Goal: Information Seeking & Learning: Check status

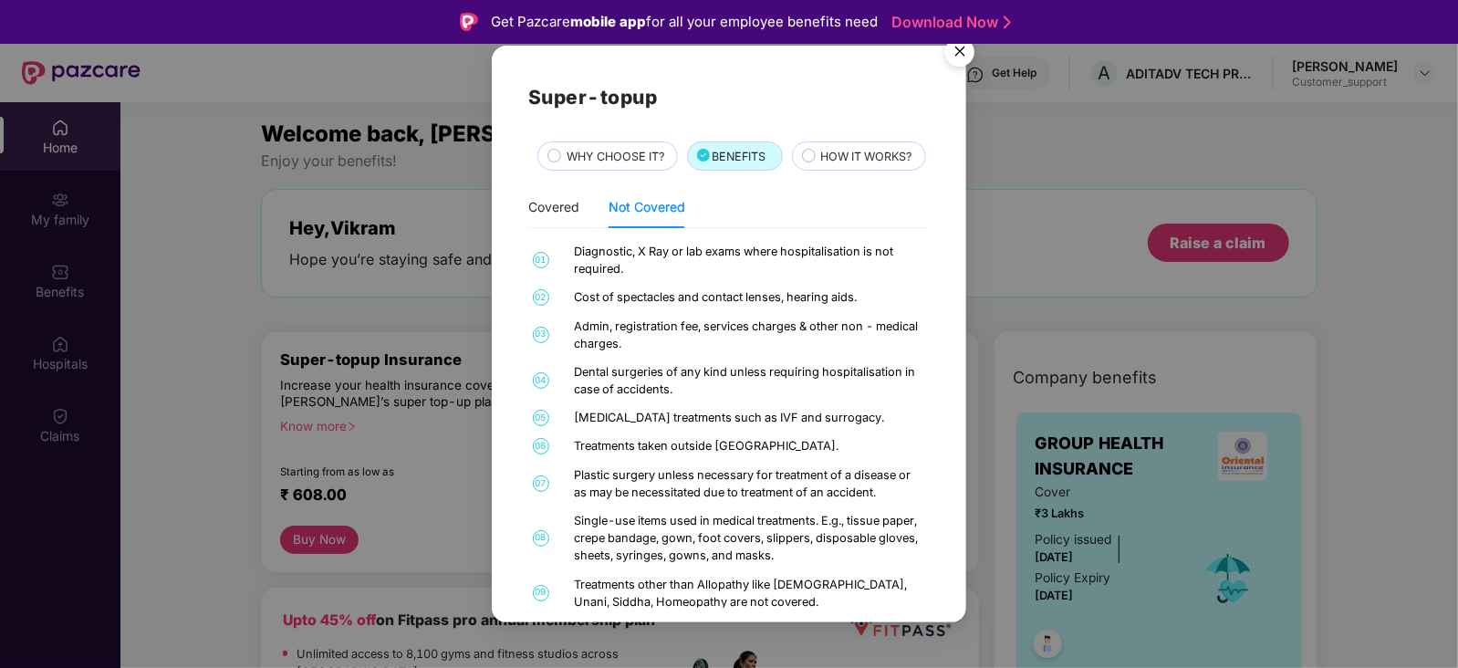
click at [954, 49] on img "Close" at bounding box center [959, 54] width 51 height 51
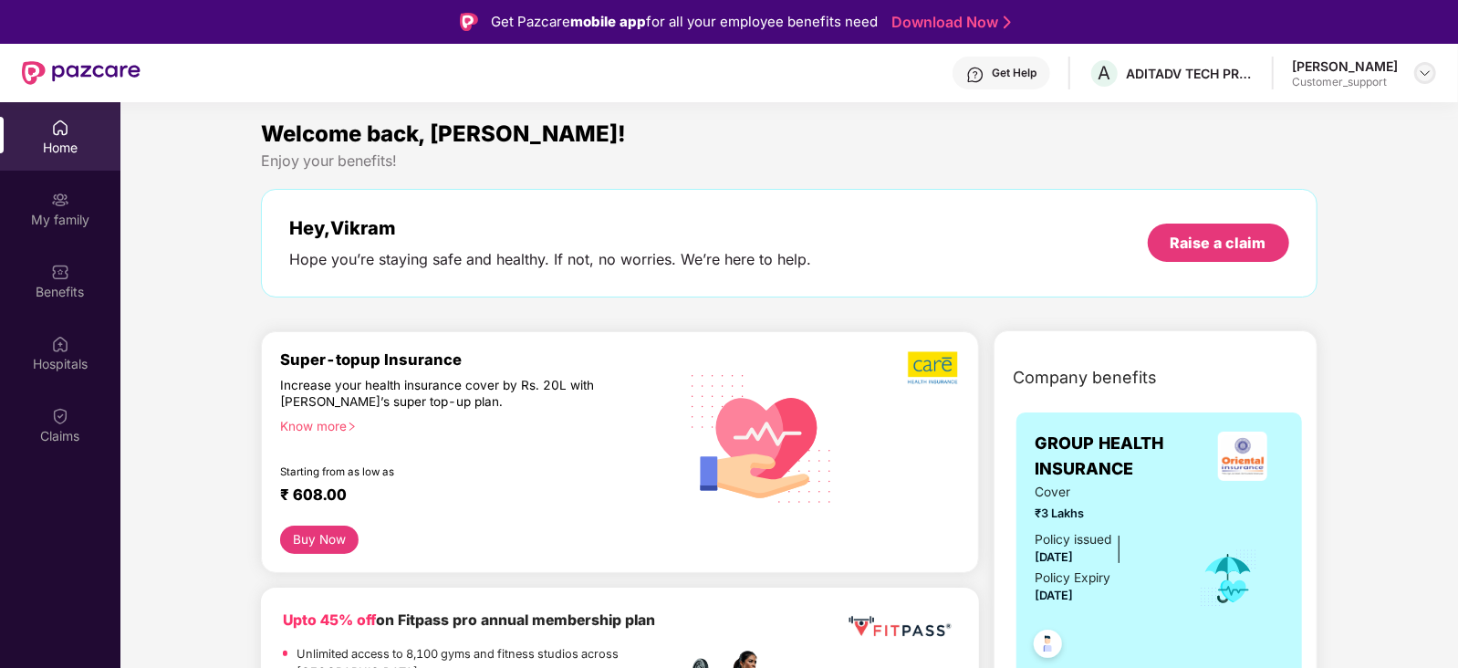
click at [1425, 75] on img at bounding box center [1425, 73] width 15 height 15
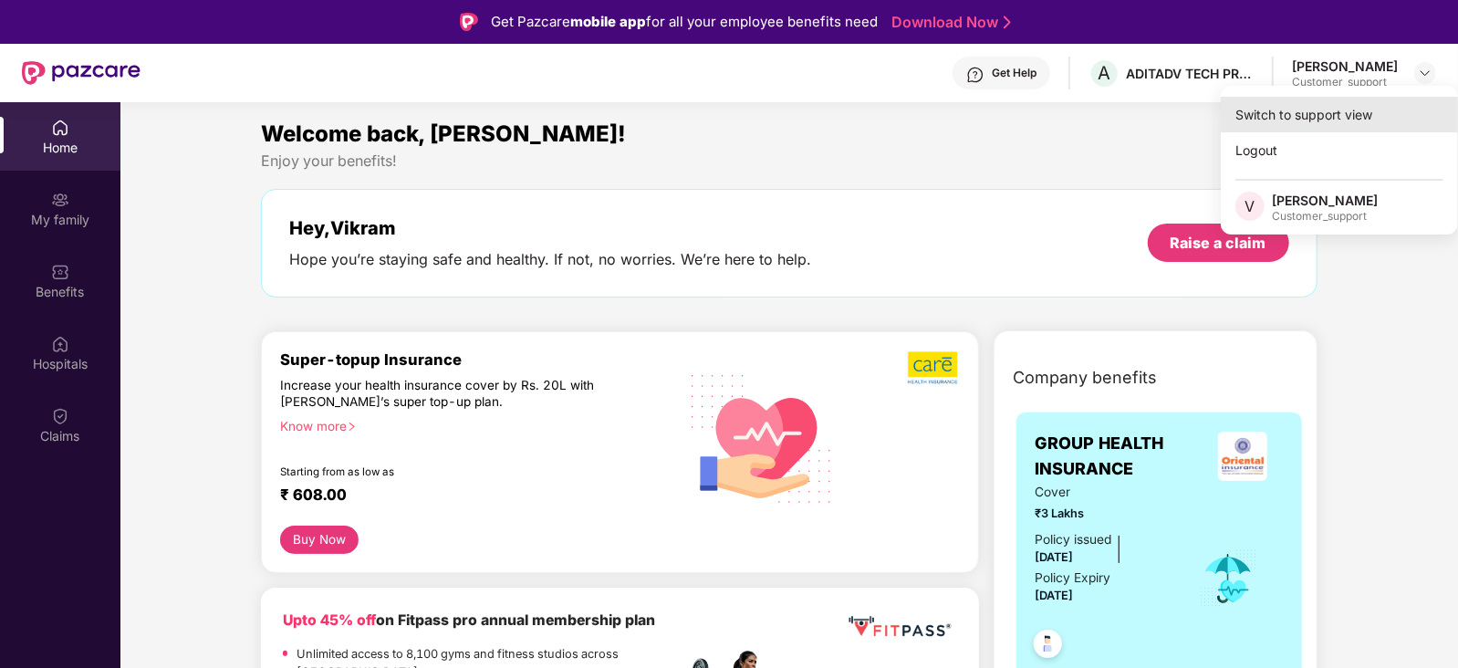
click at [1320, 107] on div "Switch to support view" at bounding box center [1339, 115] width 237 height 36
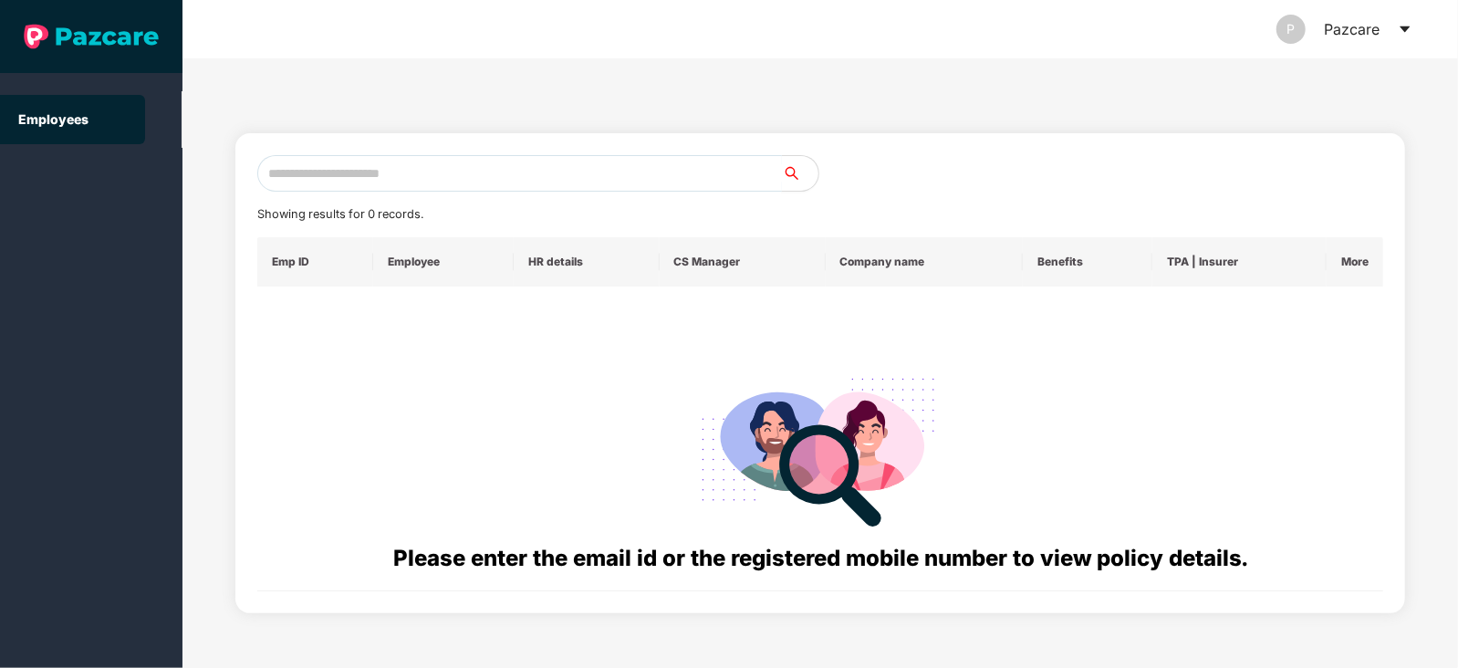
click at [467, 162] on input "text" at bounding box center [519, 173] width 525 height 37
paste input "**********"
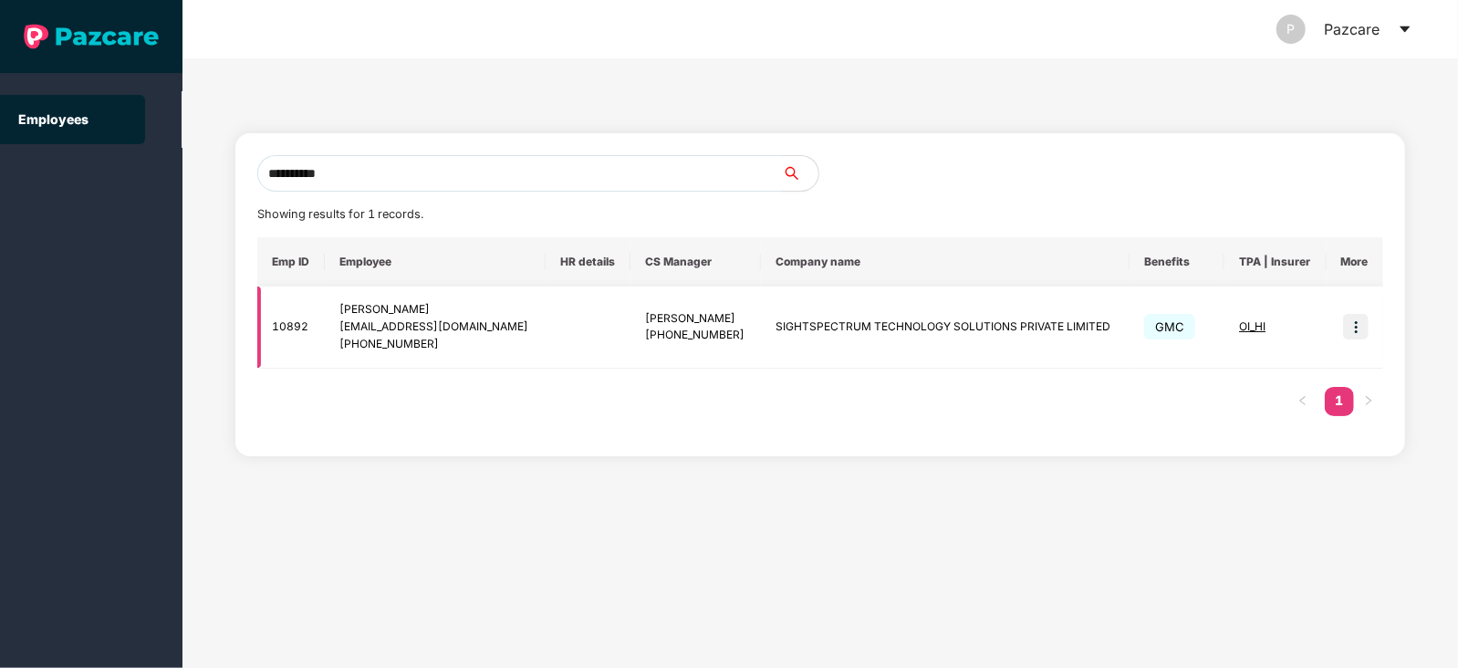
type input "**********"
click at [1358, 327] on img at bounding box center [1356, 327] width 26 height 26
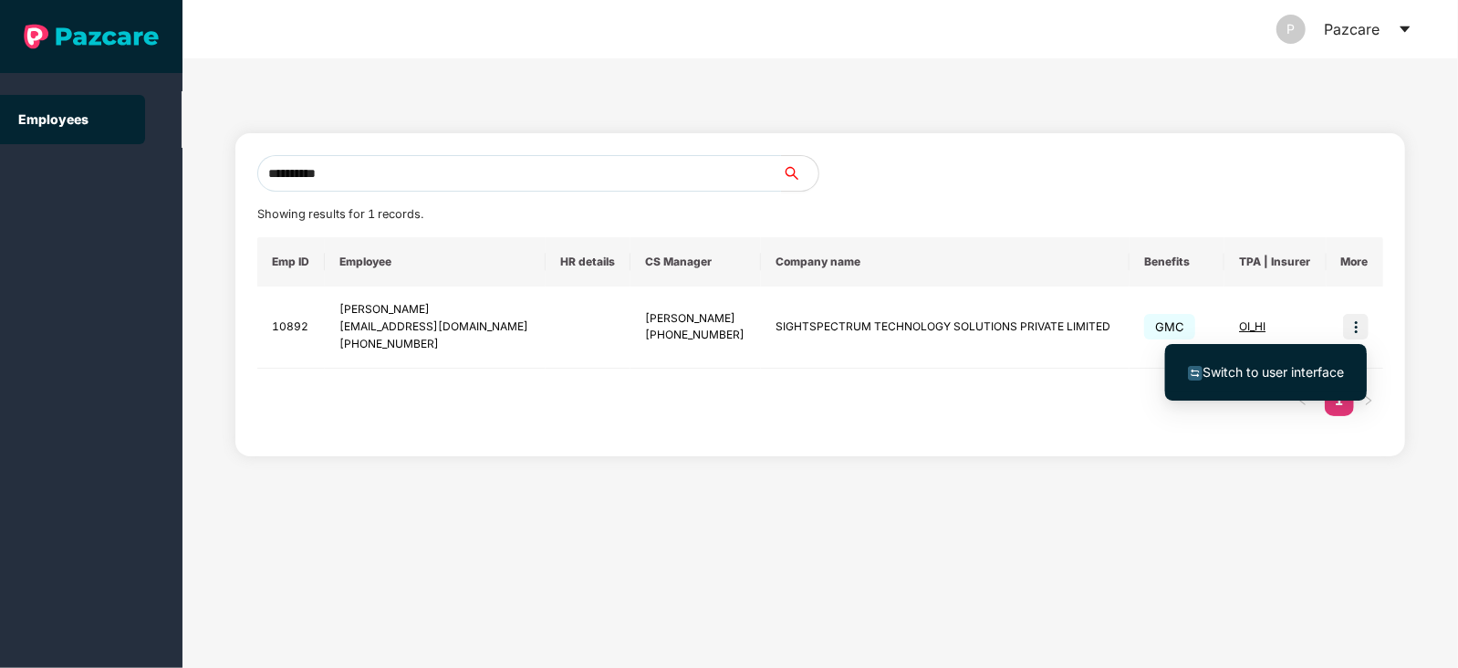
click at [1276, 367] on span "Switch to user interface" at bounding box center [1273, 372] width 141 height 16
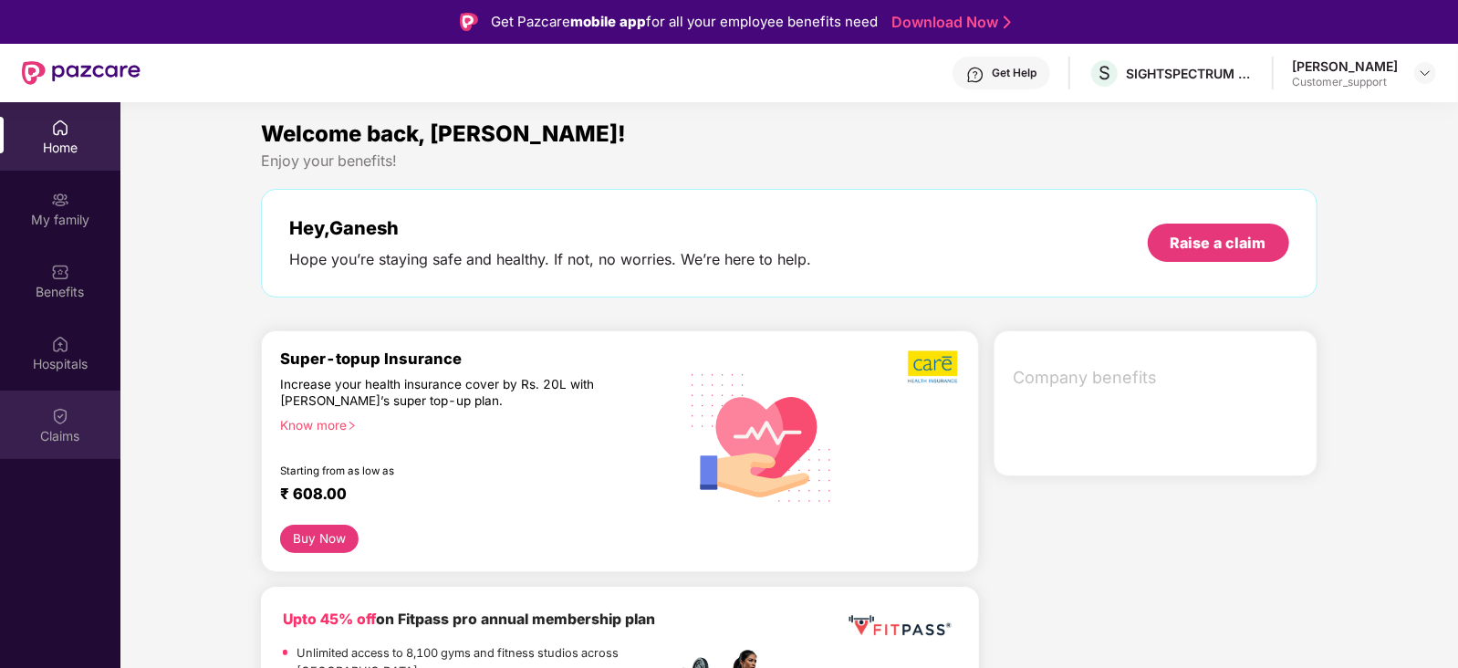
click at [73, 443] on div "Claims" at bounding box center [60, 436] width 120 height 18
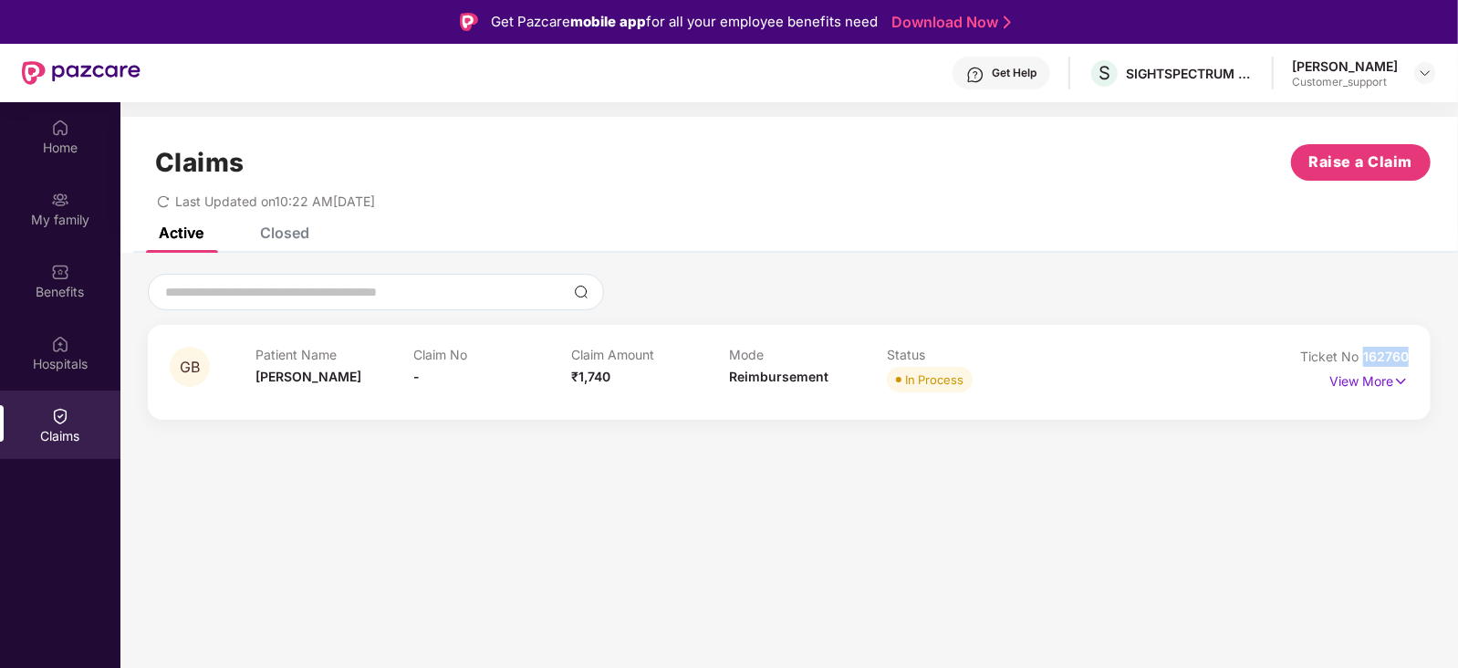
drag, startPoint x: 1412, startPoint y: 352, endPoint x: 1359, endPoint y: 353, distance: 52.9
click at [1359, 353] on div "GB Patient Name [PERSON_NAME] Claim No - Claim Amount ₹1,740 Mode Reimbursement…" at bounding box center [789, 372] width 1283 height 95
copy span "162760"
click at [1378, 384] on p "View More" at bounding box center [1369, 379] width 79 height 25
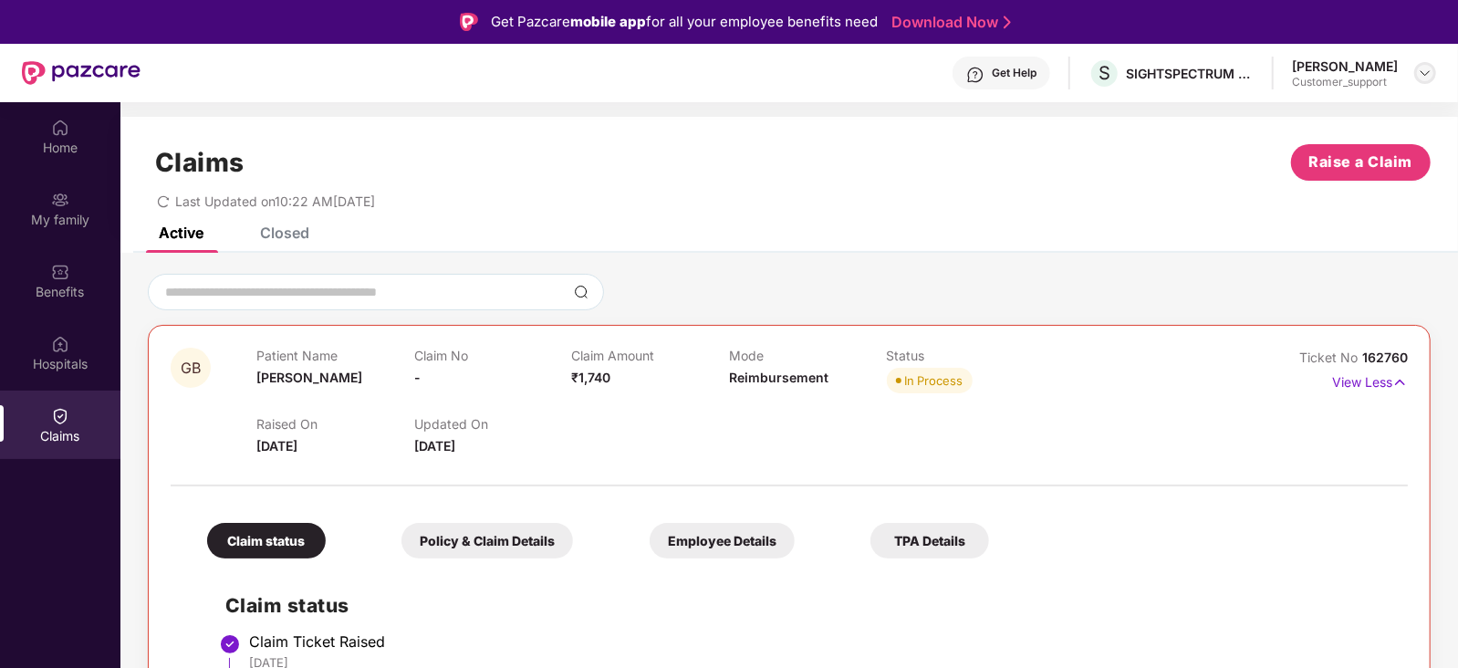
click at [1420, 70] on img at bounding box center [1425, 73] width 15 height 15
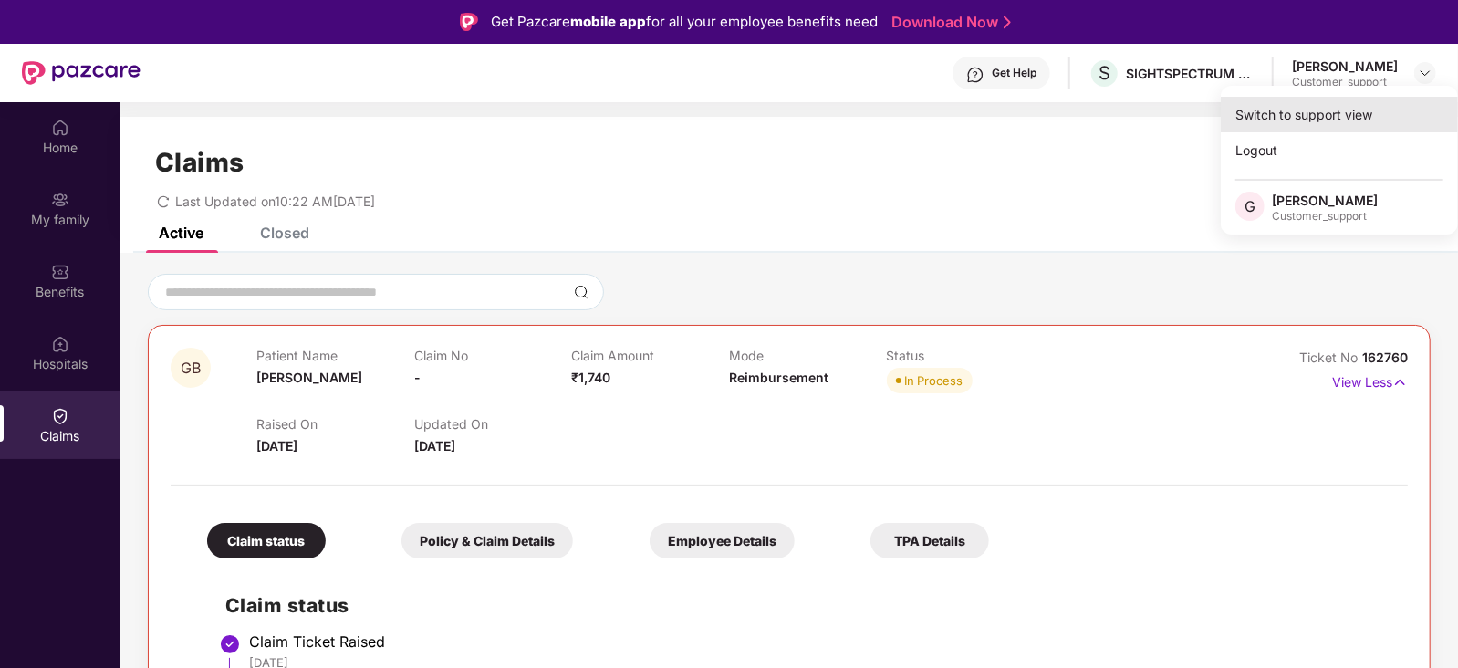
click at [1314, 107] on div "Switch to support view" at bounding box center [1339, 115] width 237 height 36
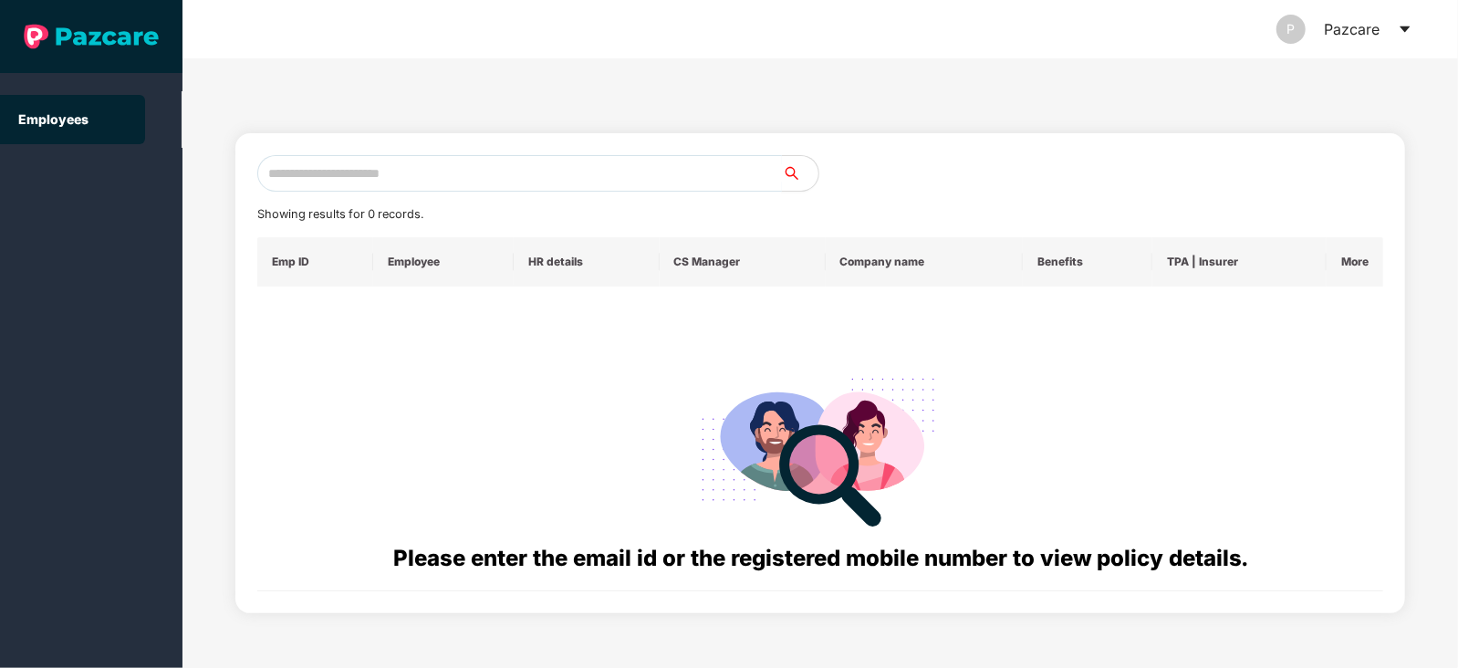
click at [476, 180] on input "text" at bounding box center [519, 173] width 525 height 37
paste input "**********"
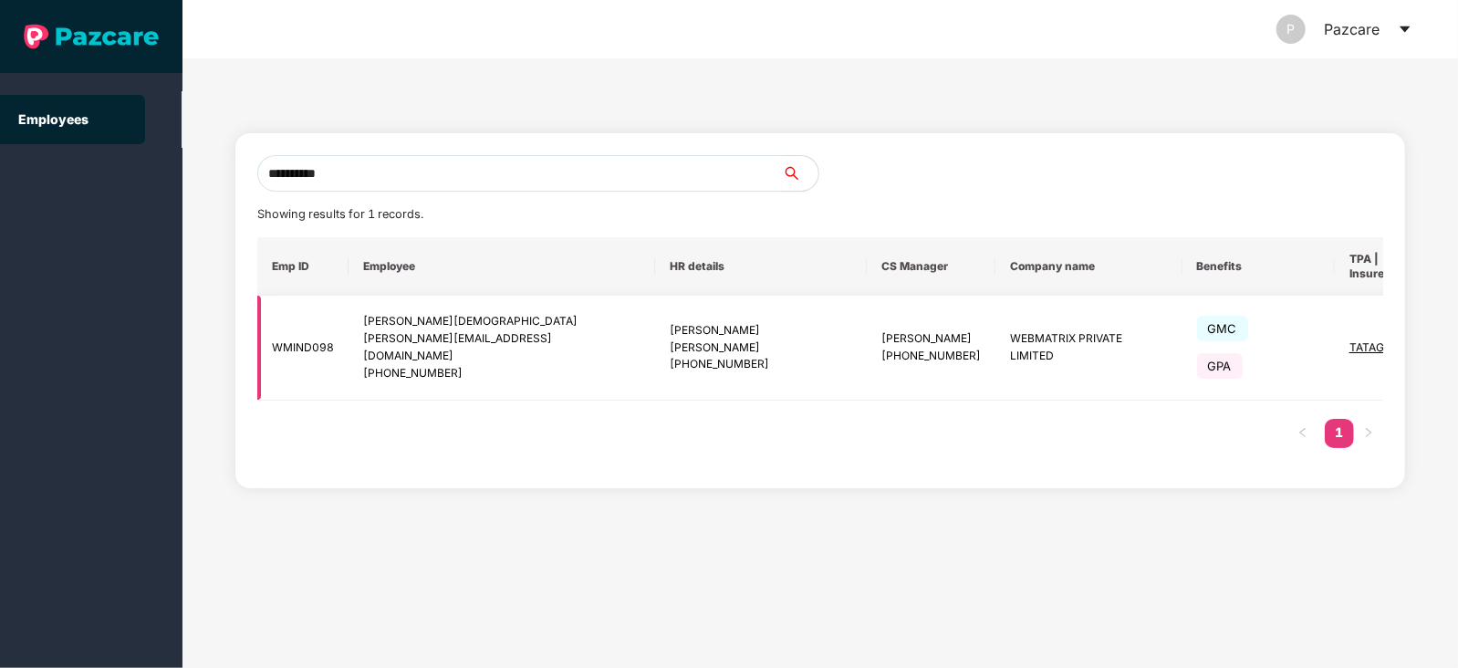
type input "**********"
click at [1456, 335] on img at bounding box center [1469, 348] width 26 height 26
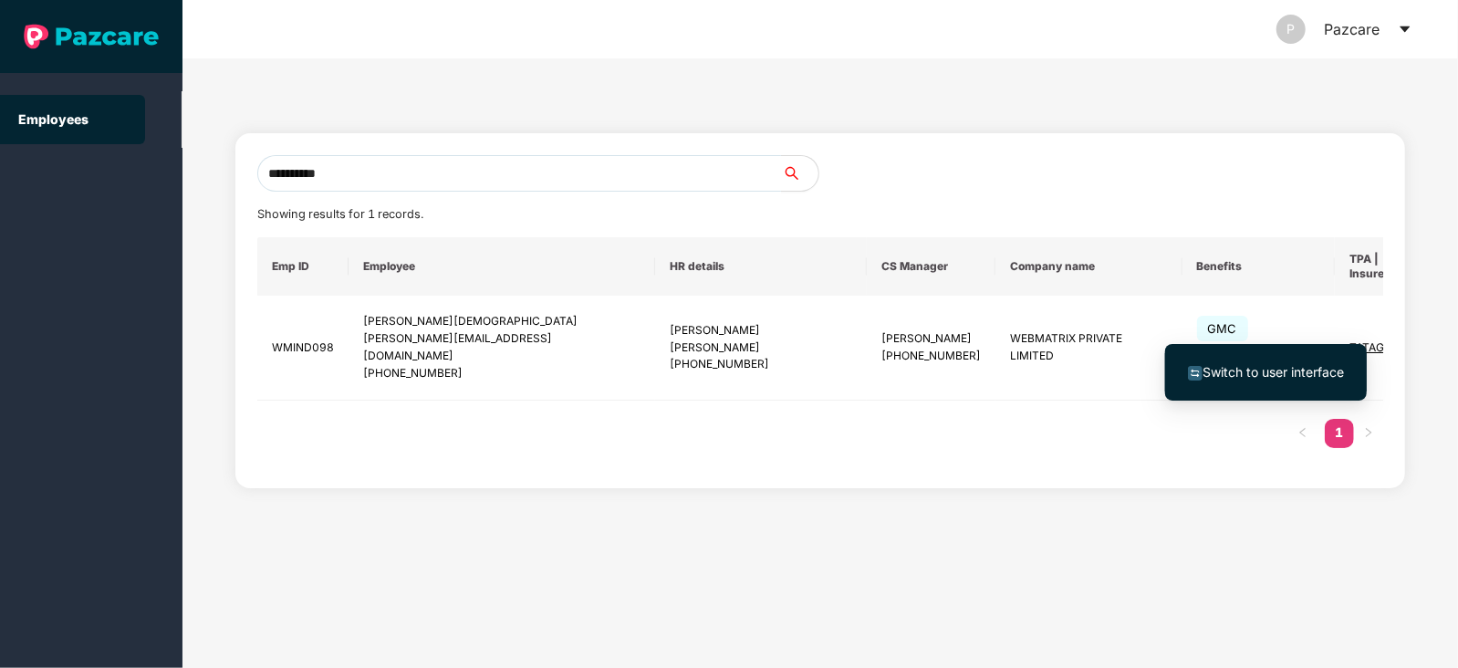
click at [1281, 367] on span "Switch to user interface" at bounding box center [1273, 372] width 141 height 16
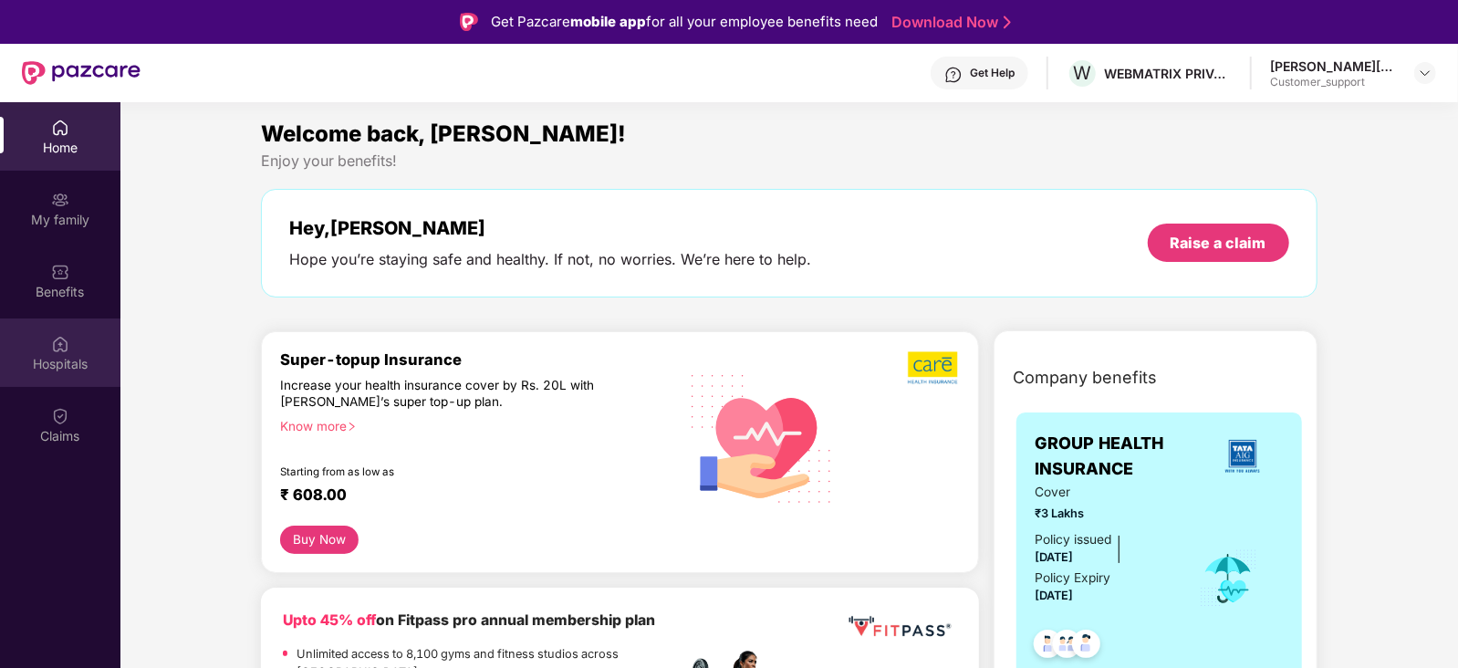
click at [48, 349] on div "Hospitals" at bounding box center [60, 352] width 120 height 68
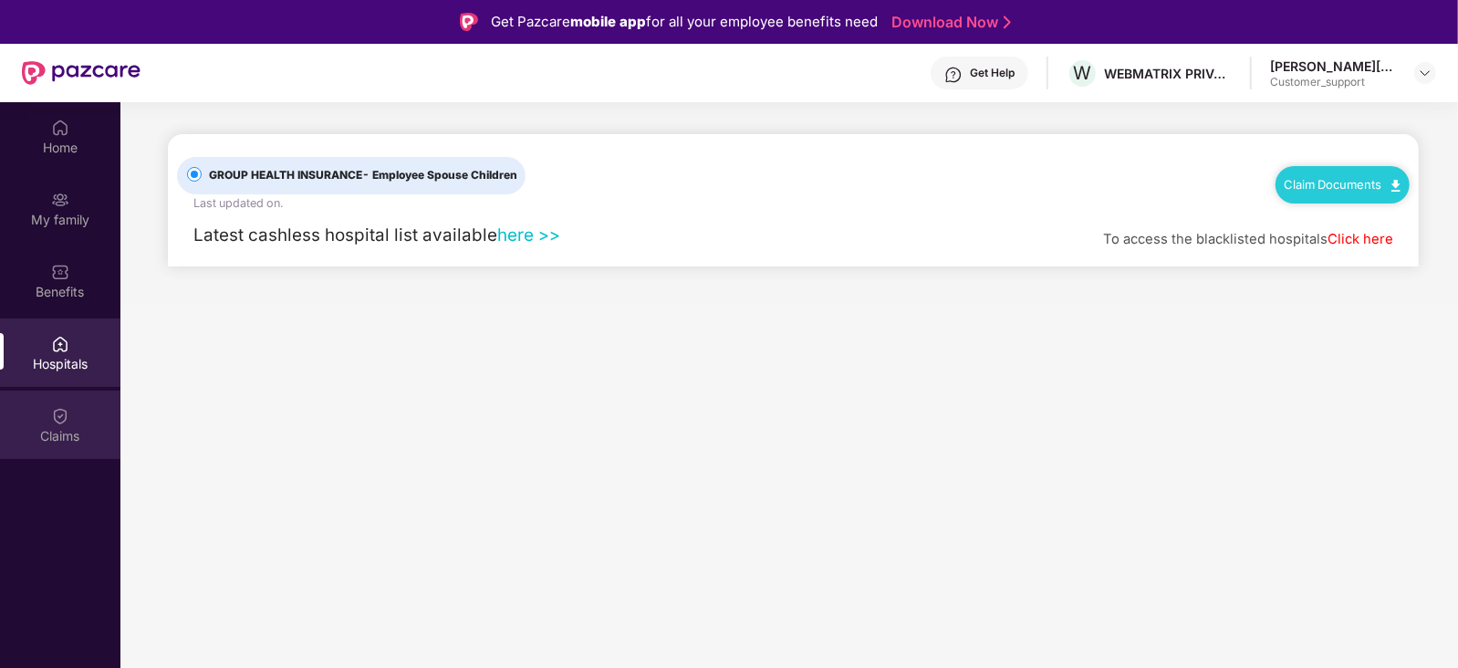
click at [53, 434] on div "Claims" at bounding box center [60, 436] width 120 height 18
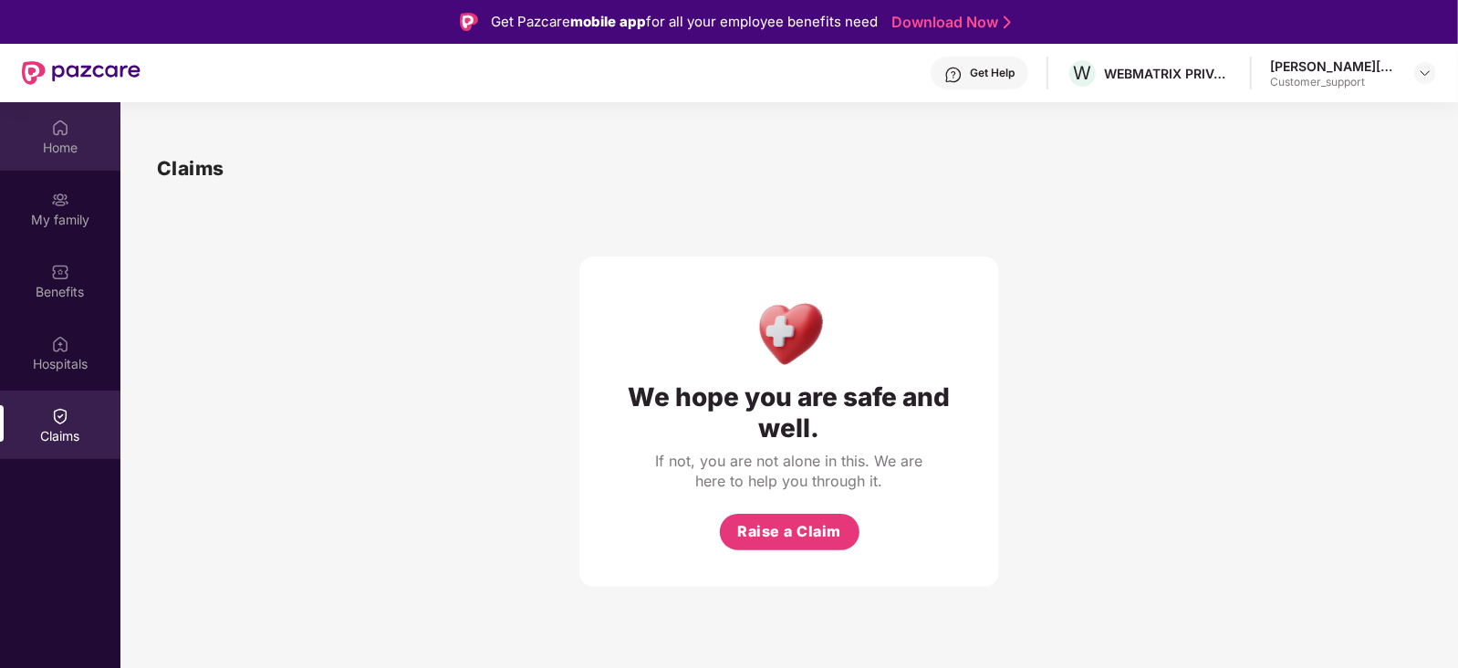
click at [63, 135] on img at bounding box center [60, 128] width 18 height 18
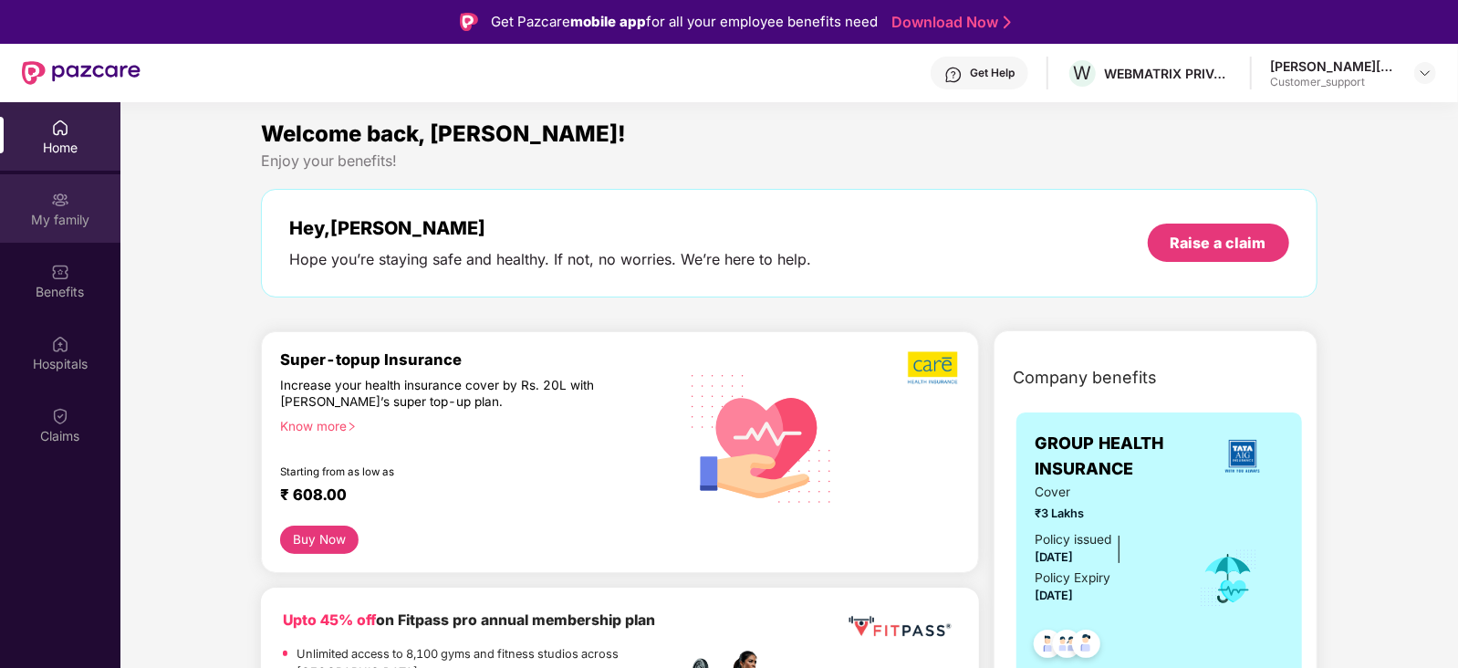
click at [66, 219] on div "My family" at bounding box center [60, 220] width 120 height 18
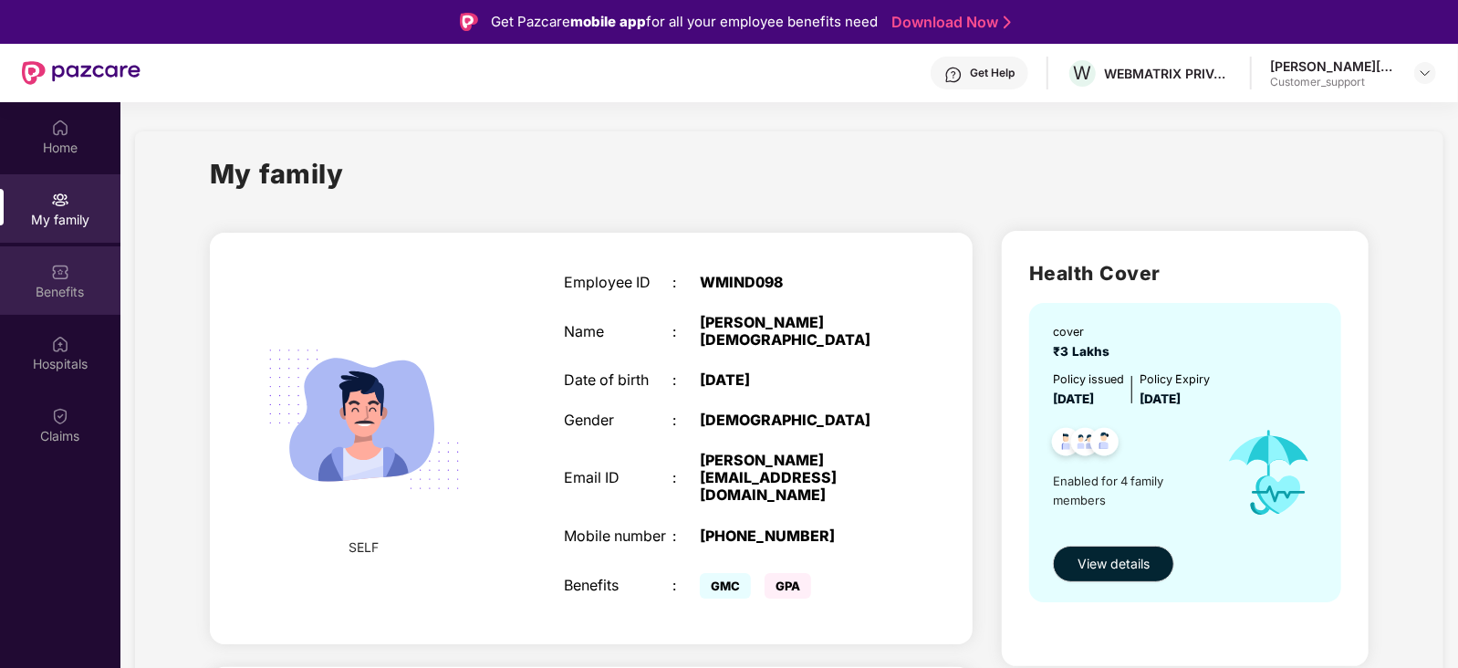
click at [74, 292] on div "Benefits" at bounding box center [60, 292] width 120 height 18
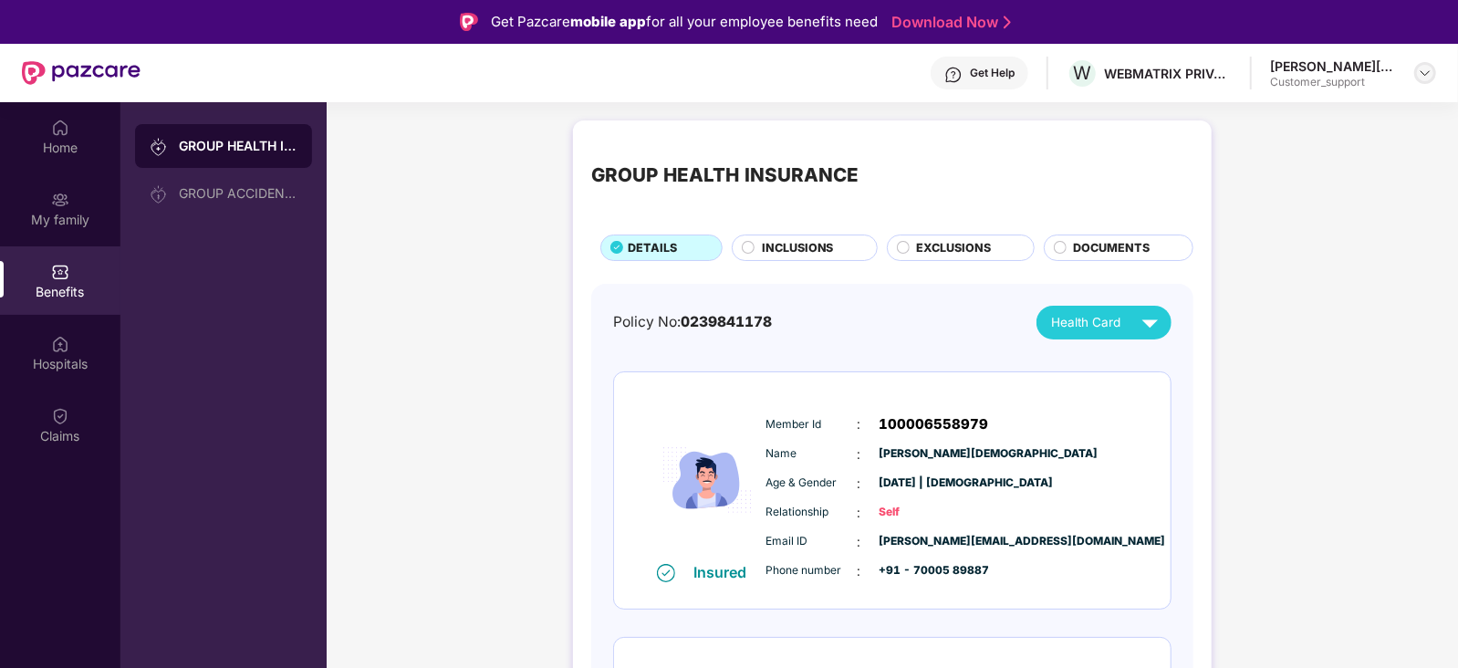
click at [1424, 75] on img at bounding box center [1425, 73] width 15 height 15
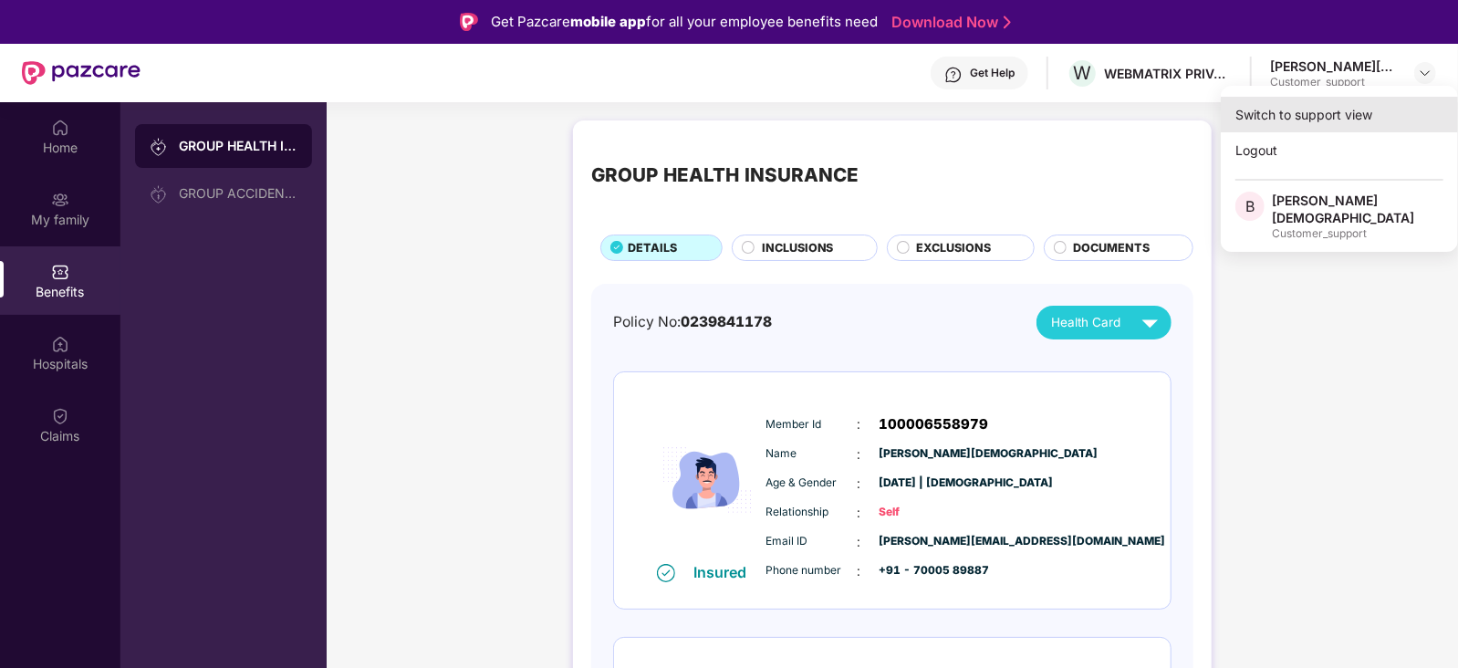
click at [1357, 99] on div "Switch to support view" at bounding box center [1339, 115] width 237 height 36
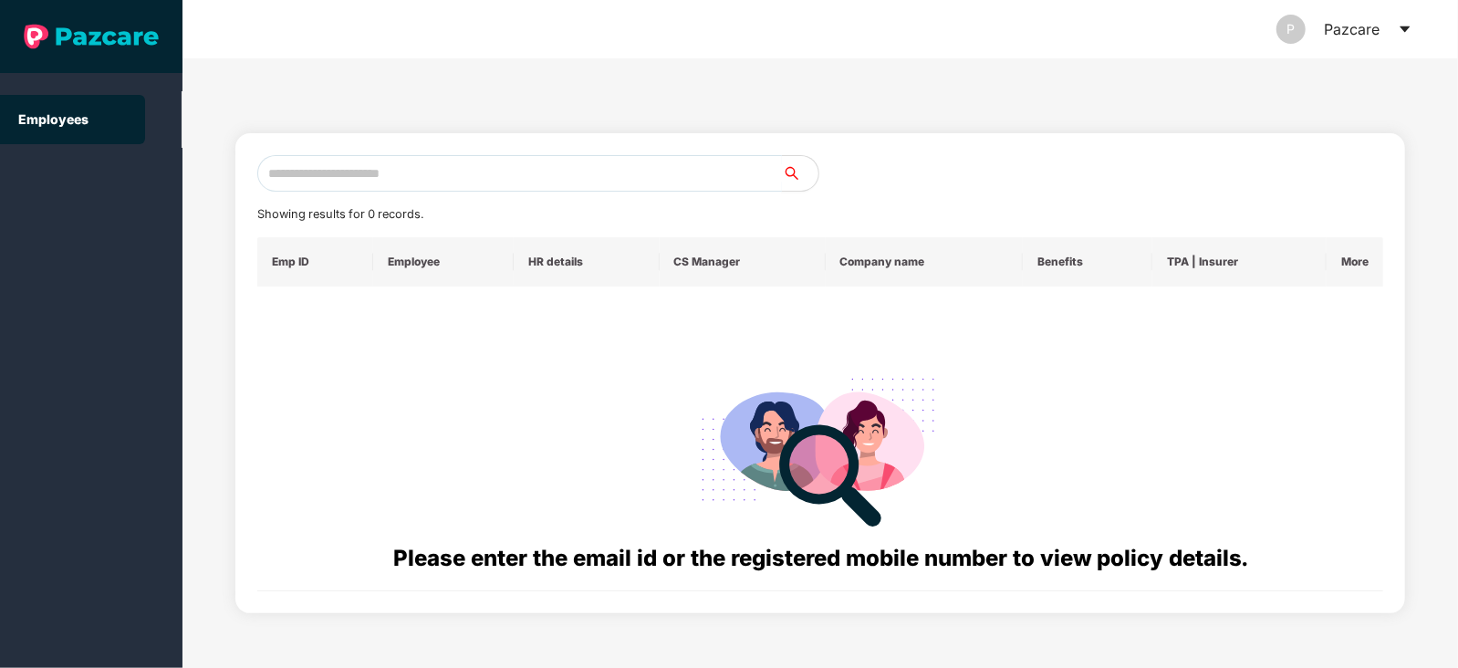
click at [671, 163] on input "text" at bounding box center [519, 173] width 525 height 37
paste input "**********"
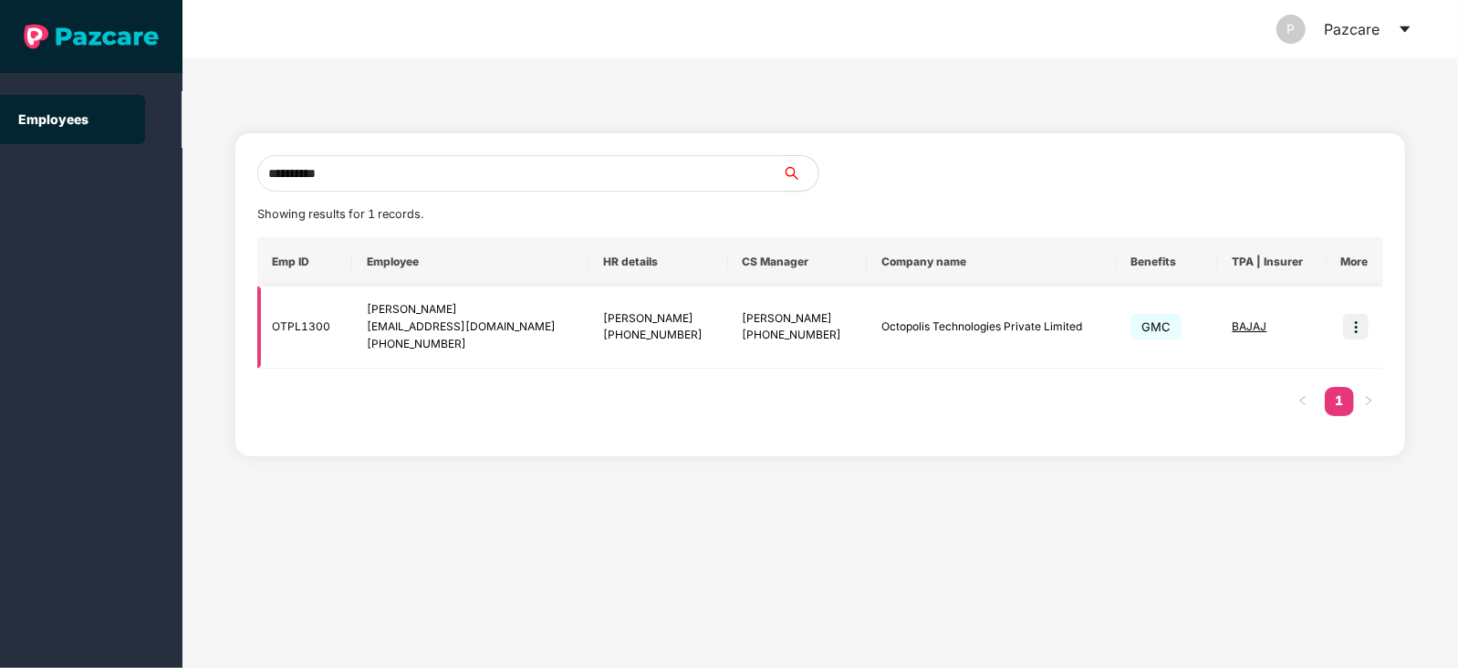
type input "**********"
click at [1351, 326] on img at bounding box center [1356, 327] width 26 height 26
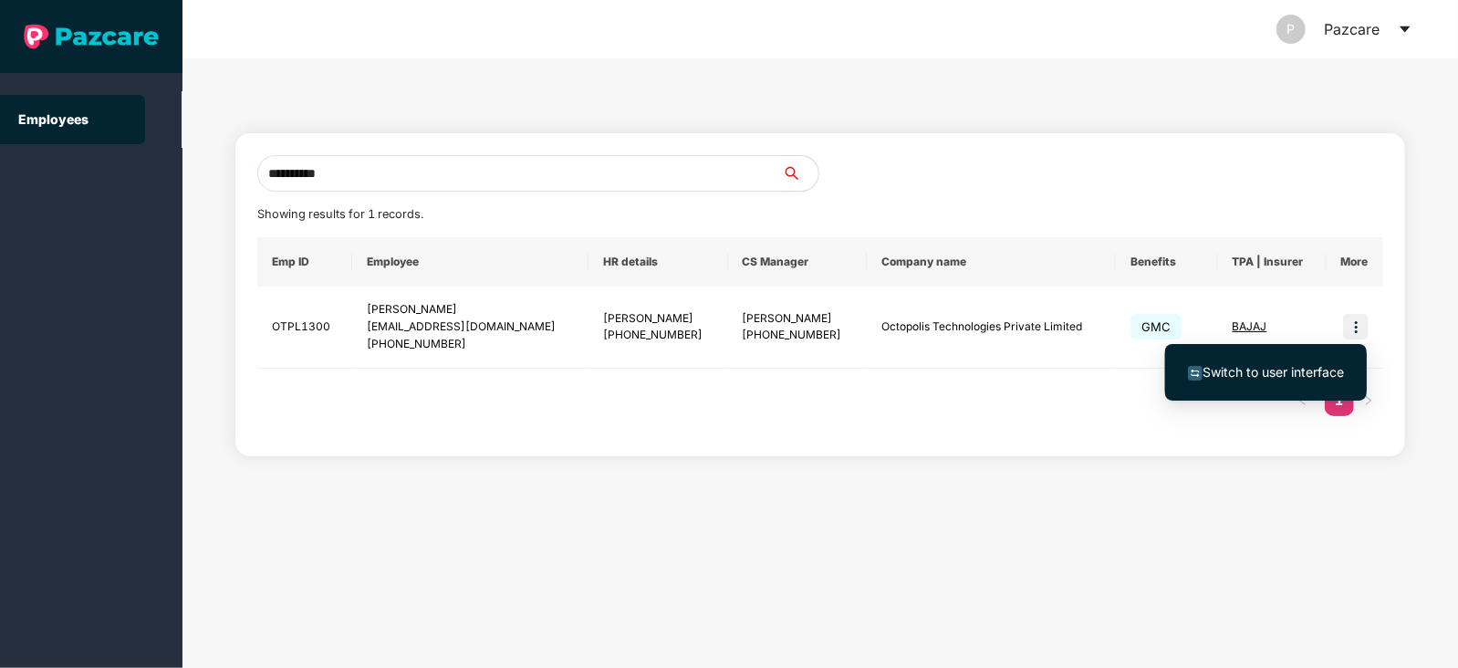
click at [1288, 367] on span "Switch to user interface" at bounding box center [1273, 372] width 141 height 16
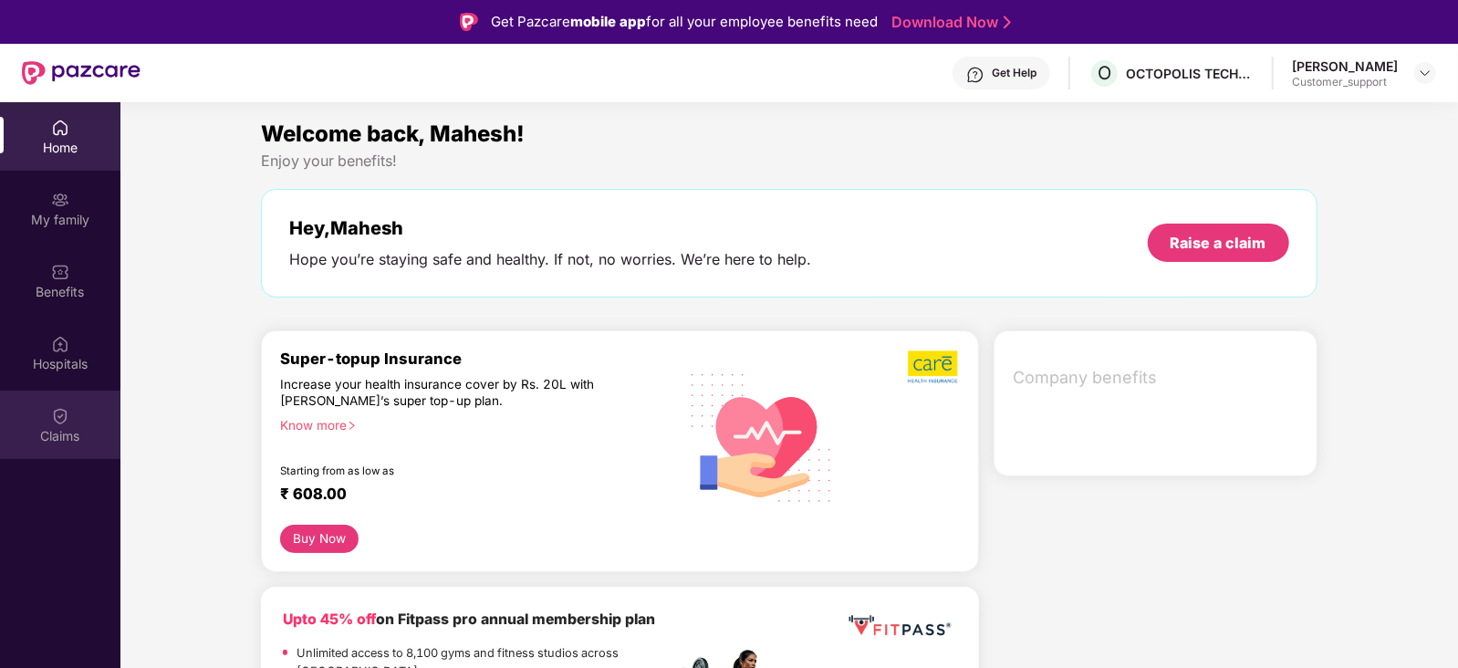
click at [46, 435] on div "Claims" at bounding box center [60, 436] width 120 height 18
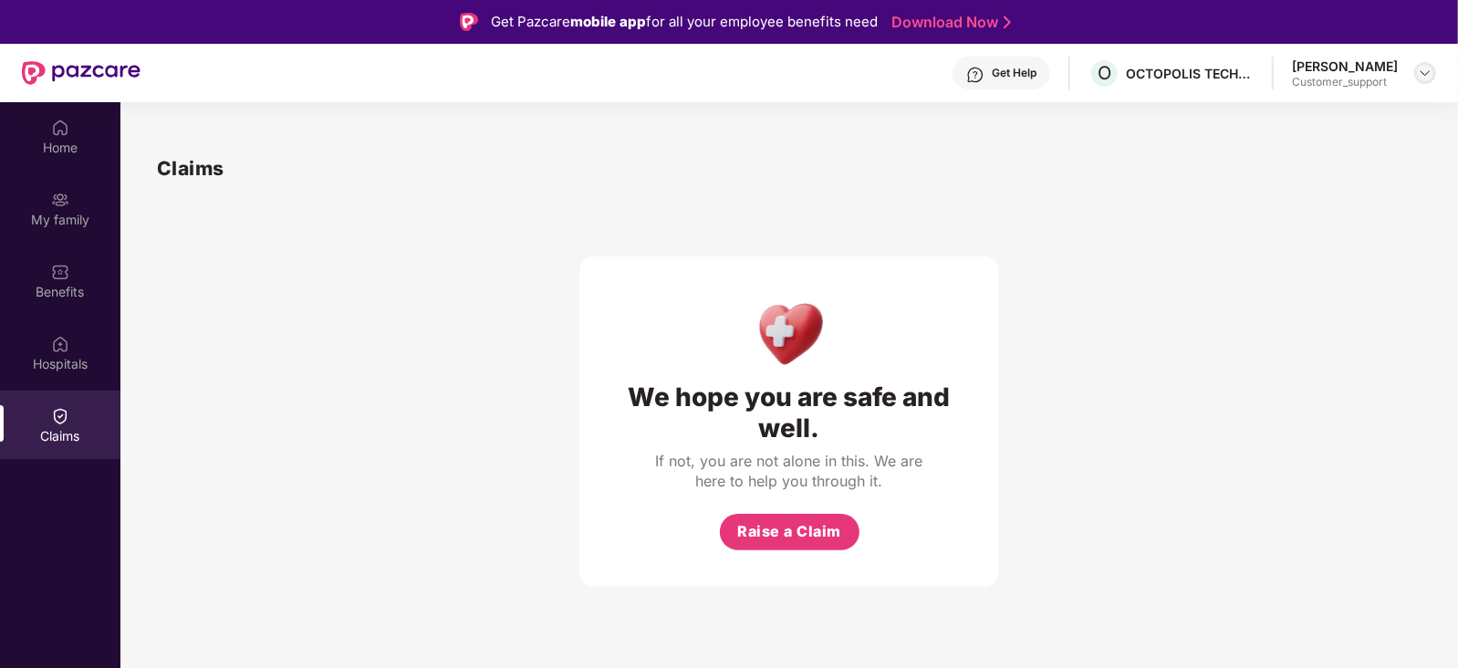
click at [1429, 72] on img at bounding box center [1425, 73] width 15 height 15
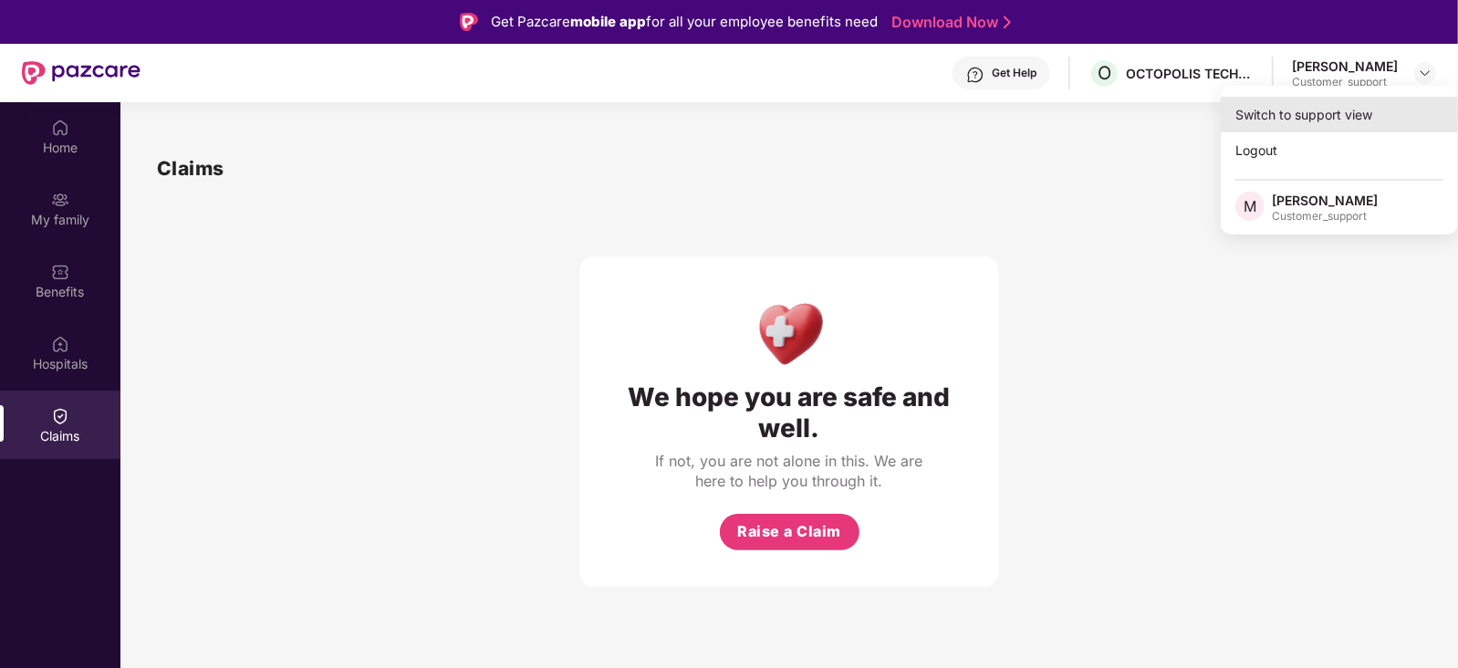
click at [1365, 112] on div "Switch to support view" at bounding box center [1339, 115] width 237 height 36
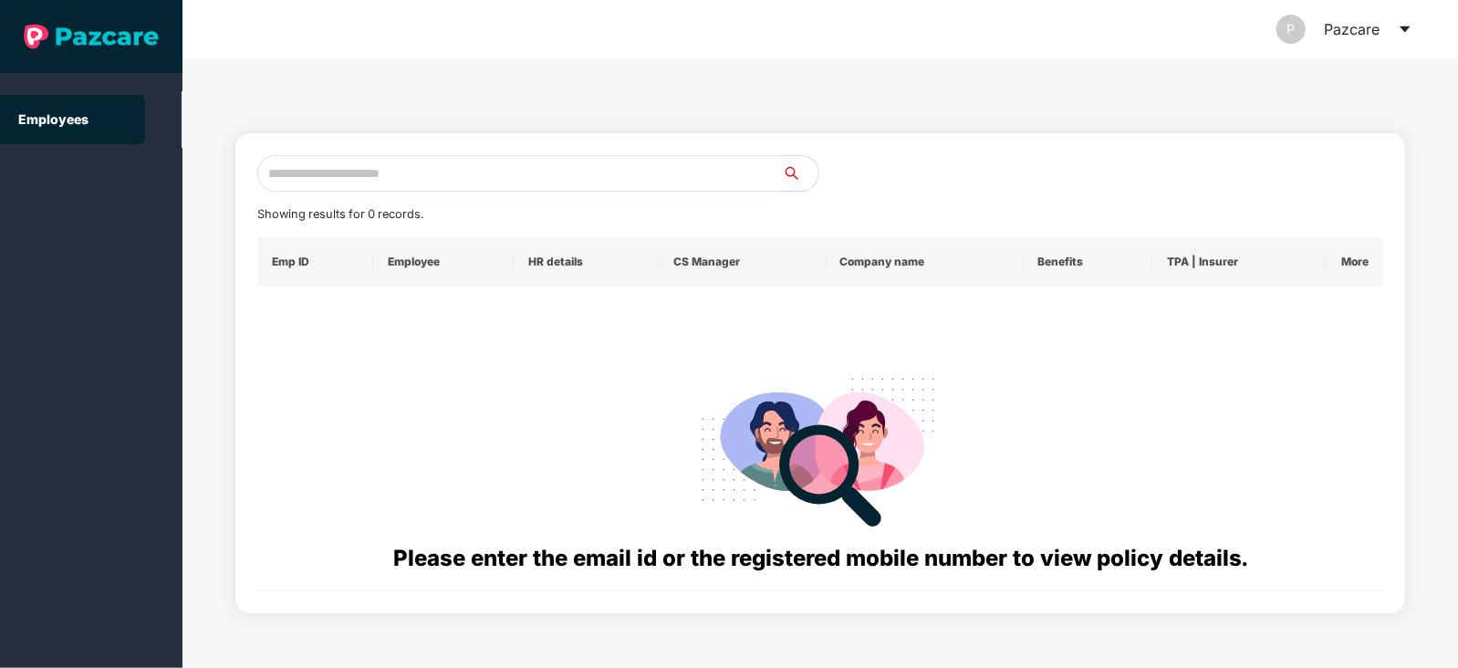
click at [644, 183] on input "text" at bounding box center [519, 173] width 525 height 37
paste input "**********"
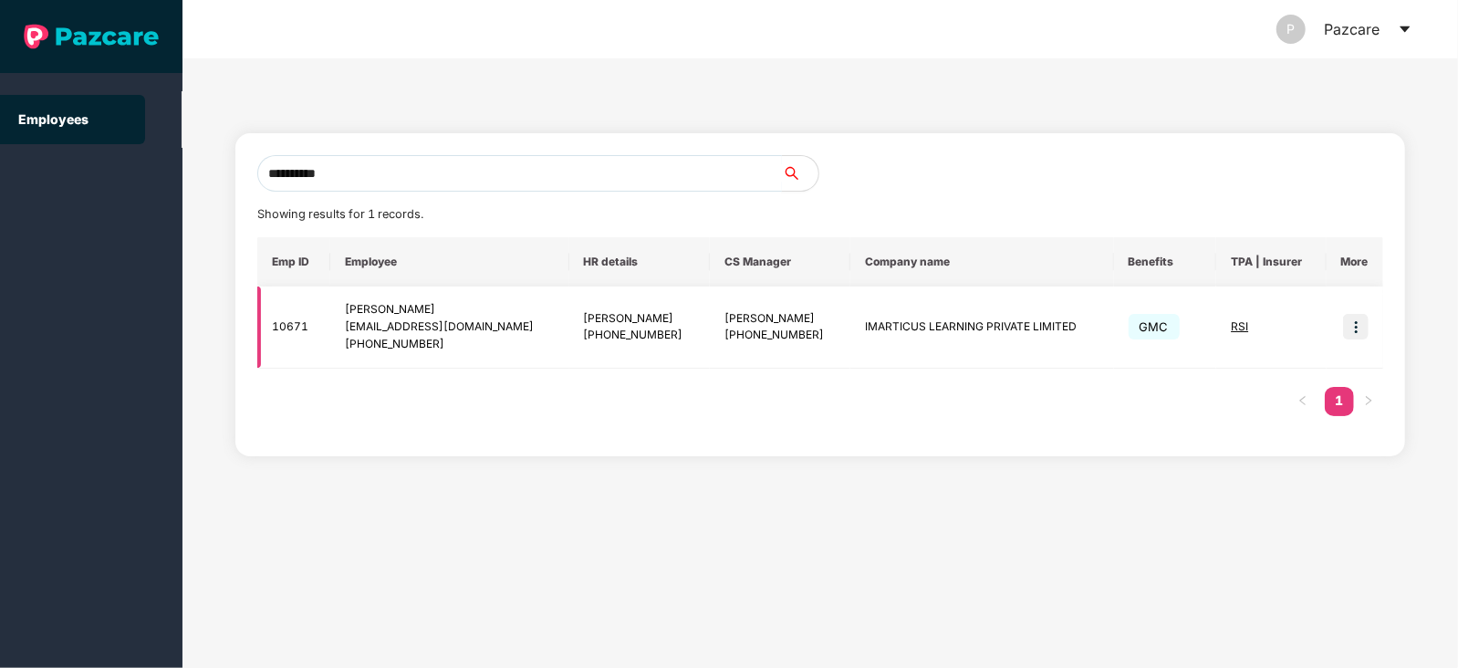
type input "**********"
click at [1361, 327] on img at bounding box center [1356, 327] width 26 height 26
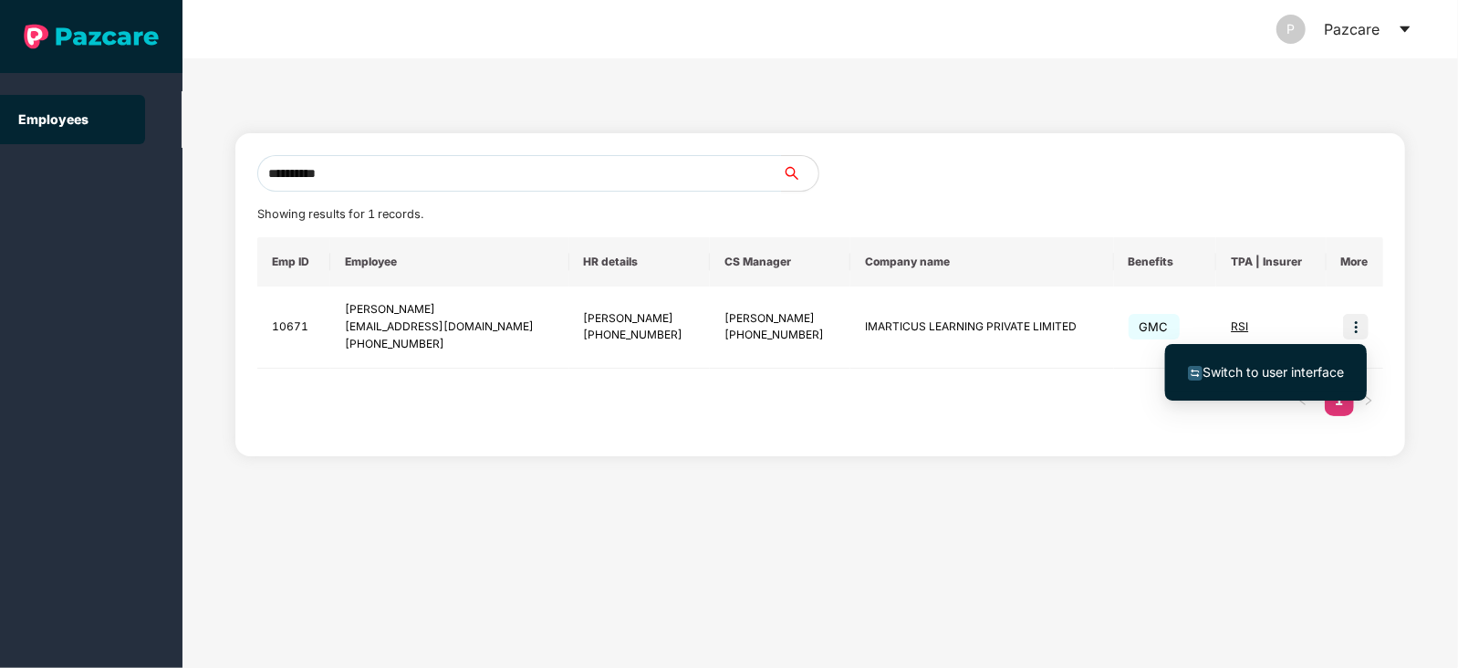
click at [1258, 368] on span "Switch to user interface" at bounding box center [1273, 372] width 141 height 16
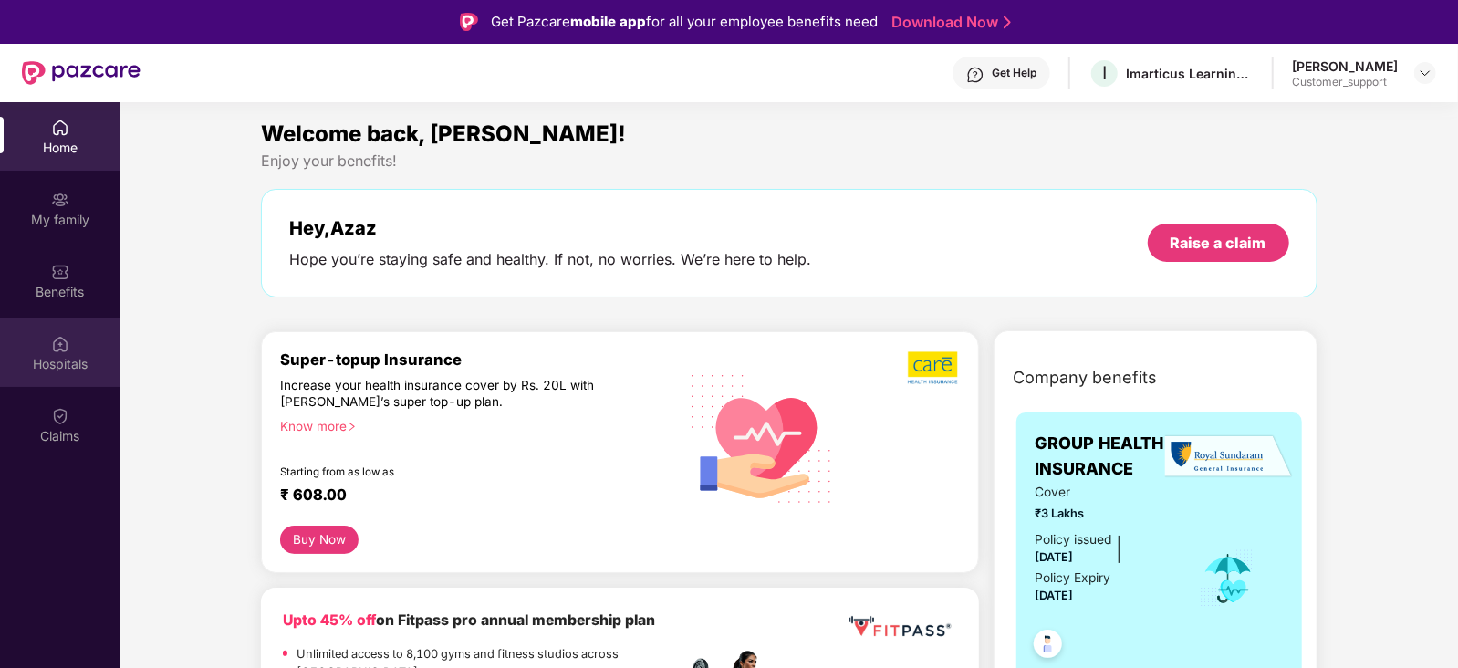
click at [64, 341] on img at bounding box center [60, 344] width 18 height 18
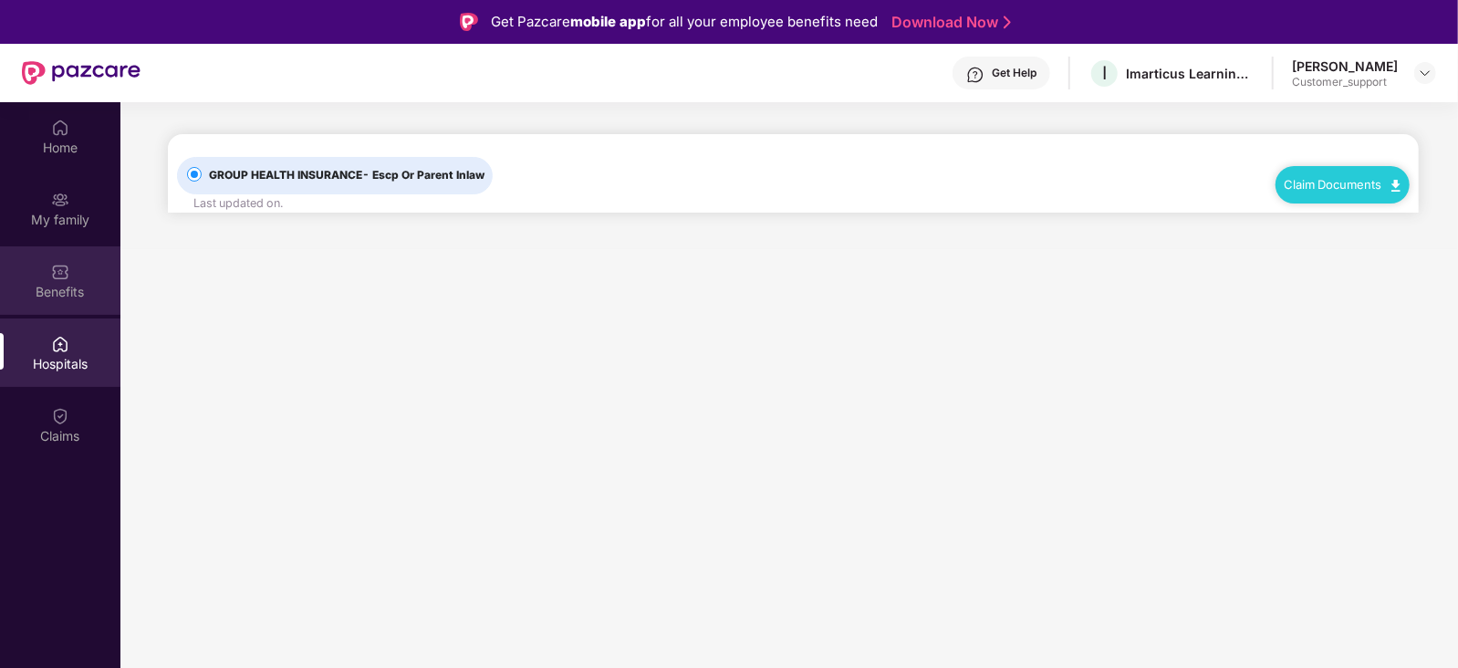
click at [65, 275] on img at bounding box center [60, 272] width 18 height 18
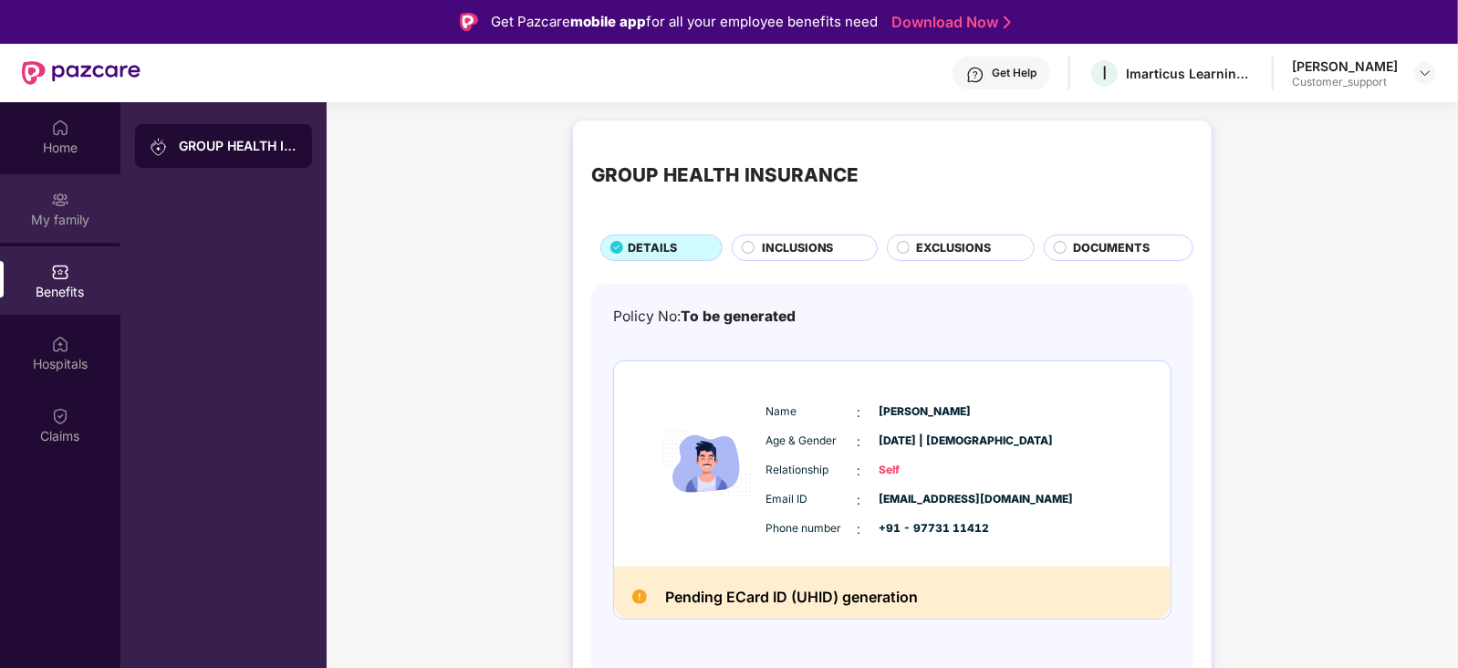
click at [37, 219] on div "My family" at bounding box center [60, 220] width 120 height 18
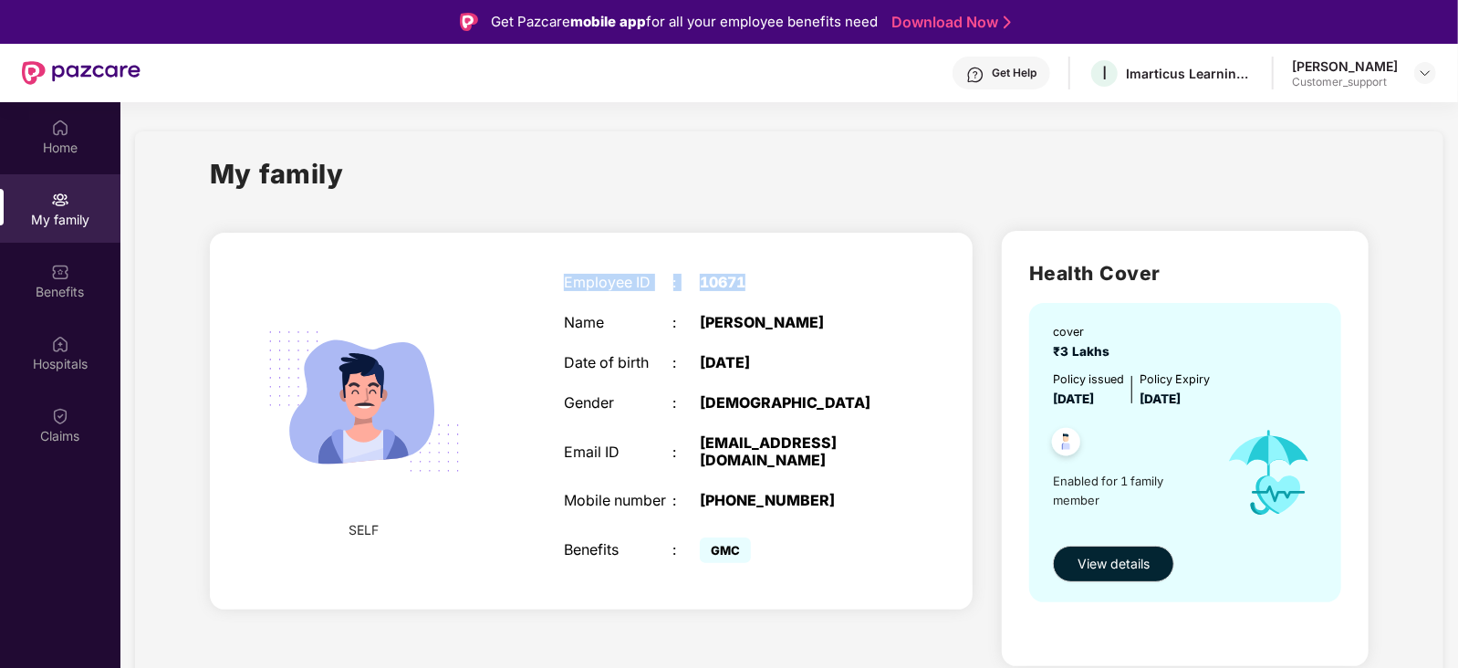
drag, startPoint x: 583, startPoint y: 281, endPoint x: 755, endPoint y: 286, distance: 171.6
click at [755, 286] on div "Employee ID : 10671 Name : [PERSON_NAME] Date of birth : [DEMOGRAPHIC_DATA] Gen…" at bounding box center [727, 420] width 363 height 339
click at [755, 286] on div "10671" at bounding box center [795, 282] width 191 height 17
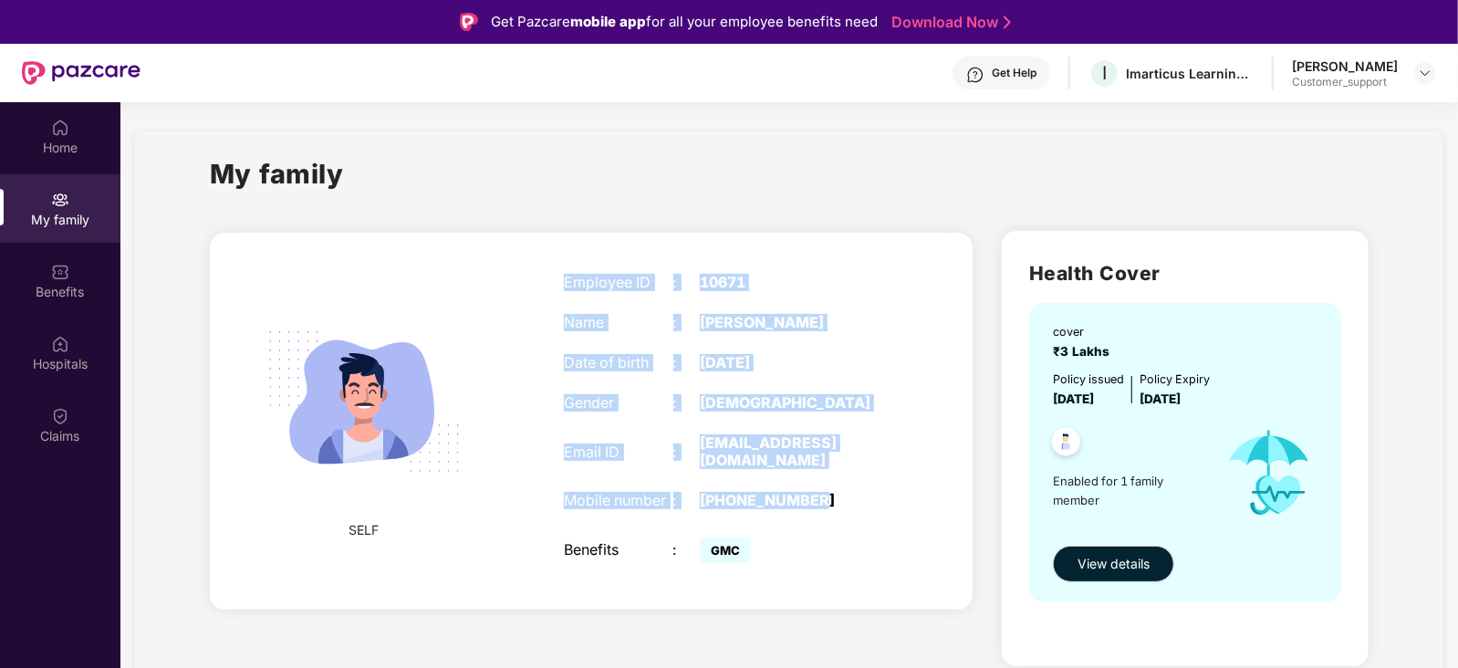
drag, startPoint x: 586, startPoint y: 283, endPoint x: 834, endPoint y: 511, distance: 337.1
click at [834, 511] on div "Employee ID : 10671 Name : [PERSON_NAME] Date of birth : [DEMOGRAPHIC_DATA] Gen…" at bounding box center [727, 420] width 363 height 339
click at [834, 509] on div "[PHONE_NUMBER]" at bounding box center [795, 500] width 191 height 17
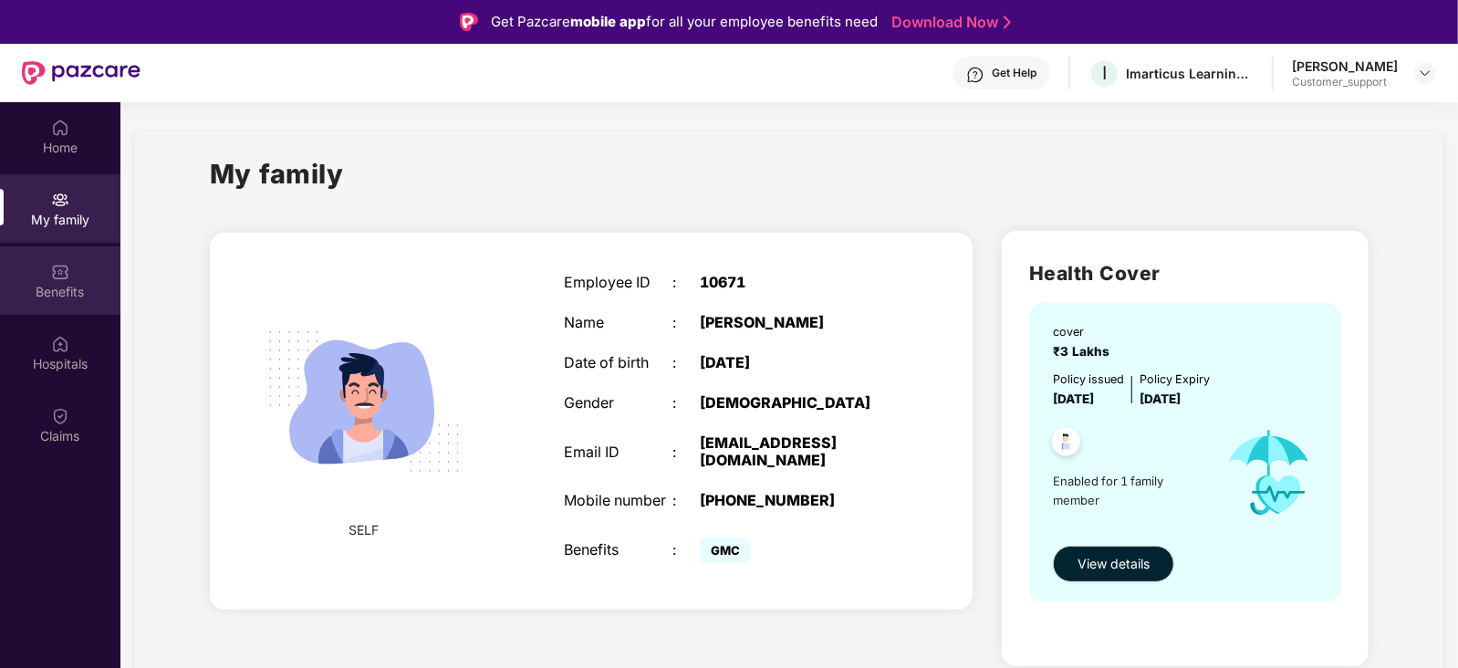
click at [77, 280] on div "Benefits" at bounding box center [60, 280] width 120 height 68
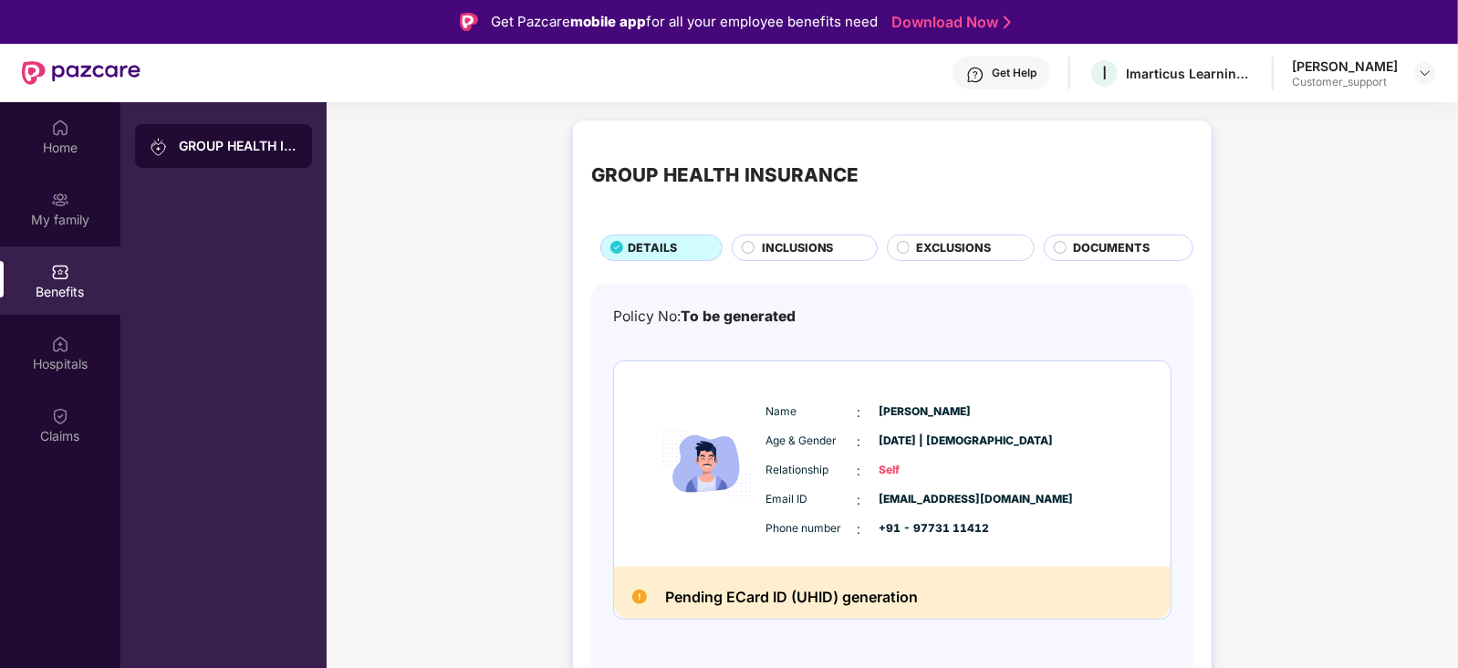
click at [985, 76] on img at bounding box center [975, 75] width 18 height 18
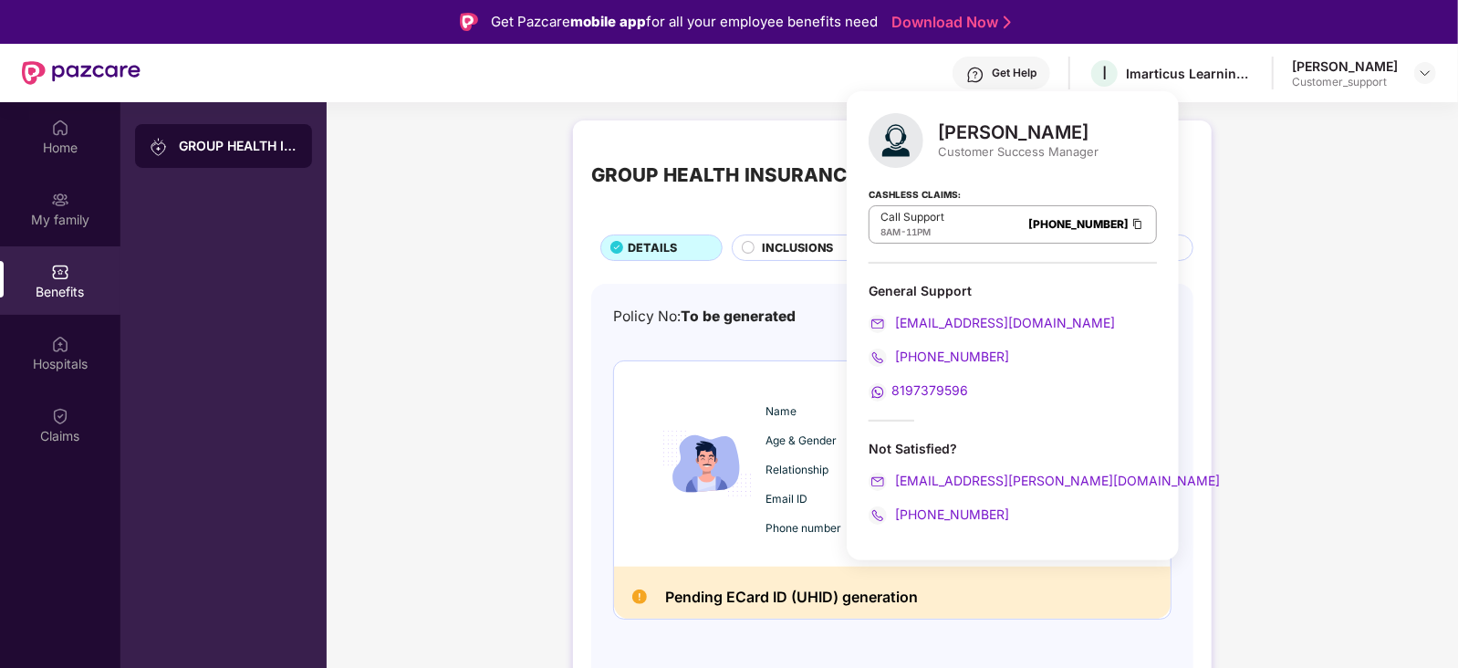
click at [815, 109] on main "GROUP HEALTH INSURANCE DETAILS INCLUSIONS EXCLUSIONS DOCUMENTS Policy No: To be…" at bounding box center [893, 436] width 1132 height 668
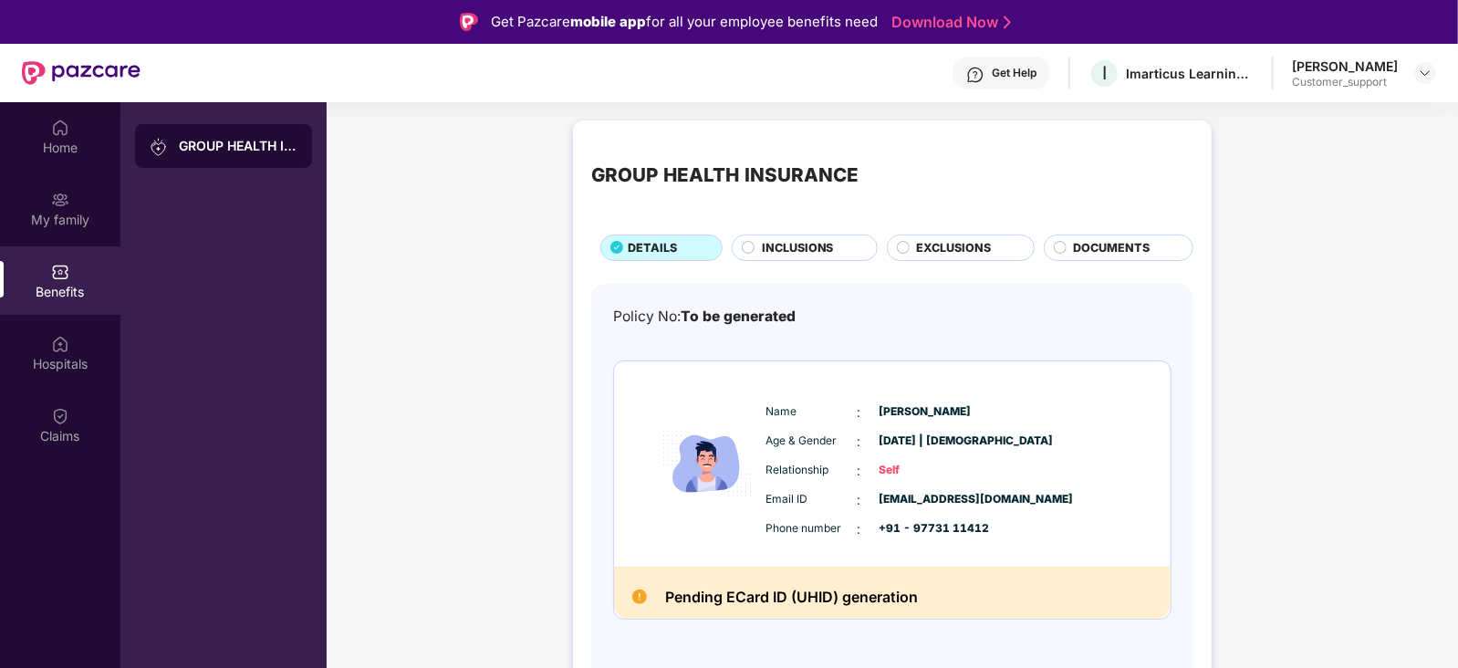
click at [782, 241] on span "INCLUSIONS" at bounding box center [798, 248] width 72 height 18
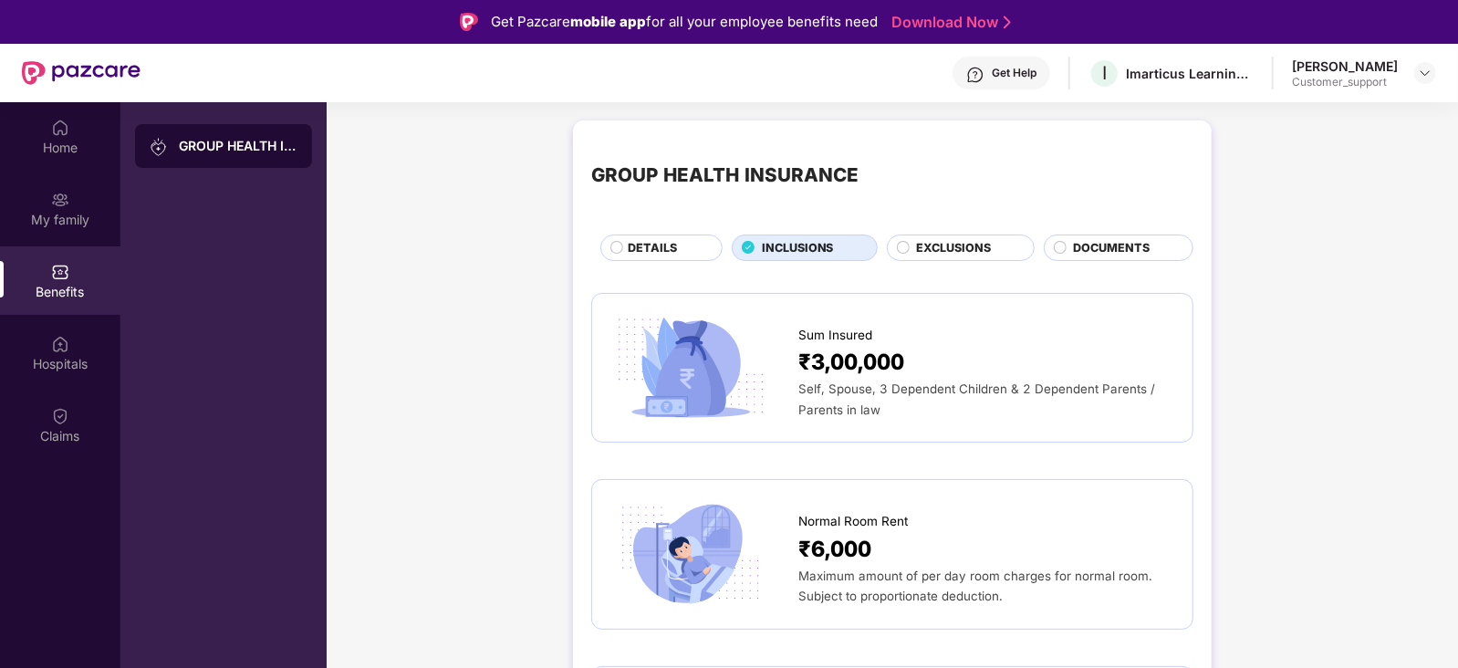
click at [633, 246] on span "DETAILS" at bounding box center [652, 248] width 49 height 18
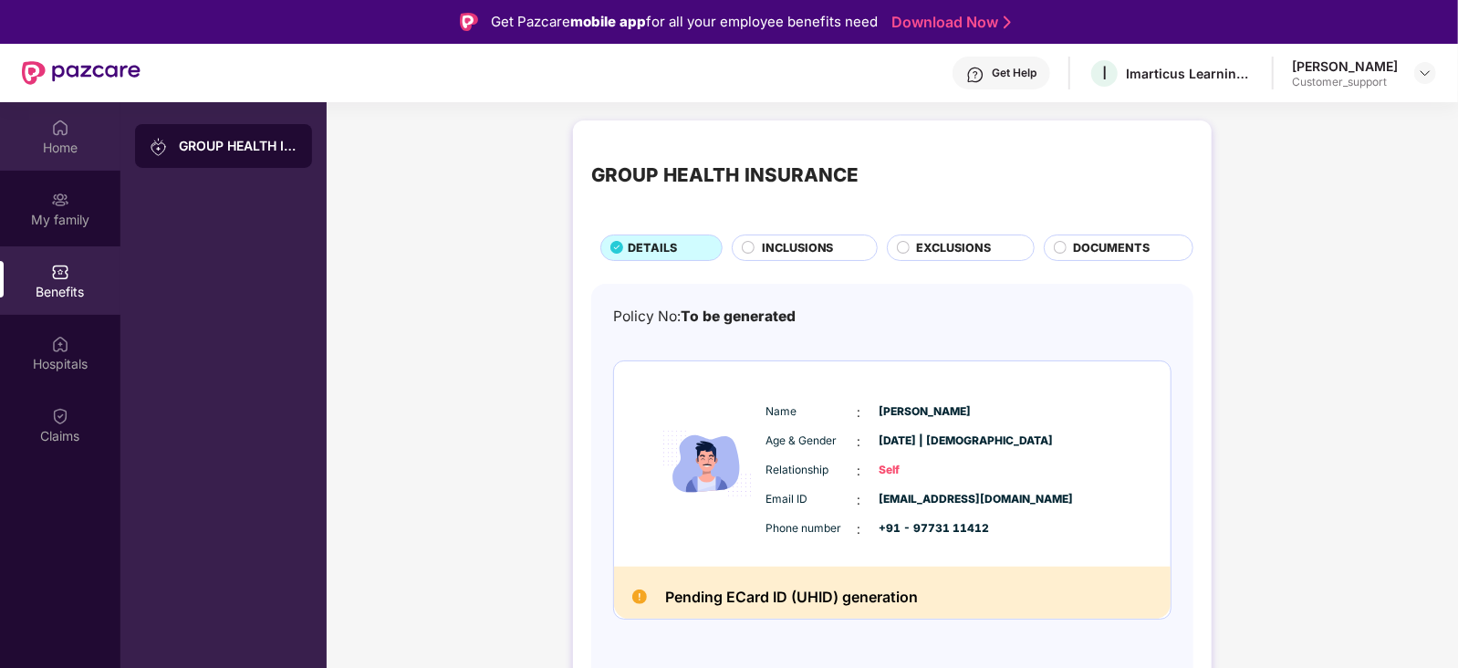
click at [57, 149] on div "Home" at bounding box center [60, 148] width 120 height 18
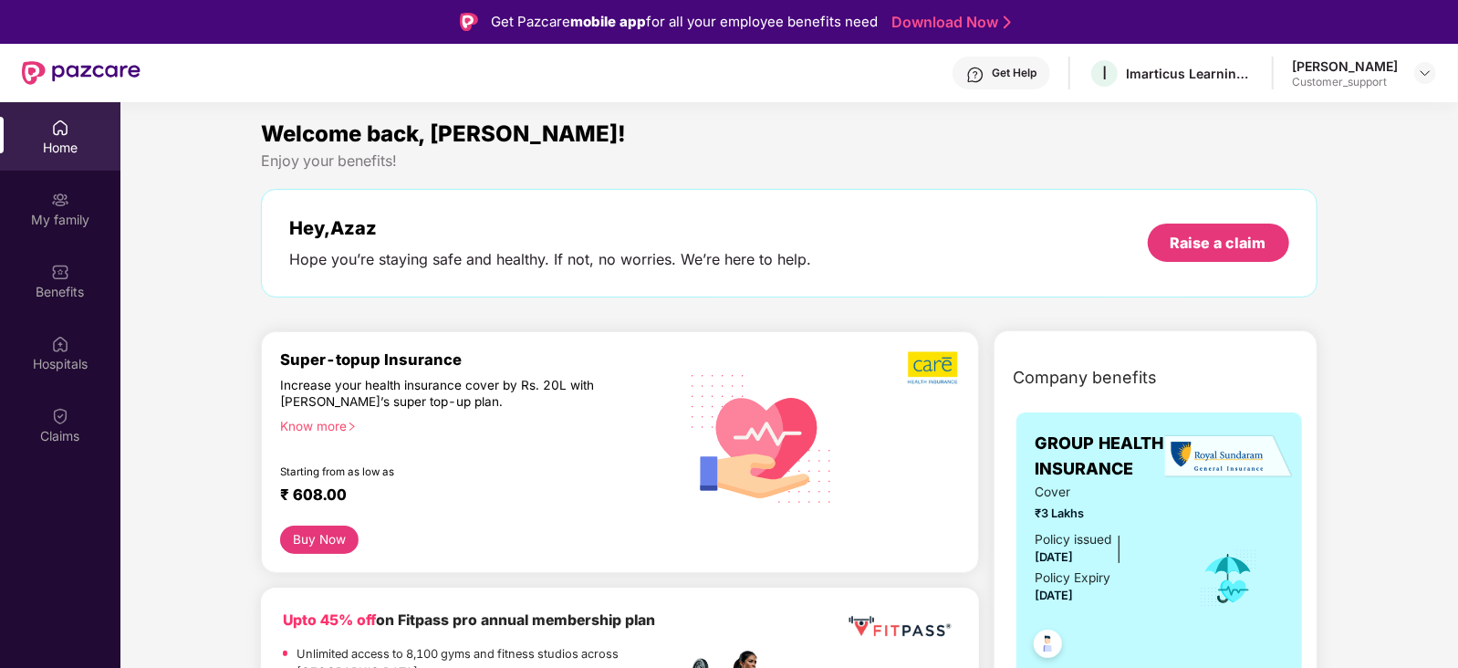
click at [985, 71] on img at bounding box center [975, 75] width 18 height 18
click at [1428, 73] on img at bounding box center [1425, 73] width 15 height 15
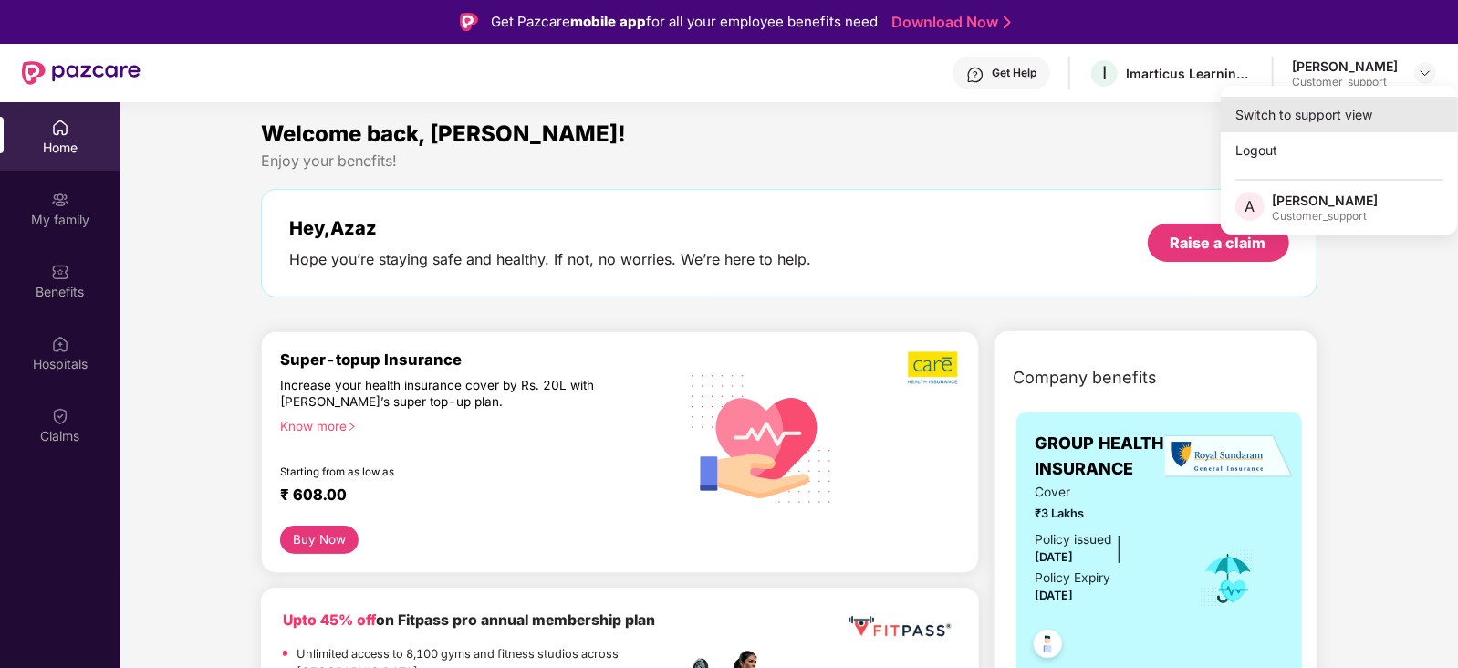
click at [1342, 108] on div "Switch to support view" at bounding box center [1339, 115] width 237 height 36
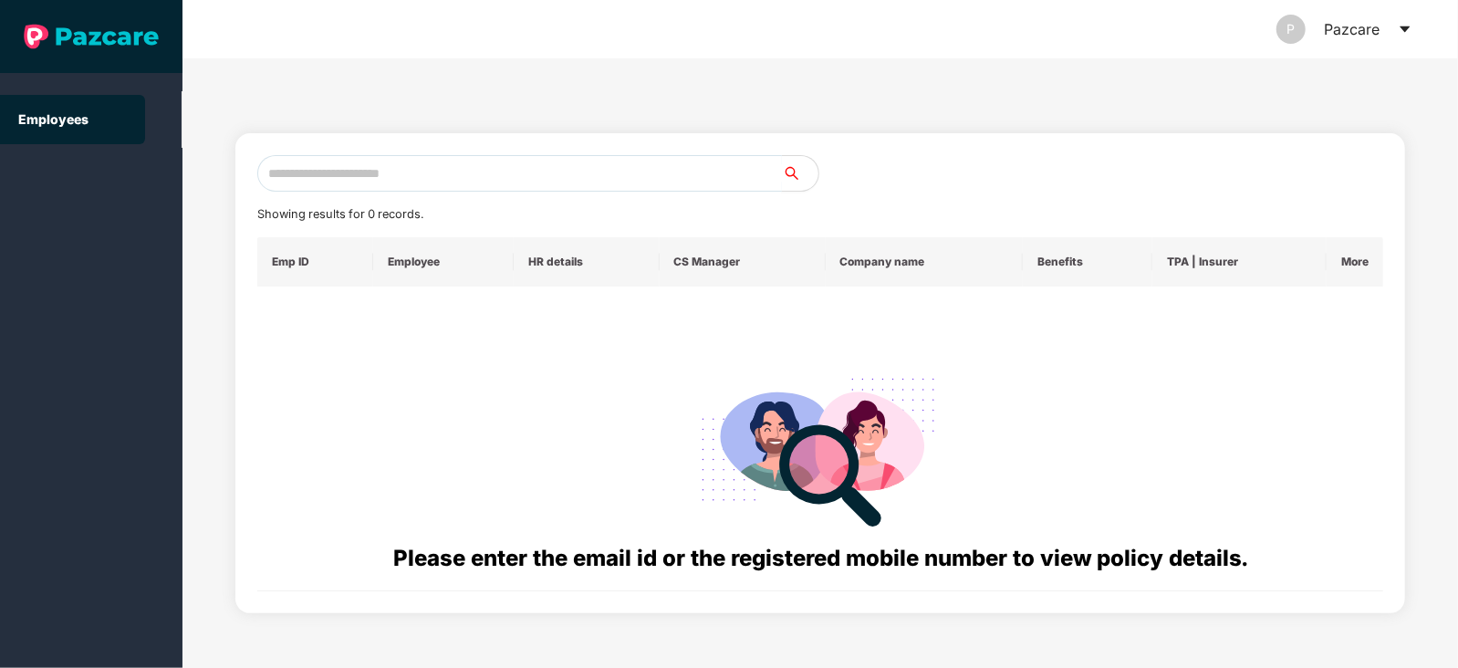
click at [360, 172] on input "text" at bounding box center [519, 173] width 525 height 37
paste input "**********"
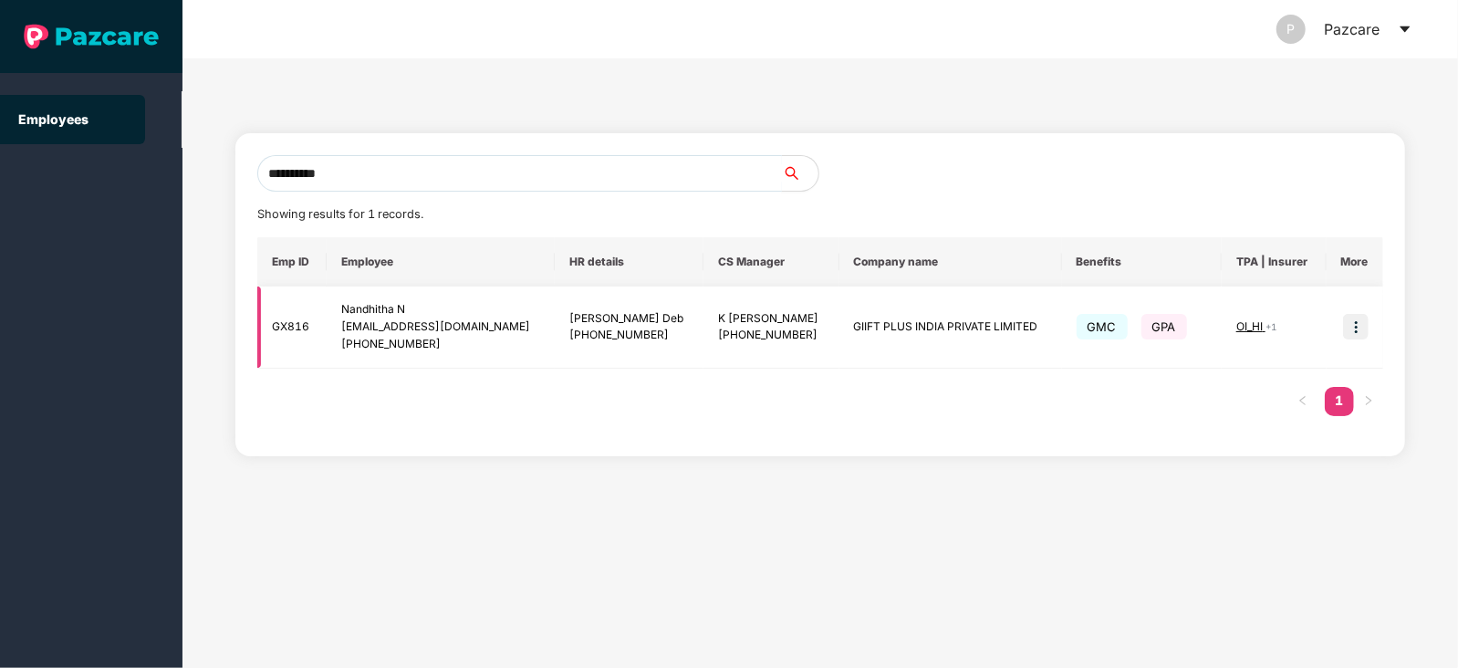
type input "**********"
click at [1358, 323] on img at bounding box center [1356, 327] width 26 height 26
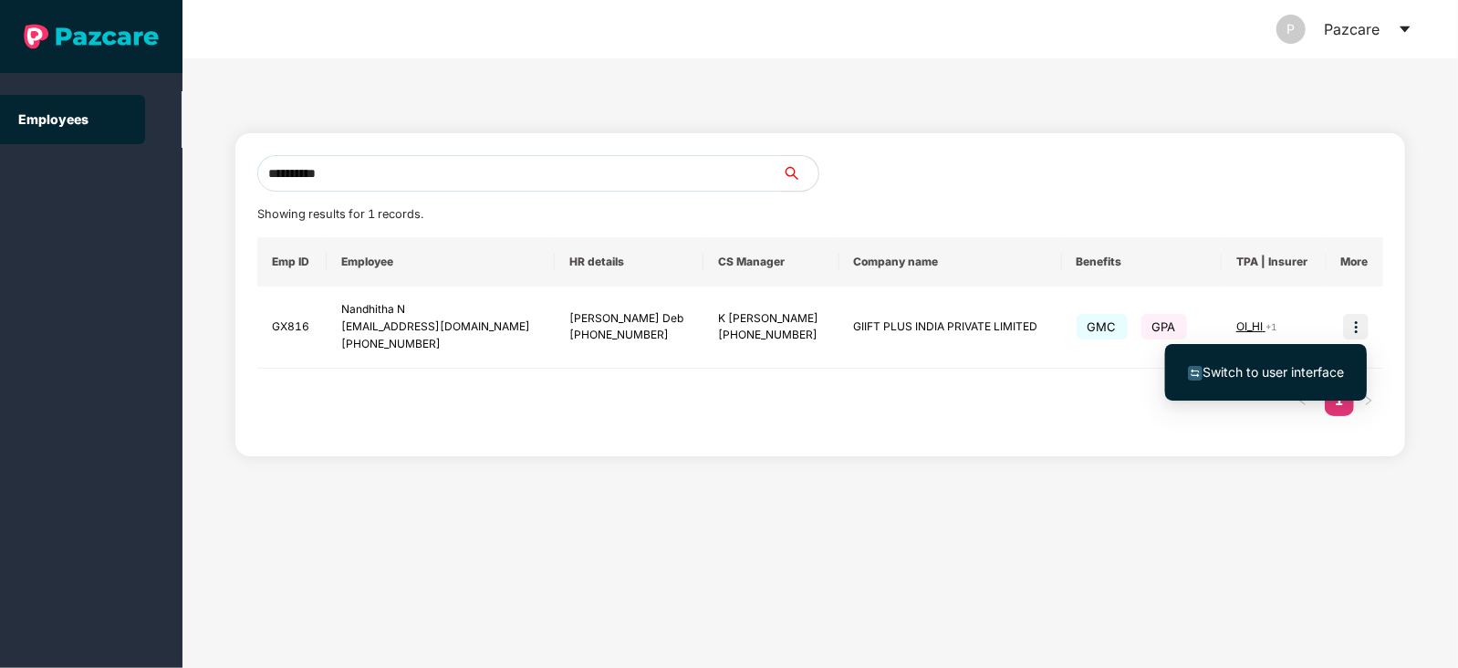
click at [1274, 372] on span "Switch to user interface" at bounding box center [1273, 372] width 141 height 16
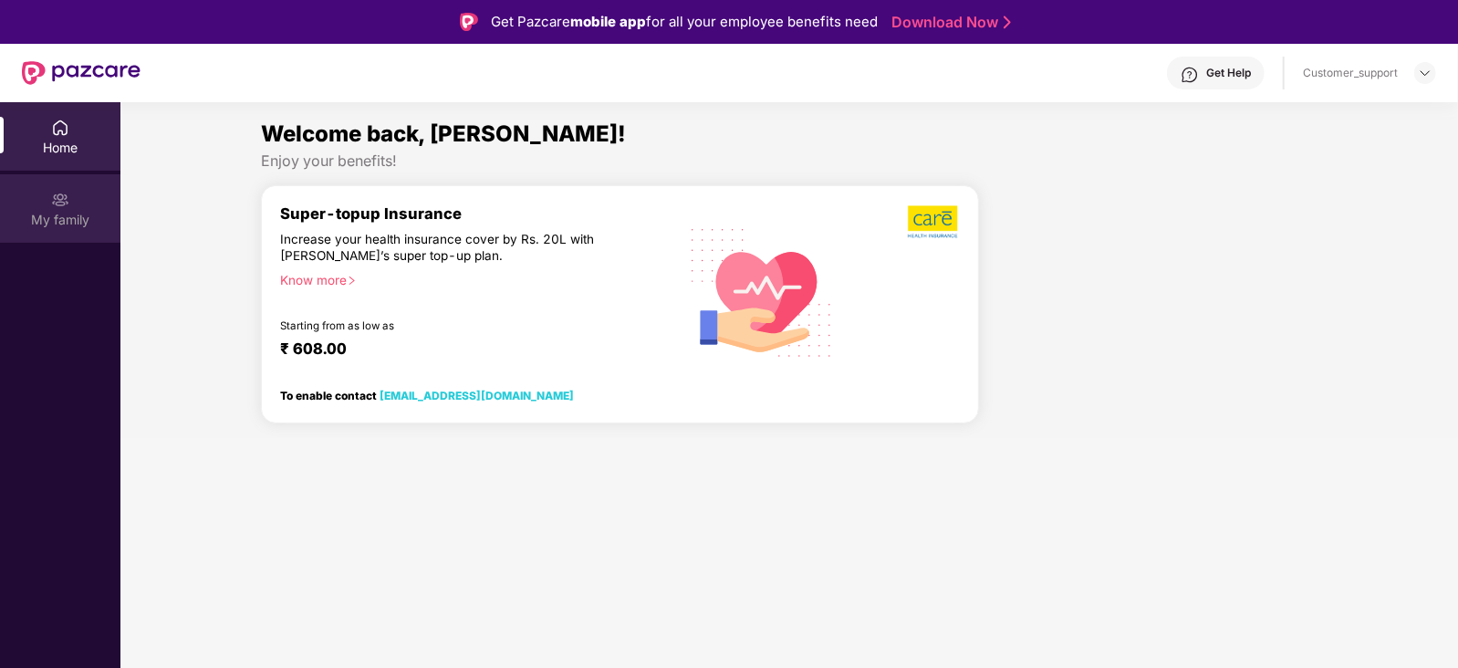
click at [43, 193] on div "My family" at bounding box center [60, 208] width 120 height 68
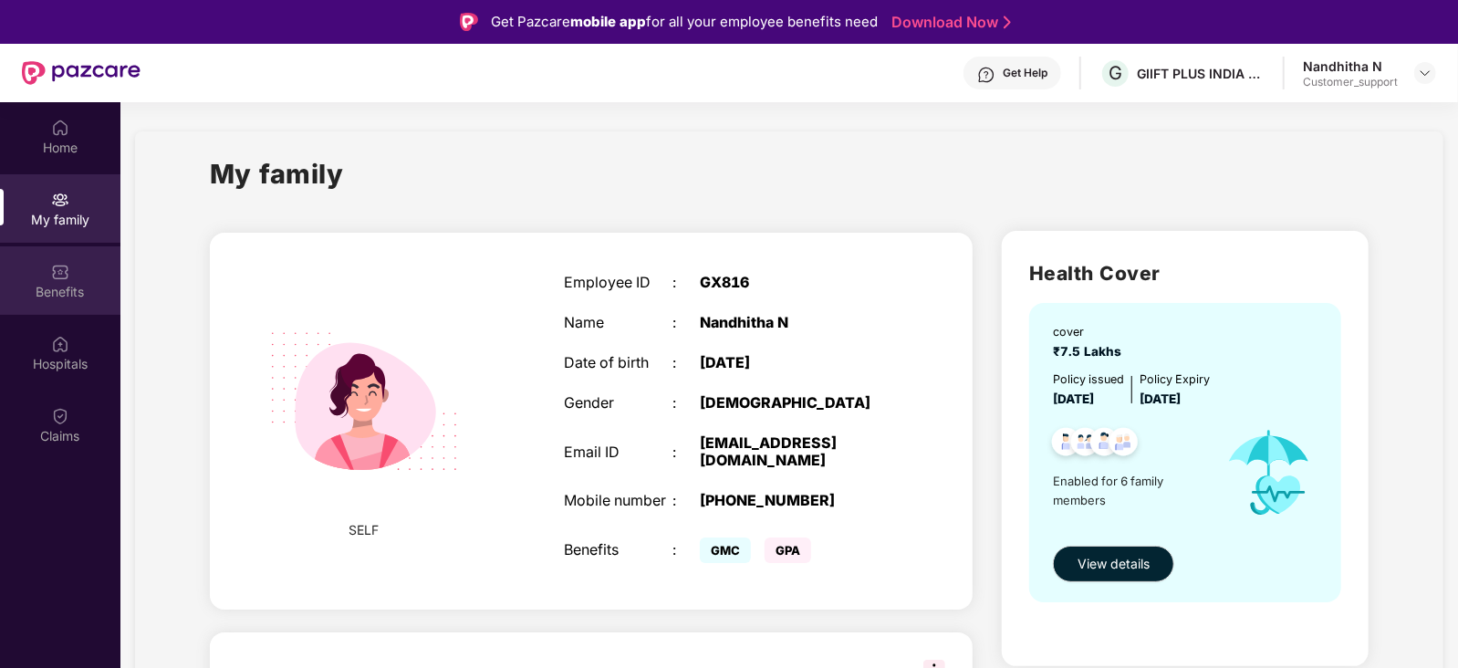
click at [55, 264] on img at bounding box center [60, 272] width 18 height 18
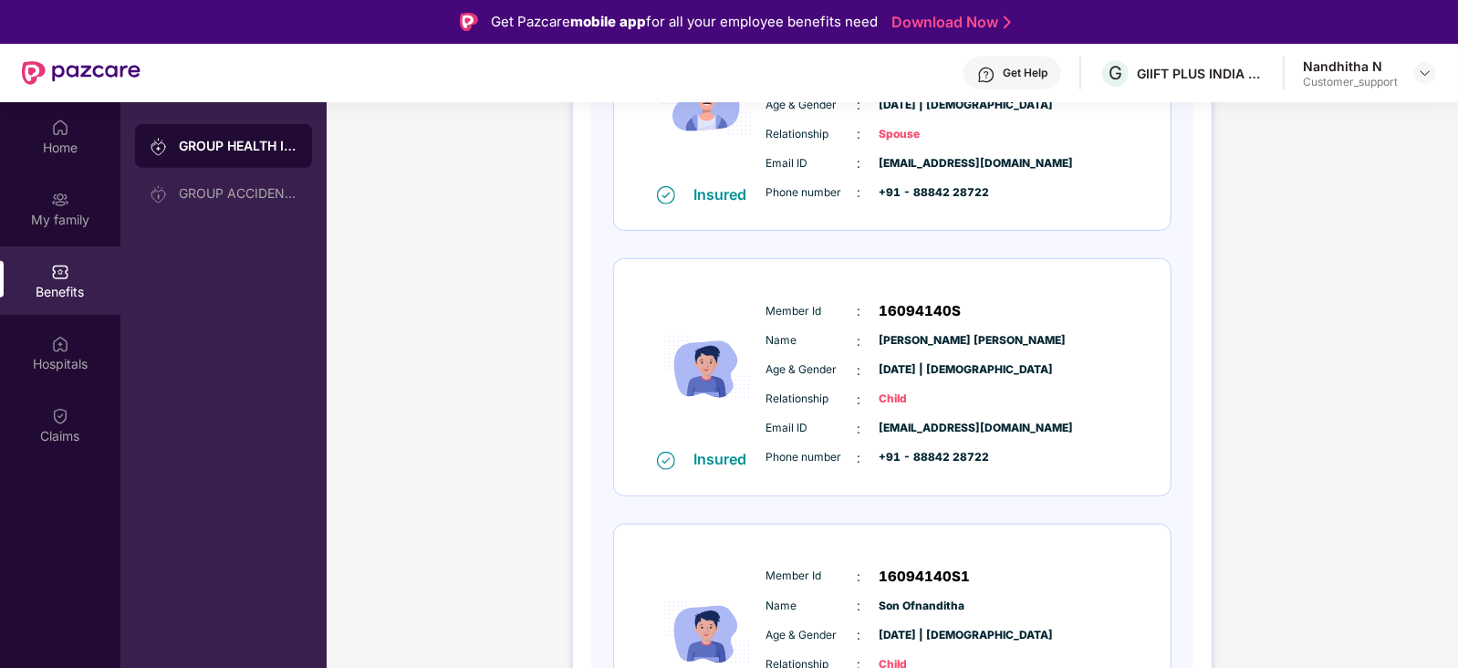
scroll to position [644, 0]
click at [1022, 72] on div "Get Help" at bounding box center [1025, 73] width 45 height 15
click at [1342, 245] on div "GROUP HEALTH INSURANCE DETAILS INCLUSIONS EXCLUSIONS DOCUMENTS Policy No: 56000…" at bounding box center [893, 435] width 1132 height 1937
click at [1425, 73] on img at bounding box center [1425, 73] width 15 height 15
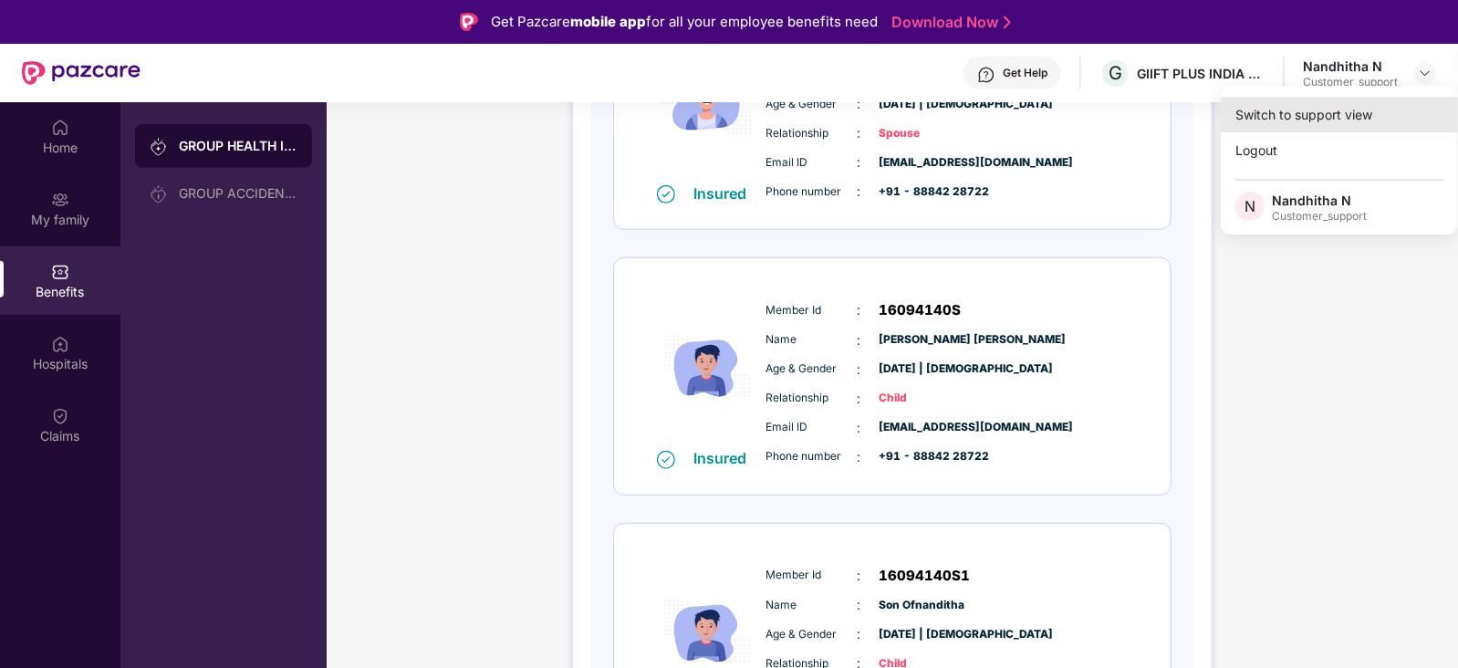
click at [1344, 111] on div "Switch to support view" at bounding box center [1339, 115] width 237 height 36
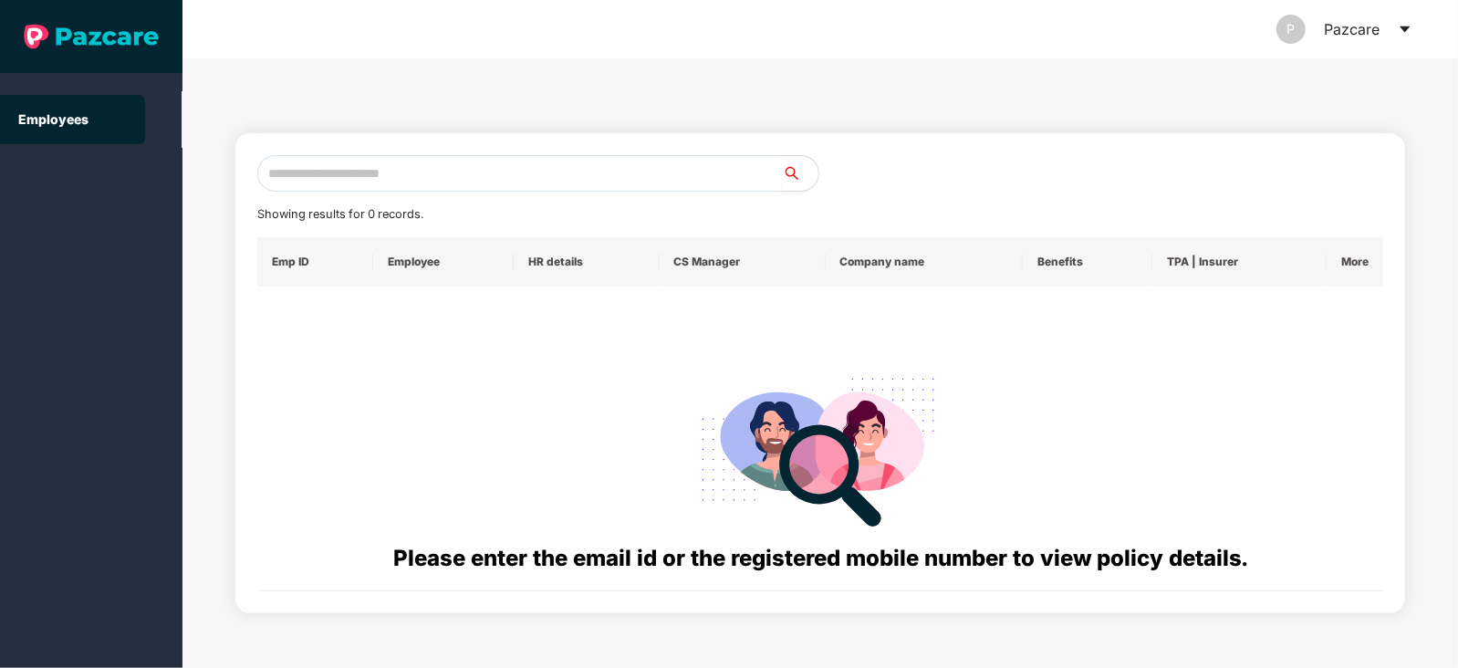
click at [520, 167] on input "text" at bounding box center [519, 173] width 525 height 37
paste input "**********"
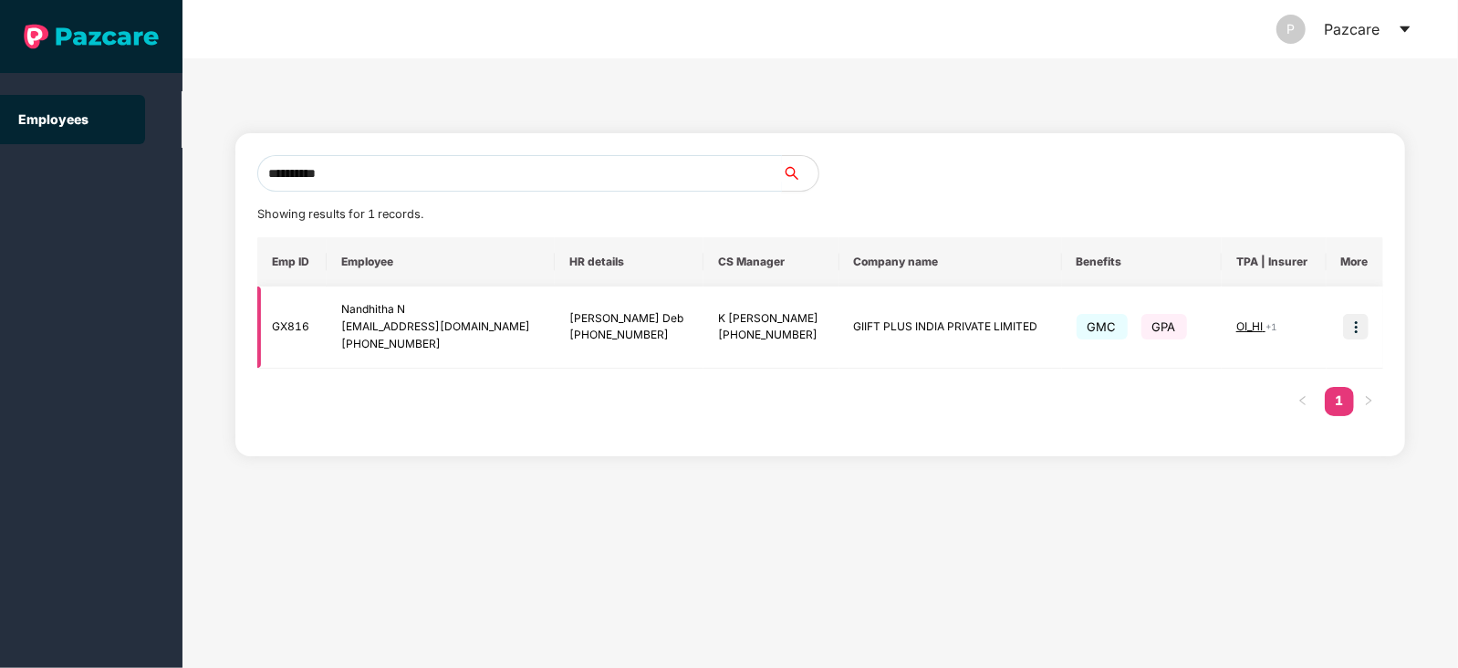
type input "**********"
click at [1248, 319] on span "OI_HI" at bounding box center [1251, 326] width 29 height 14
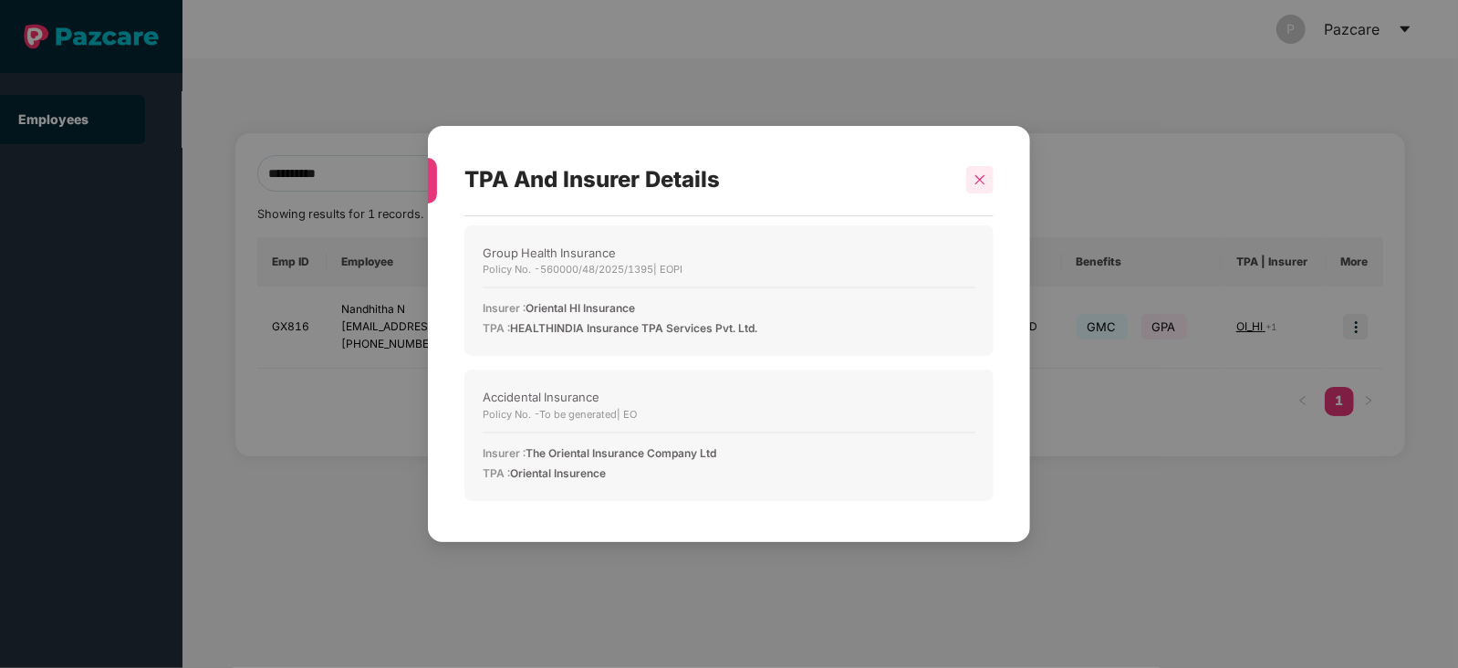
click at [982, 183] on icon "close" at bounding box center [980, 179] width 13 height 13
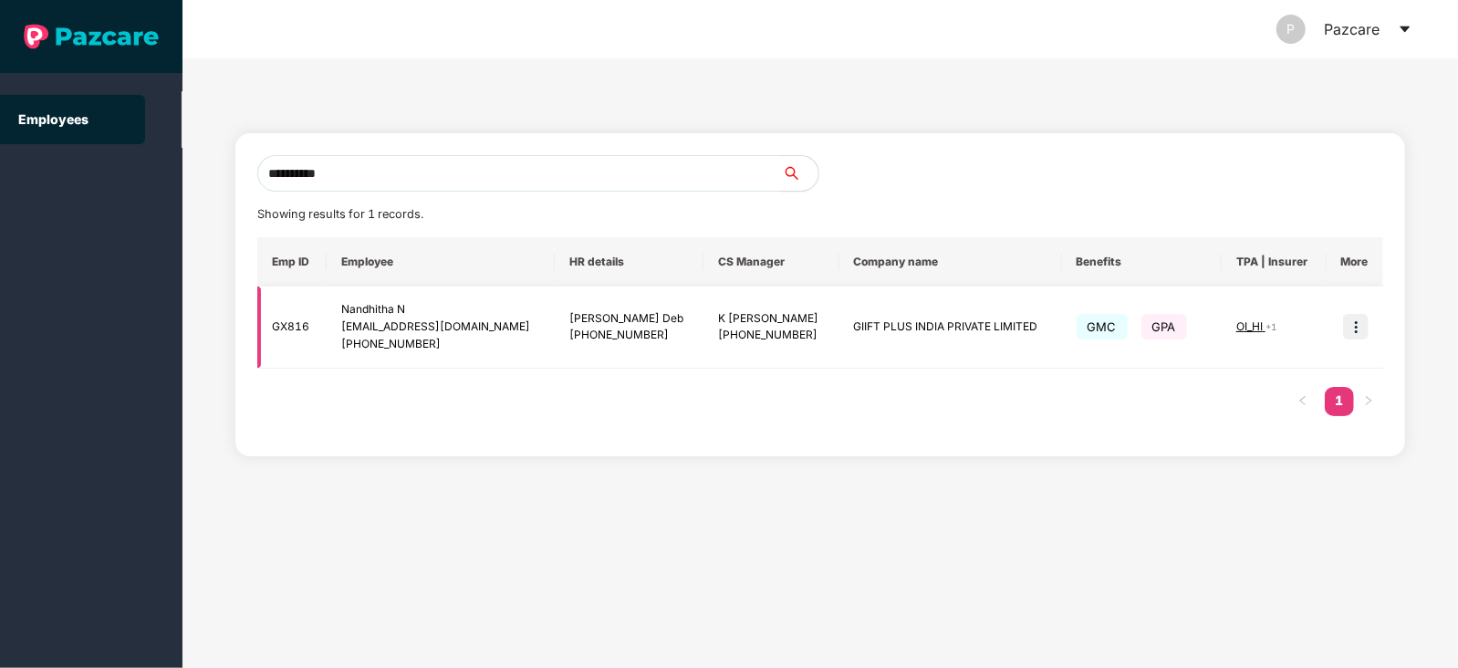
click at [1356, 332] on img at bounding box center [1356, 327] width 26 height 26
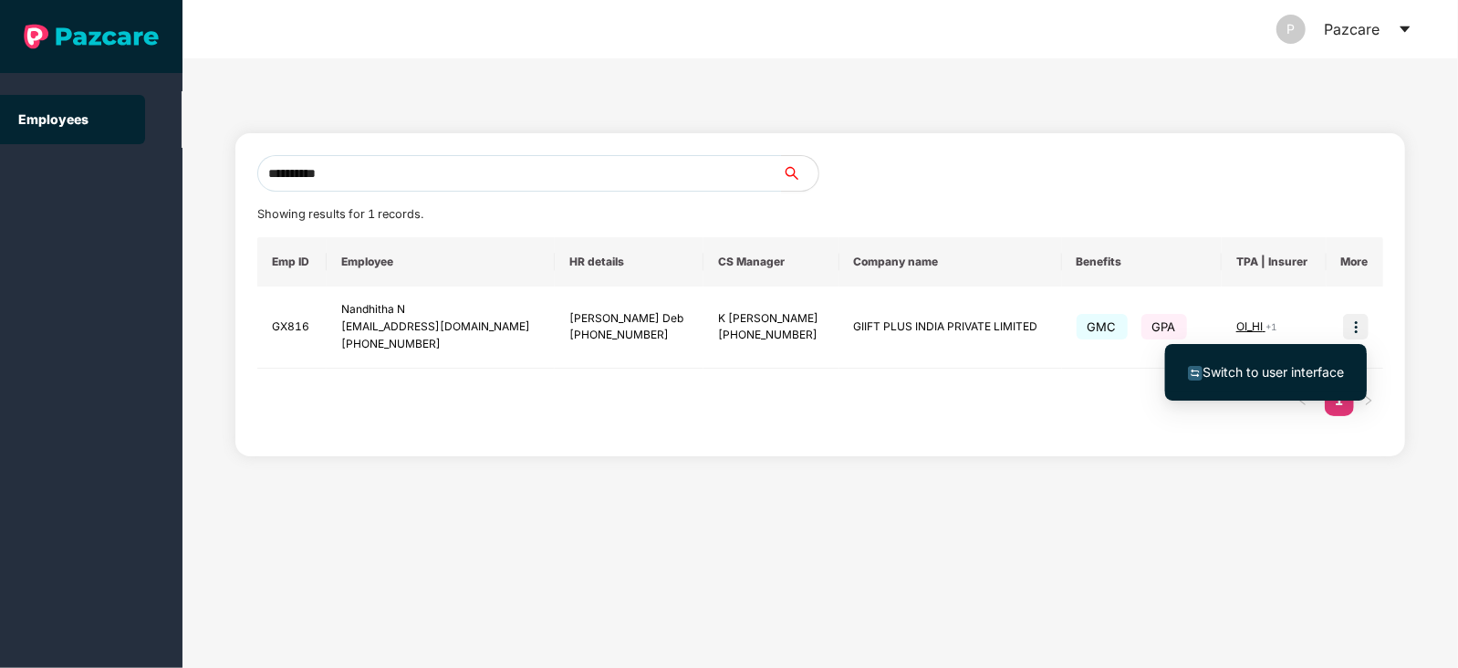
click at [1231, 375] on span "Switch to user interface" at bounding box center [1273, 372] width 141 height 16
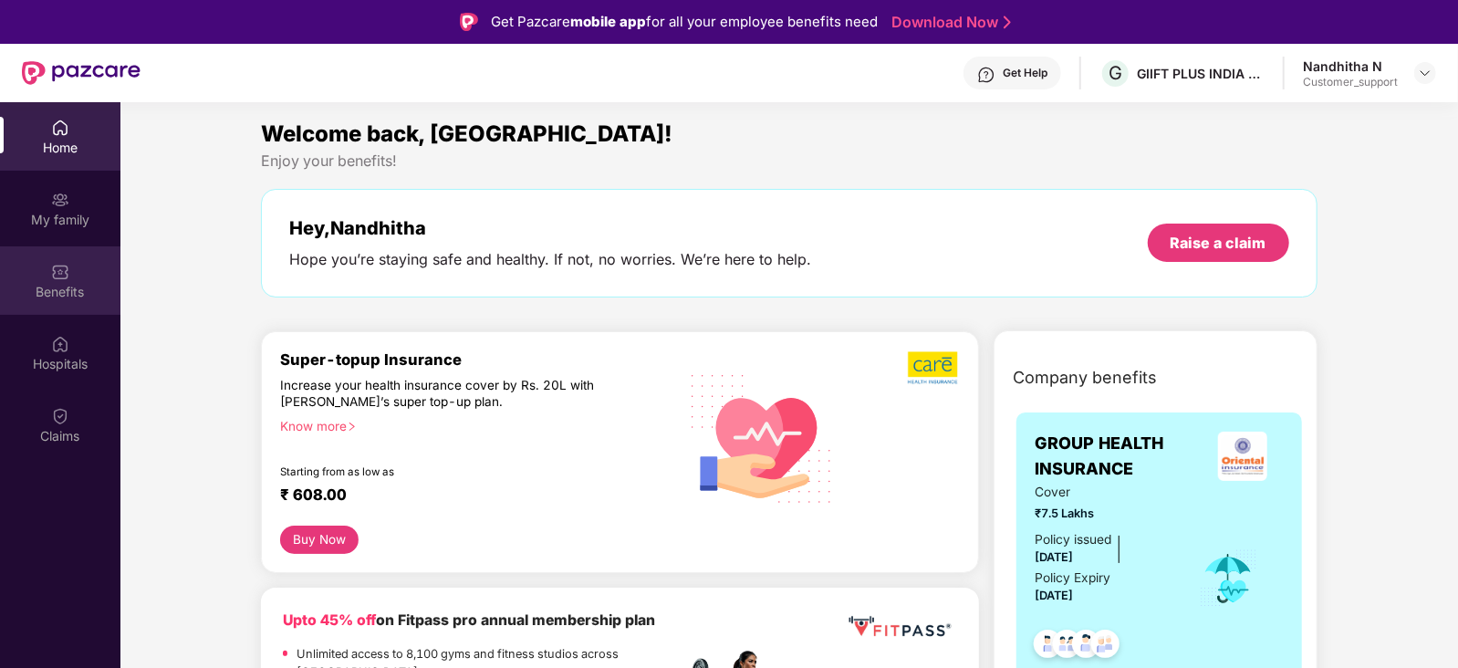
click at [56, 268] on img at bounding box center [60, 272] width 18 height 18
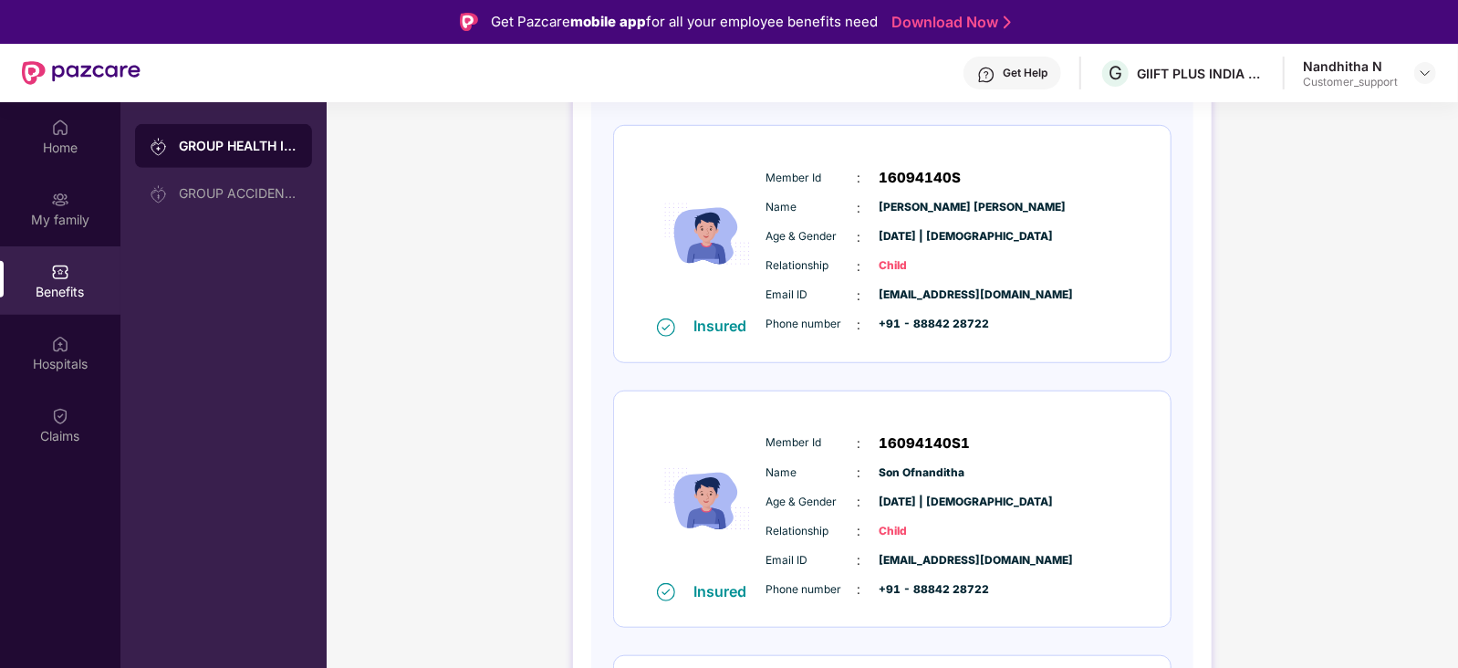
scroll to position [779, 0]
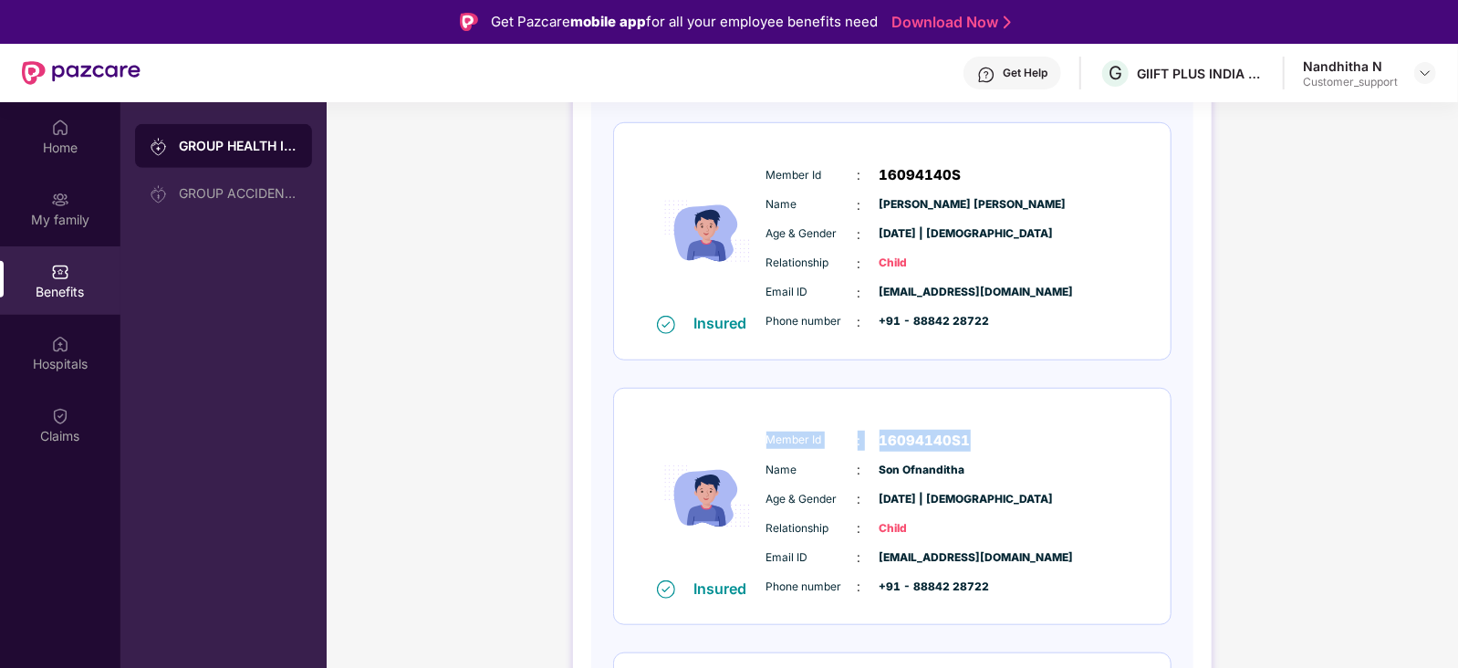
drag, startPoint x: 764, startPoint y: 435, endPoint x: 997, endPoint y: 422, distance: 233.1
click at [997, 422] on div "Member Id : 16094140S1 Name : [PERSON_NAME] Age & Gender : [DATE] | [DEMOGRAPHI…" at bounding box center [947, 514] width 371 height 186
copy div "Member Id : 16094140S1"
click at [914, 378] on div "Insured Member Id : 16094140E Name : [PERSON_NAME] N Age & Gender : [DATE] | [D…" at bounding box center [892, 373] width 558 height 1563
drag, startPoint x: 766, startPoint y: 436, endPoint x: 981, endPoint y: 431, distance: 215.4
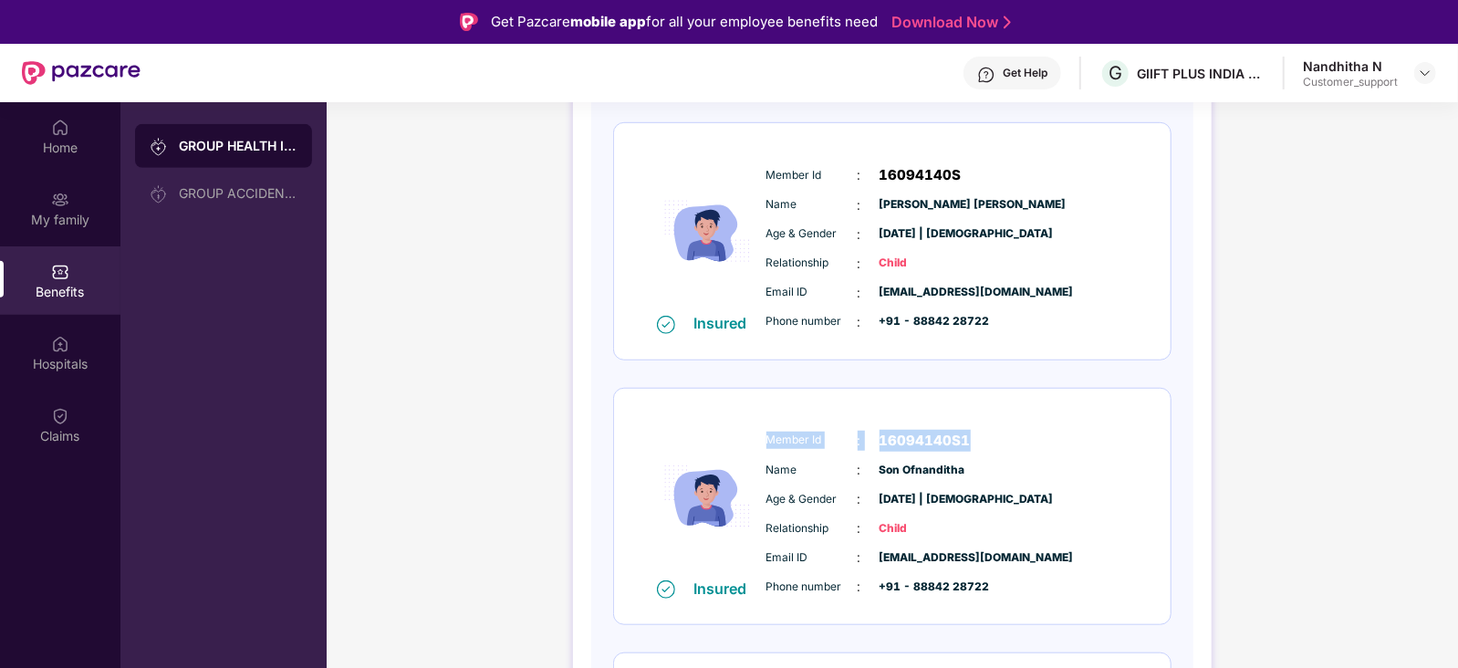
click at [981, 431] on div "Member Id : 16094140S1" at bounding box center [948, 441] width 362 height 22
copy div "Member Id : 16094140S1"
click at [788, 485] on div "Member Id : 16094140S1 Name : [PERSON_NAME] Age & Gender : [DATE] | [DEMOGRAPHI…" at bounding box center [947, 514] width 371 height 186
drag, startPoint x: 763, startPoint y: 465, endPoint x: 982, endPoint y: 468, distance: 219.0
click at [982, 468] on div "Member Id : 16094140S1 Name : [PERSON_NAME] Age & Gender : [DATE] | [DEMOGRAPHI…" at bounding box center [947, 514] width 371 height 186
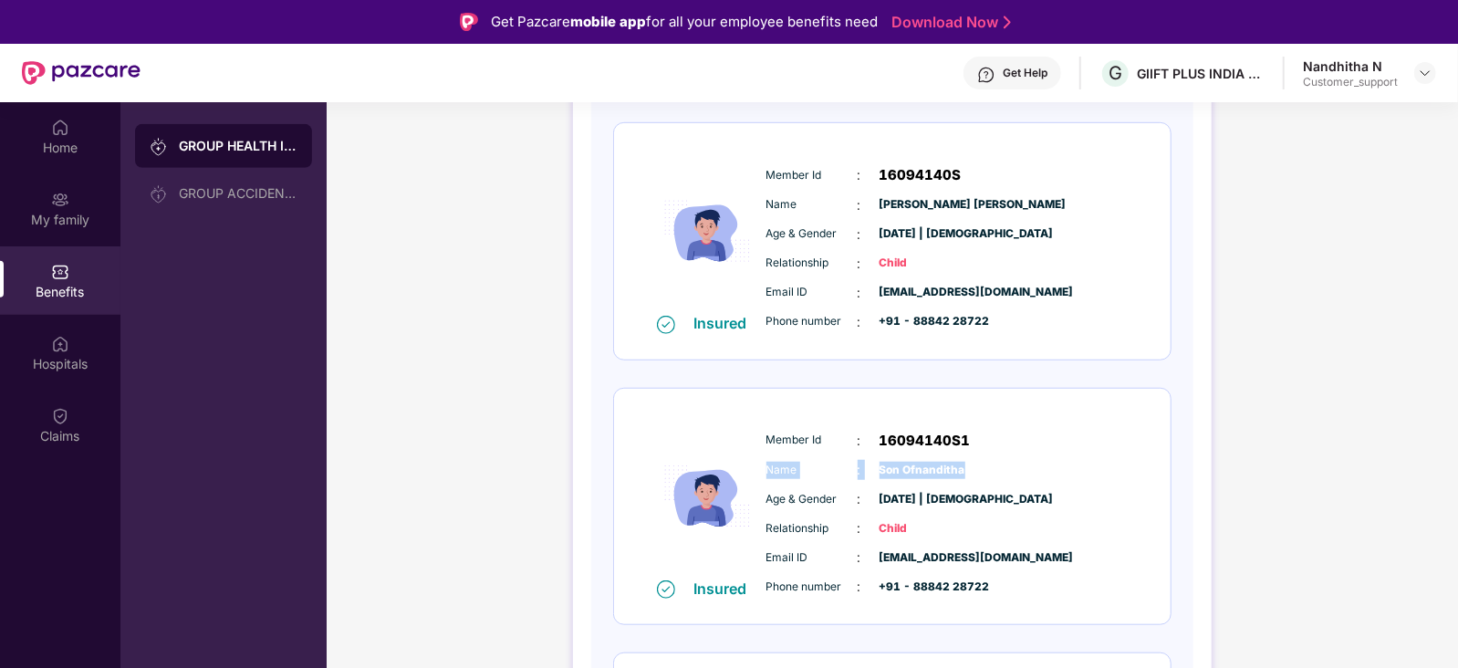
copy div "Name : Son Ofnanditha"
click at [809, 537] on div "Member Id : 16094140S1 Name : [PERSON_NAME] Age & Gender : [DATE] | [DEMOGRAPHI…" at bounding box center [947, 514] width 371 height 186
drag, startPoint x: 764, startPoint y: 586, endPoint x: 999, endPoint y: 586, distance: 235.4
click at [999, 586] on div "Email ID : [EMAIL_ADDRESS][DOMAIN_NAME] Phone number : +91 - 88842 28722" at bounding box center [947, 572] width 371 height 49
copy div "Phone number : +91 - 88842 28722"
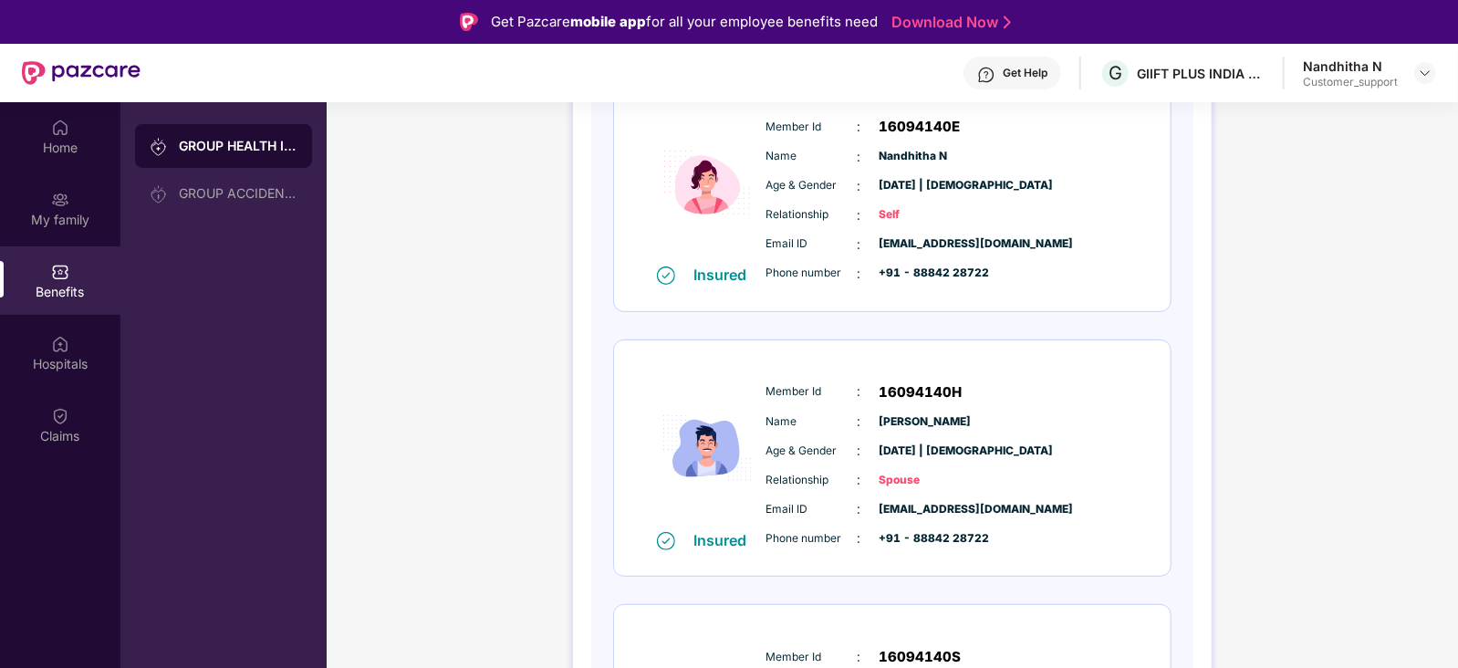
scroll to position [0, 0]
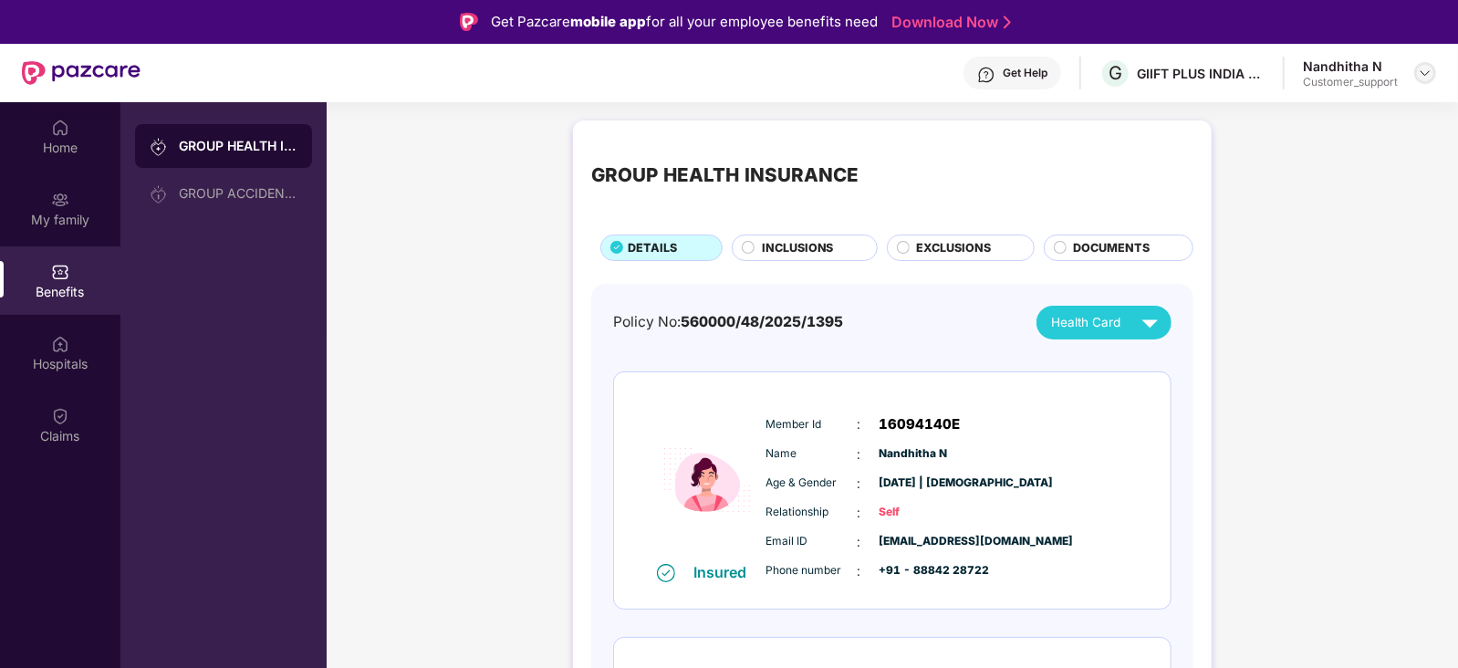
click at [1426, 68] on img at bounding box center [1425, 73] width 15 height 15
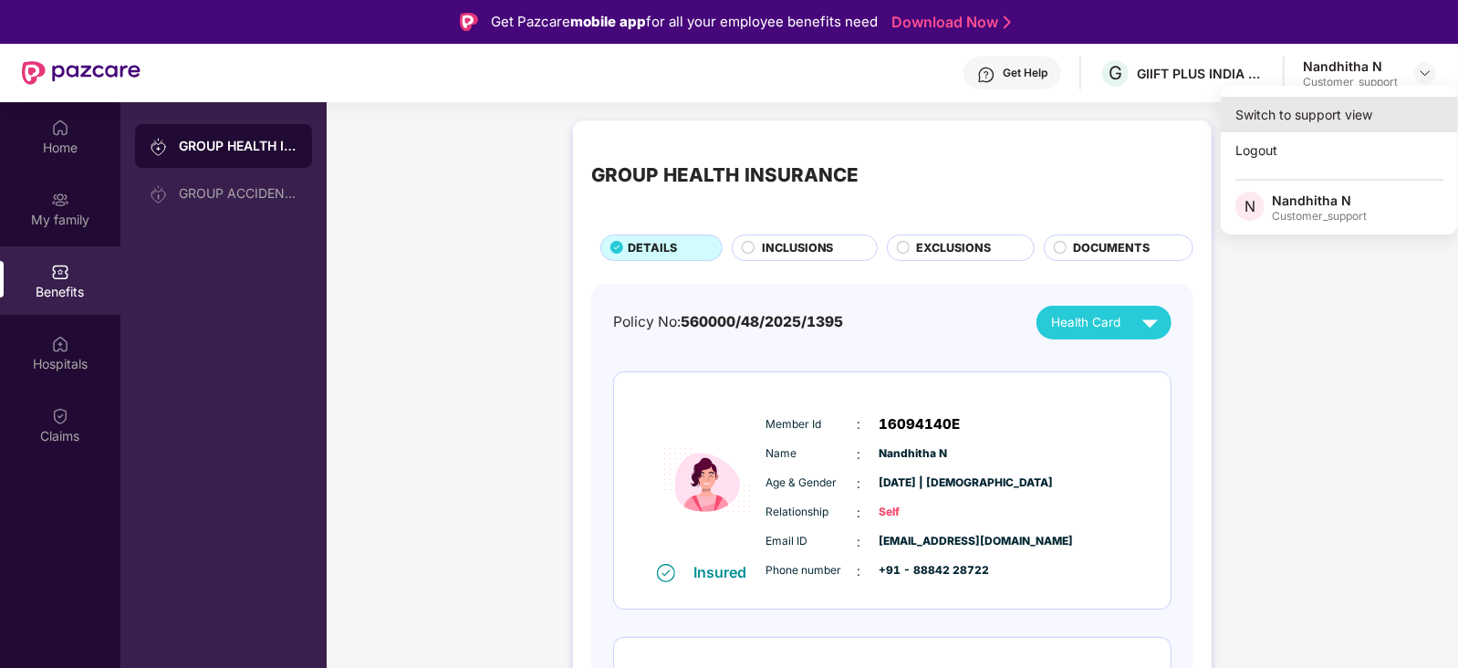
click at [1353, 112] on div "Switch to support view" at bounding box center [1339, 115] width 237 height 36
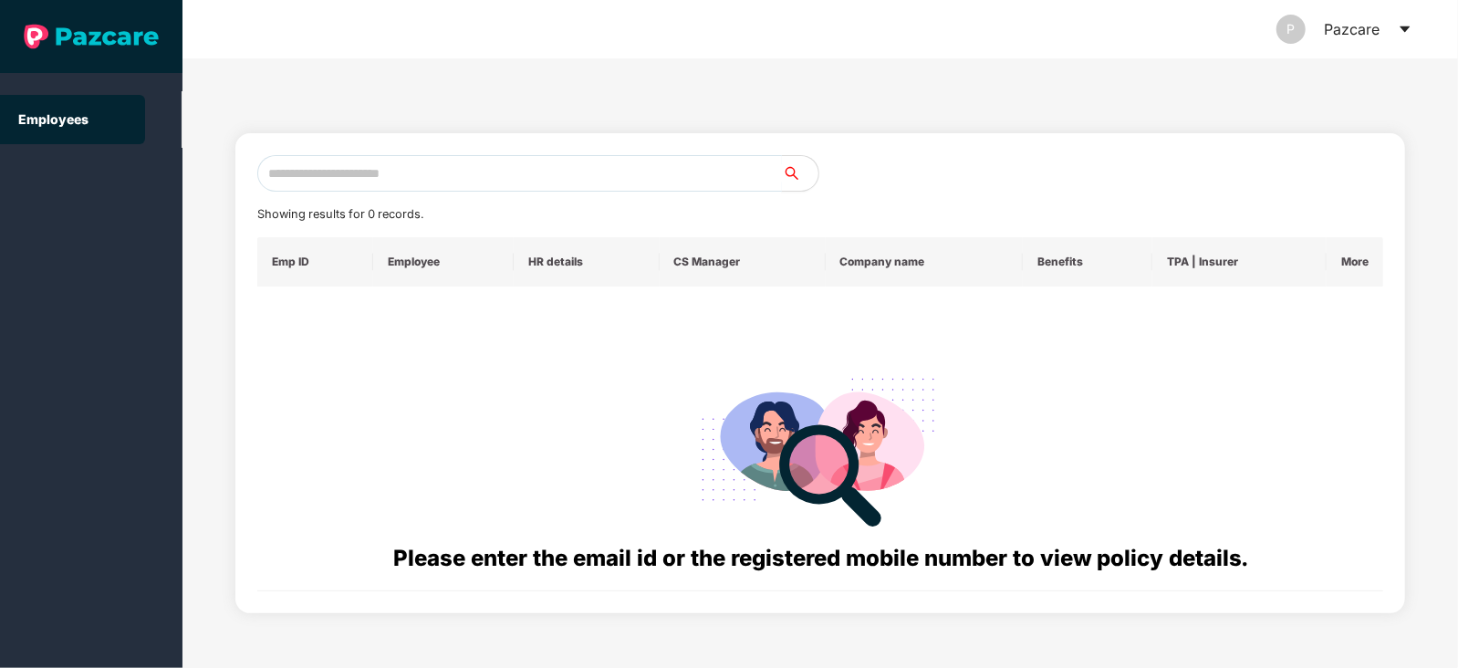
click at [577, 164] on input "text" at bounding box center [519, 173] width 525 height 37
paste input "**********"
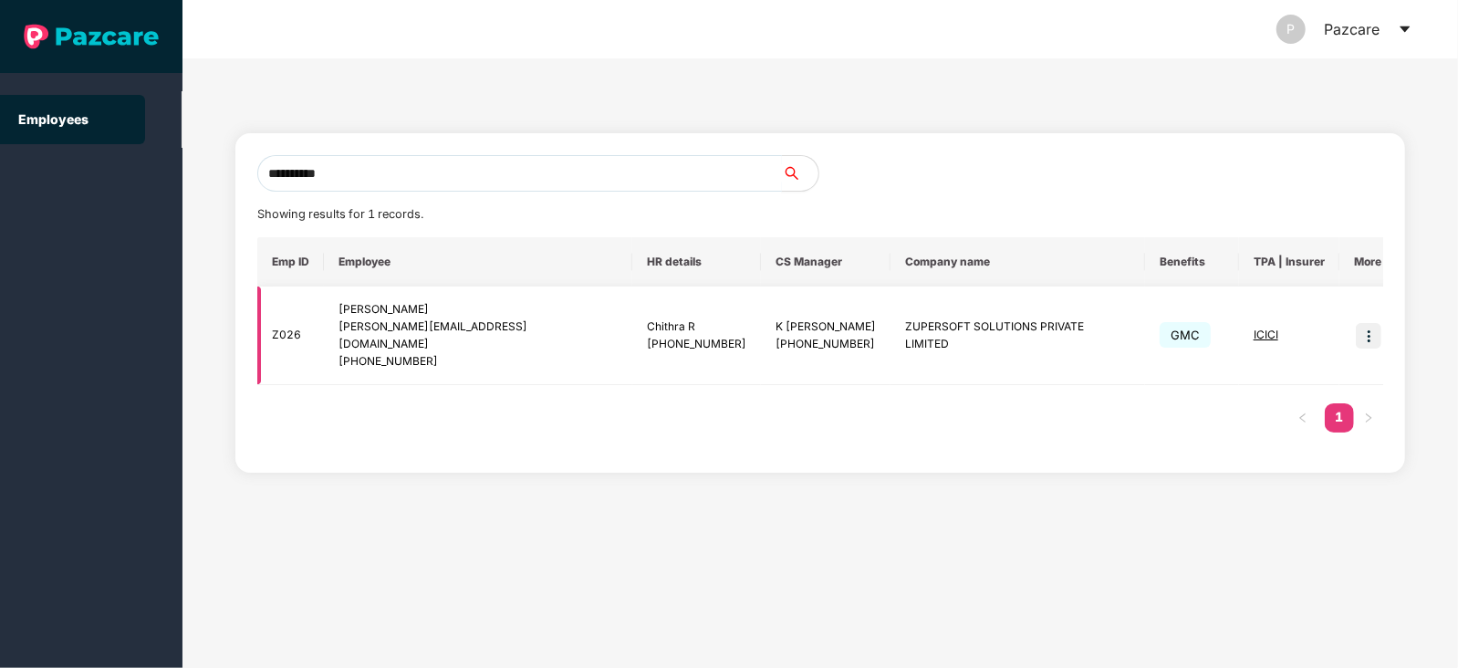
type input "**********"
click at [1356, 326] on img at bounding box center [1369, 336] width 26 height 26
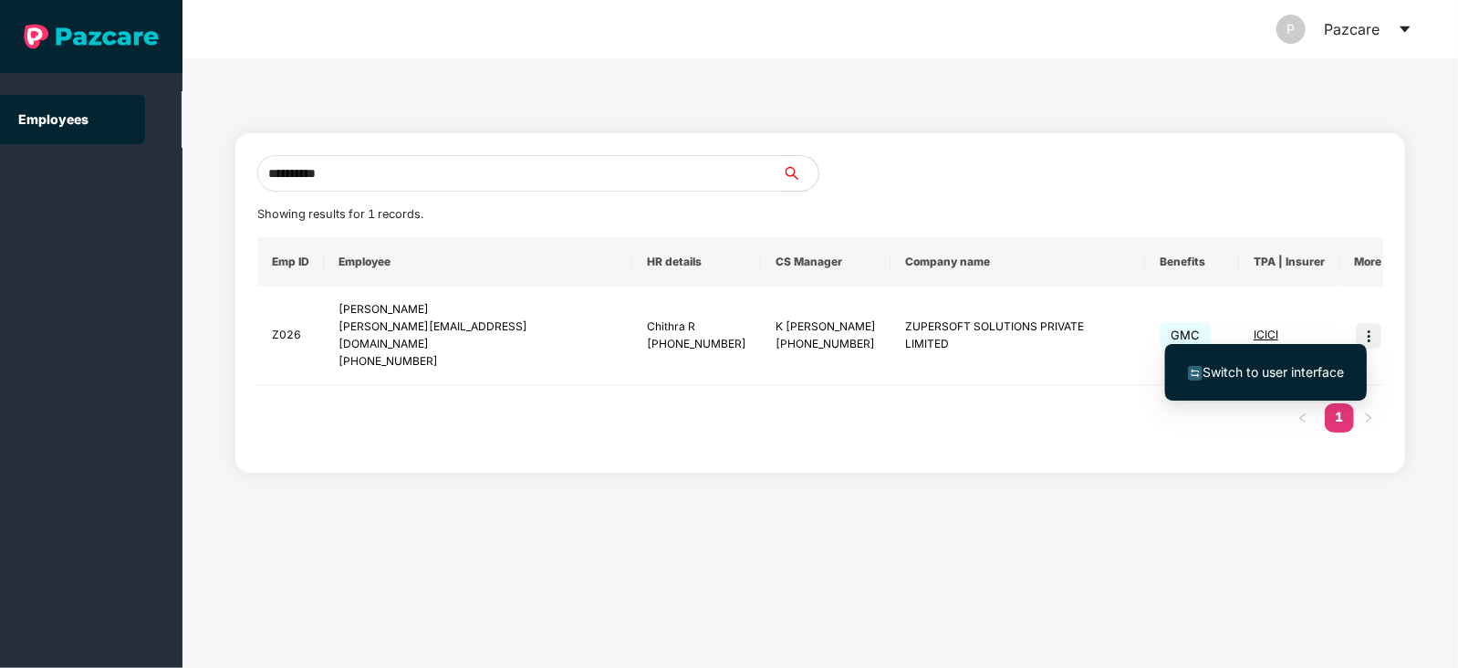
click at [1271, 374] on span "Switch to user interface" at bounding box center [1273, 372] width 141 height 16
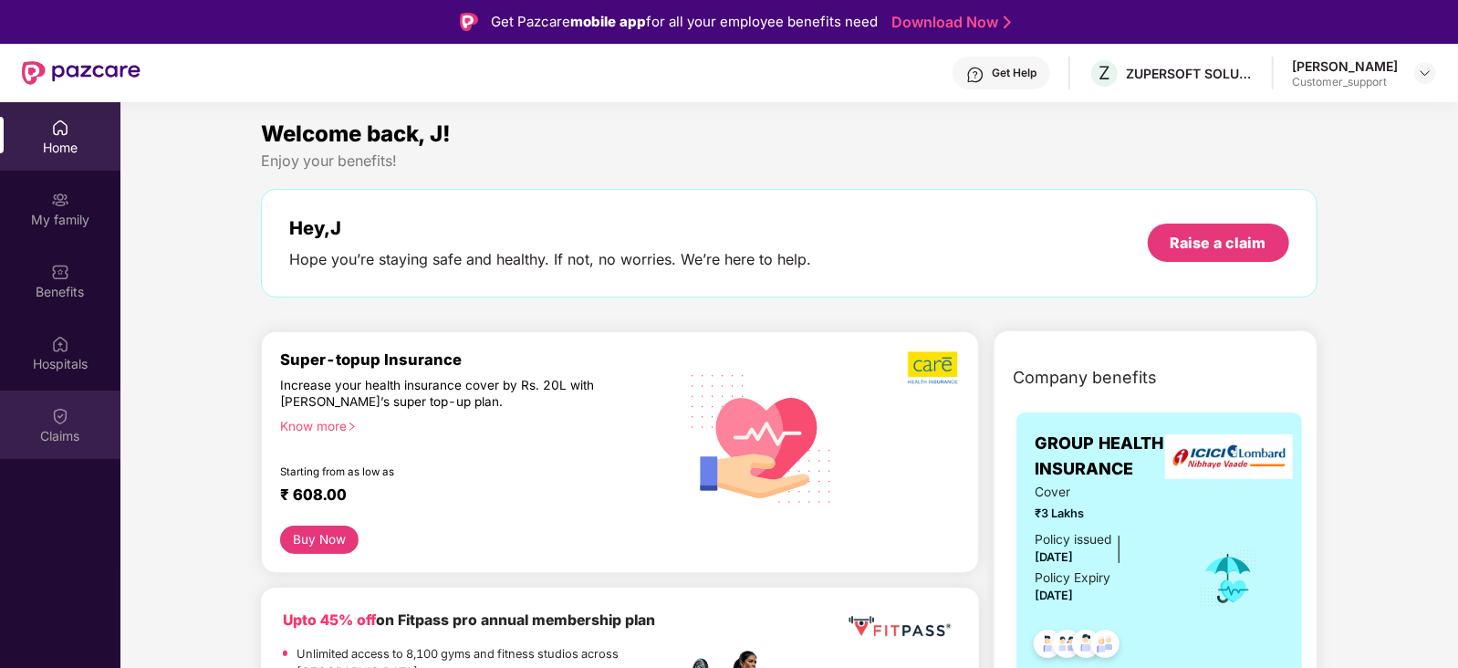
click at [55, 401] on div "Claims" at bounding box center [60, 425] width 120 height 68
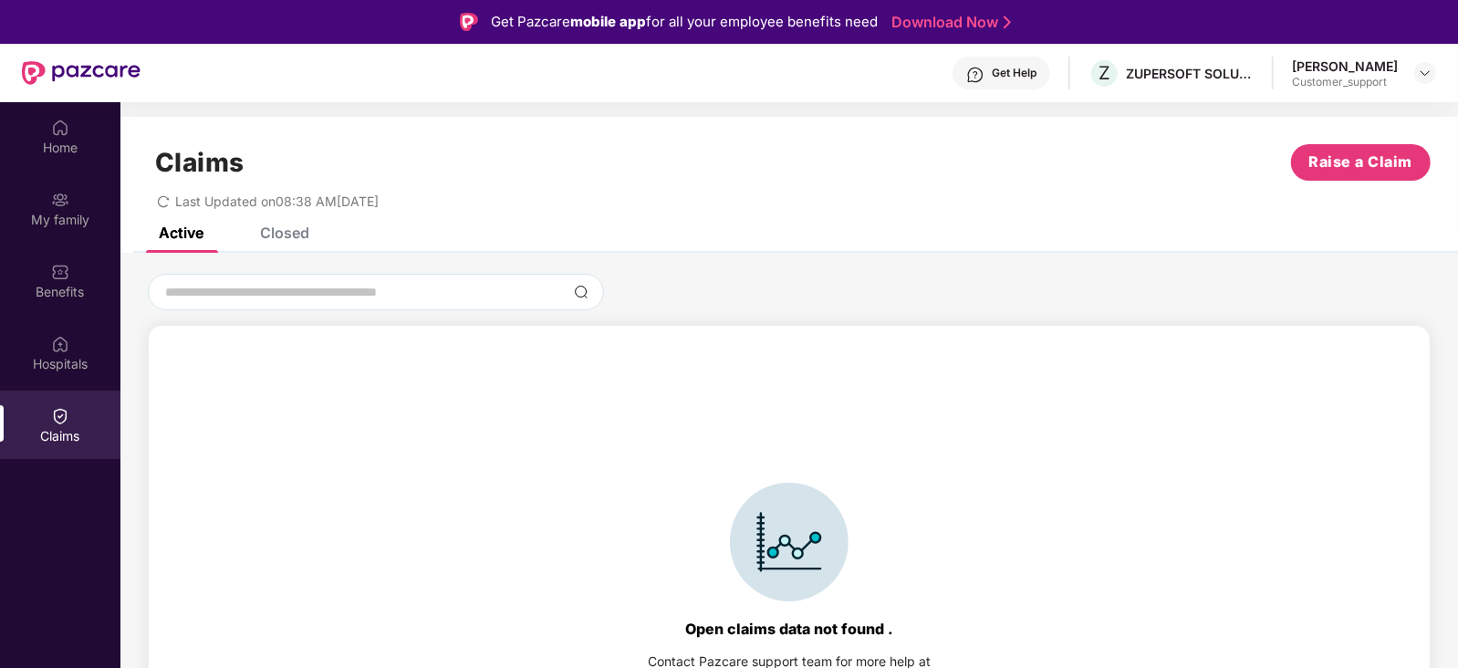
click at [278, 244] on div "Closed" at bounding box center [271, 233] width 77 height 40
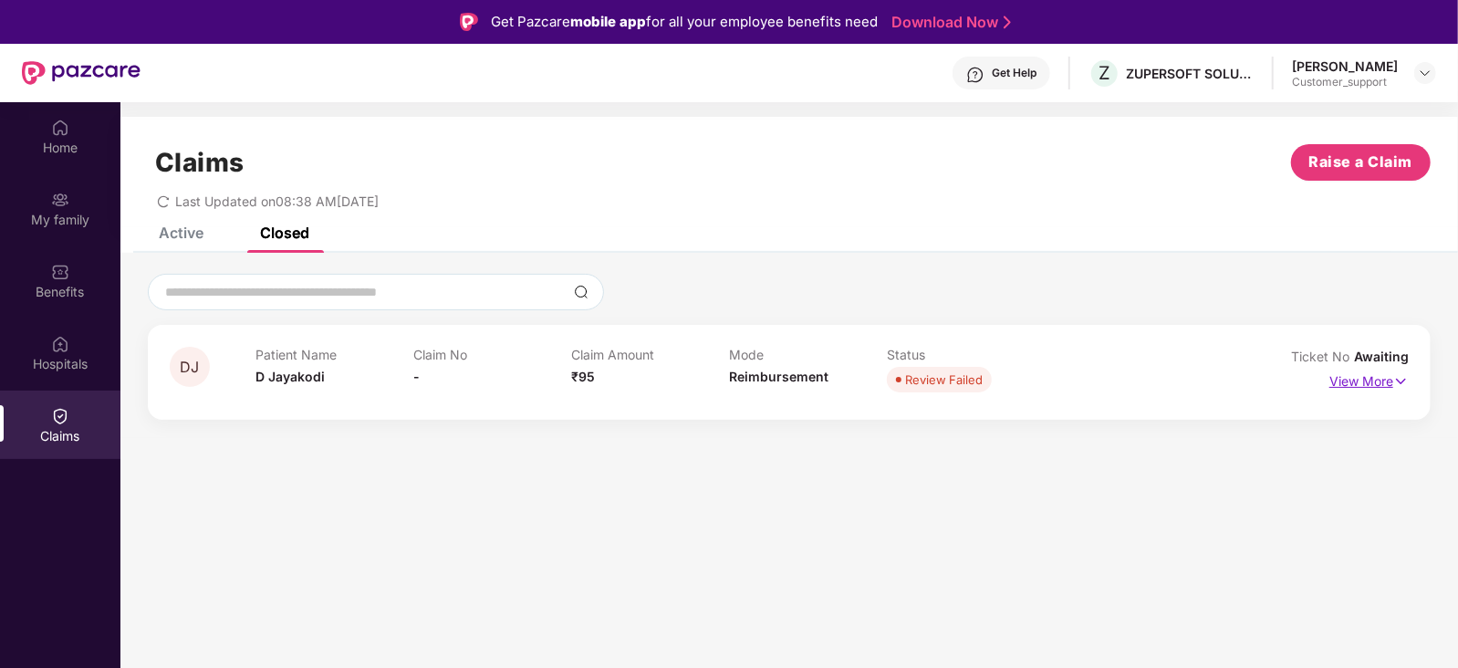
click at [1353, 380] on p "View More" at bounding box center [1369, 379] width 79 height 25
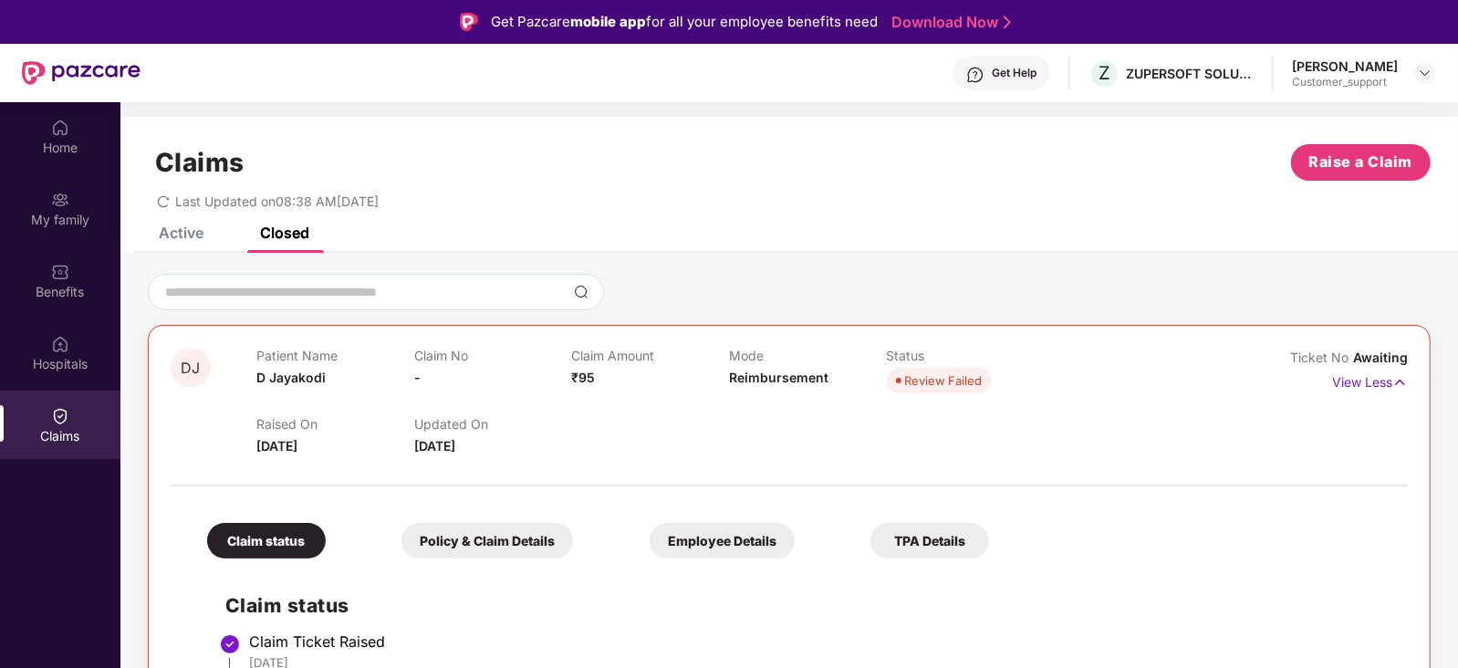
click at [172, 225] on div "Claims Raise a Claim Last Updated on 08:38 AM[DATE]" at bounding box center [789, 172] width 1338 height 110
click at [173, 234] on div "Active" at bounding box center [181, 233] width 45 height 18
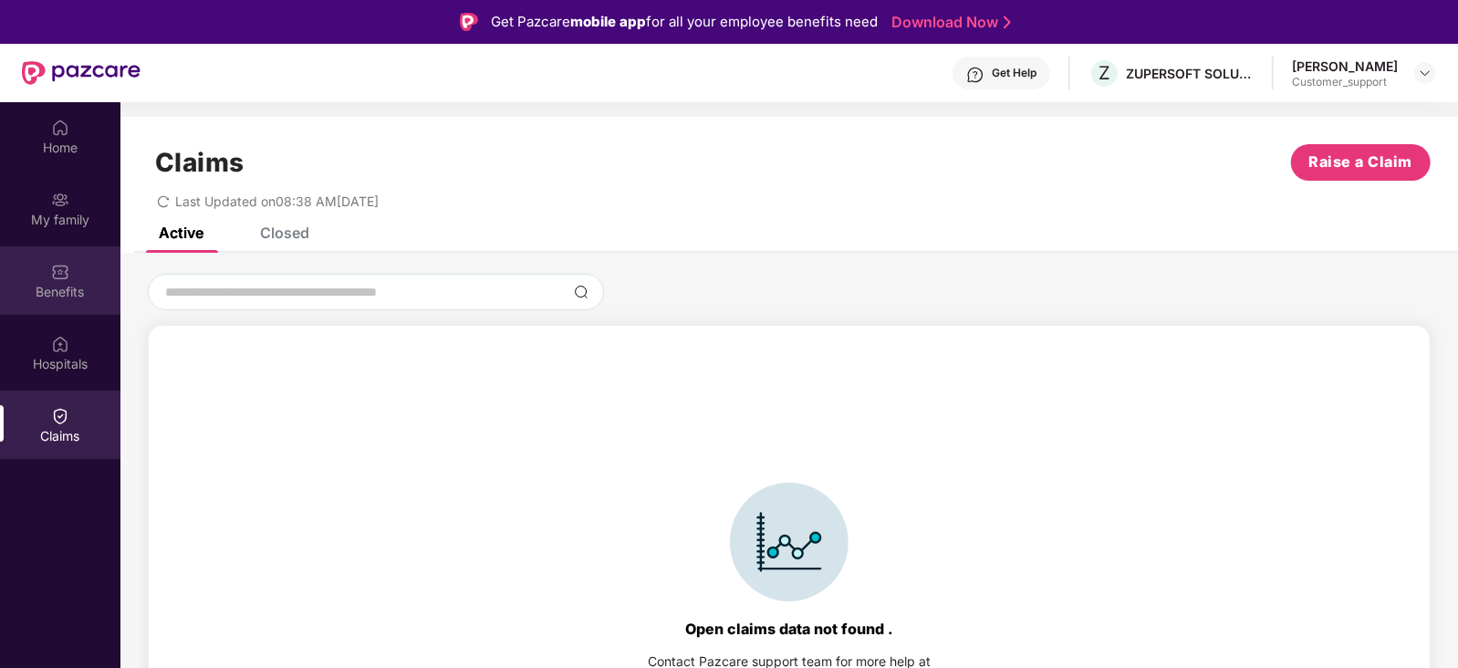
click at [73, 276] on div "Benefits" at bounding box center [60, 280] width 120 height 68
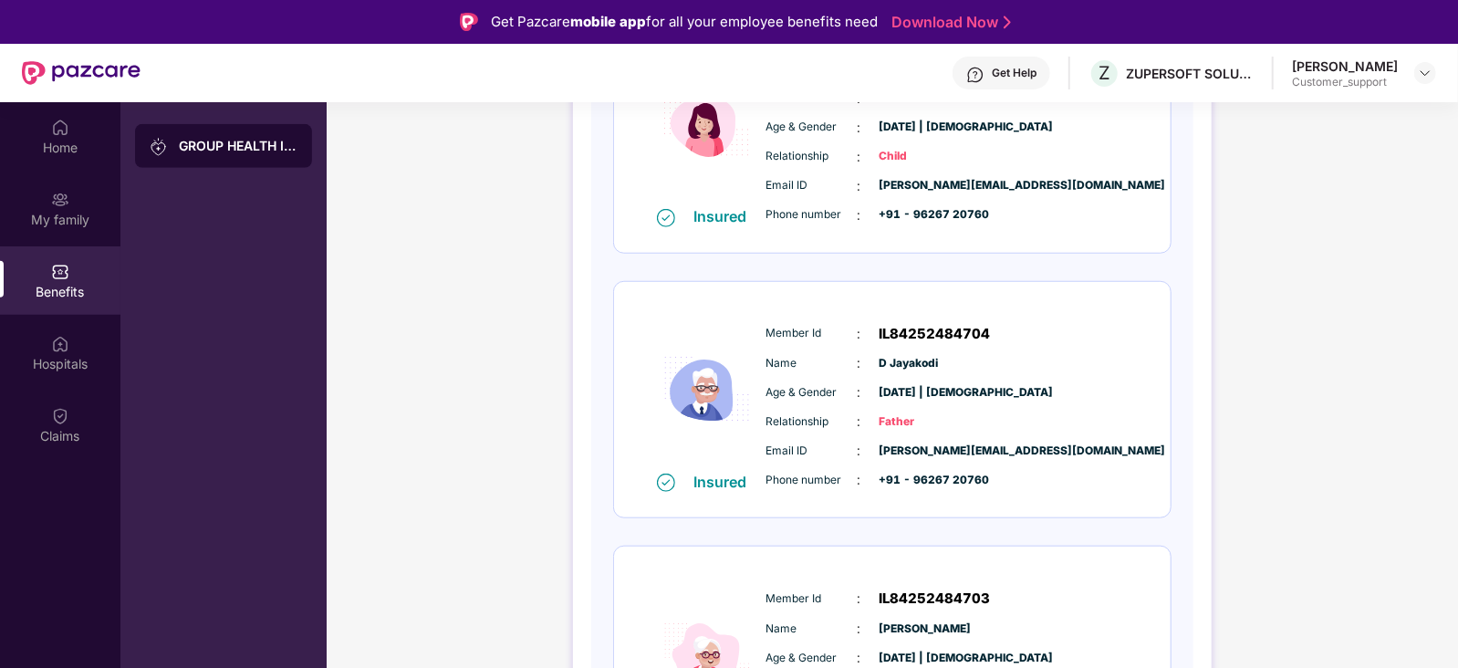
scroll to position [892, 0]
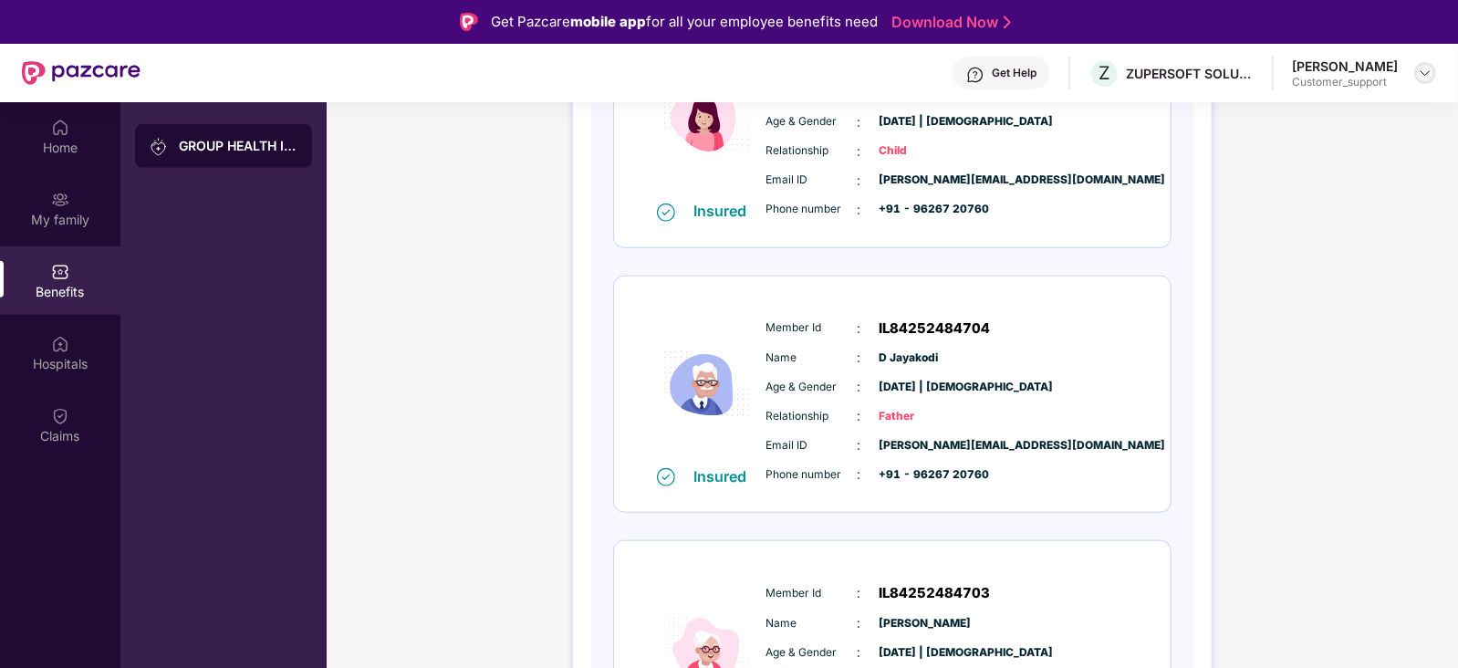
click at [1429, 73] on img at bounding box center [1425, 73] width 15 height 15
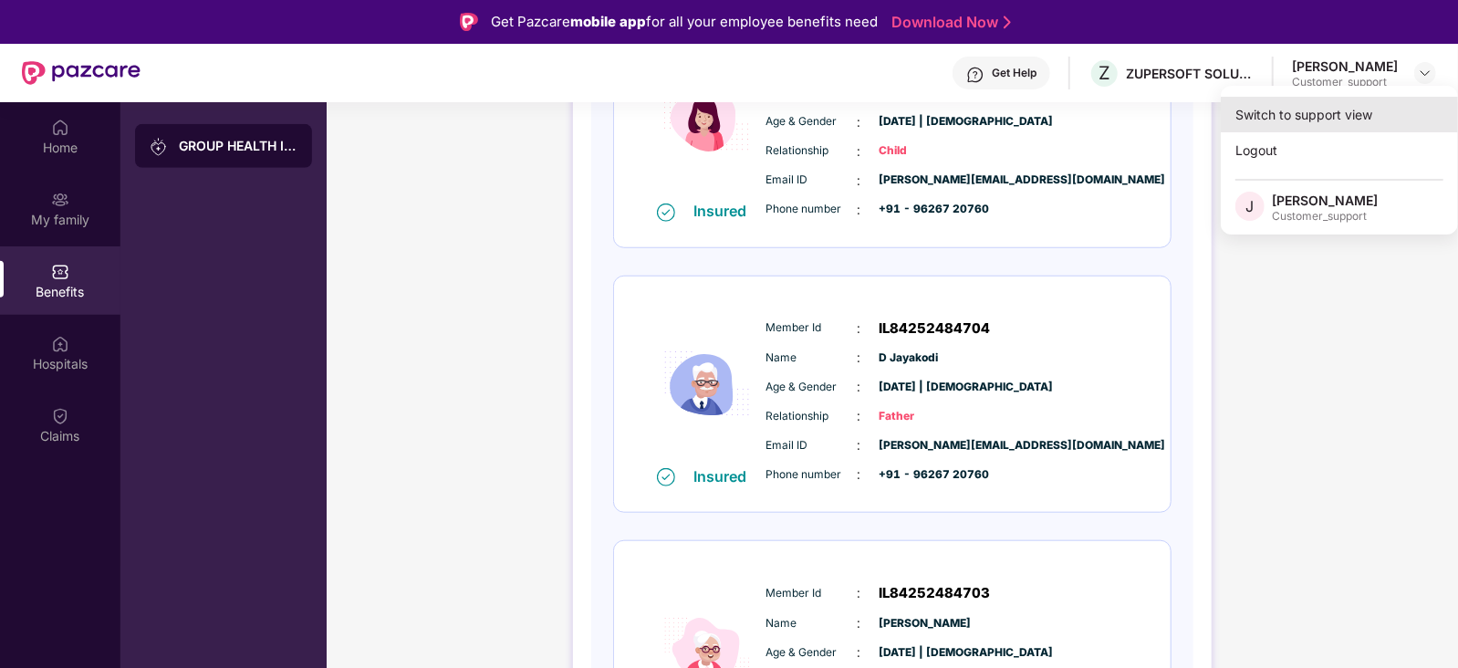
click at [1299, 109] on div "Switch to support view" at bounding box center [1339, 115] width 237 height 36
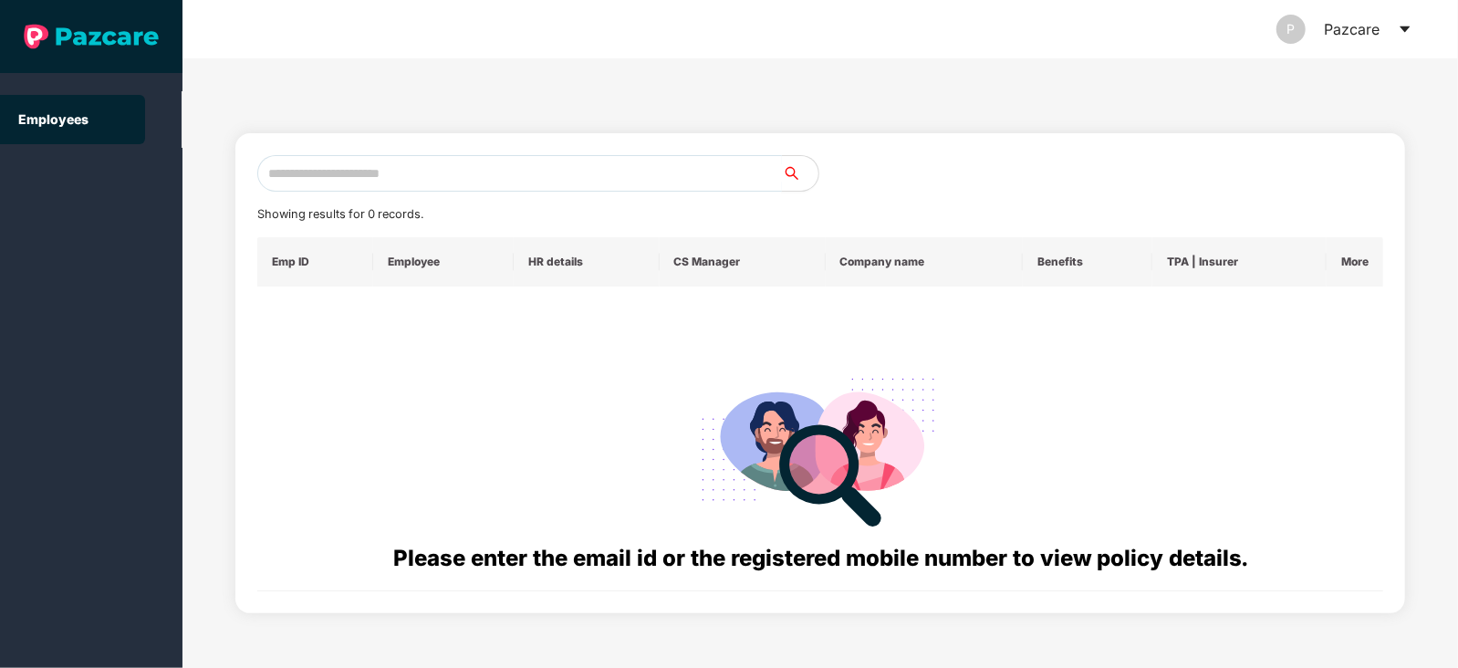
click at [435, 174] on input "text" at bounding box center [519, 173] width 525 height 37
paste input "**********"
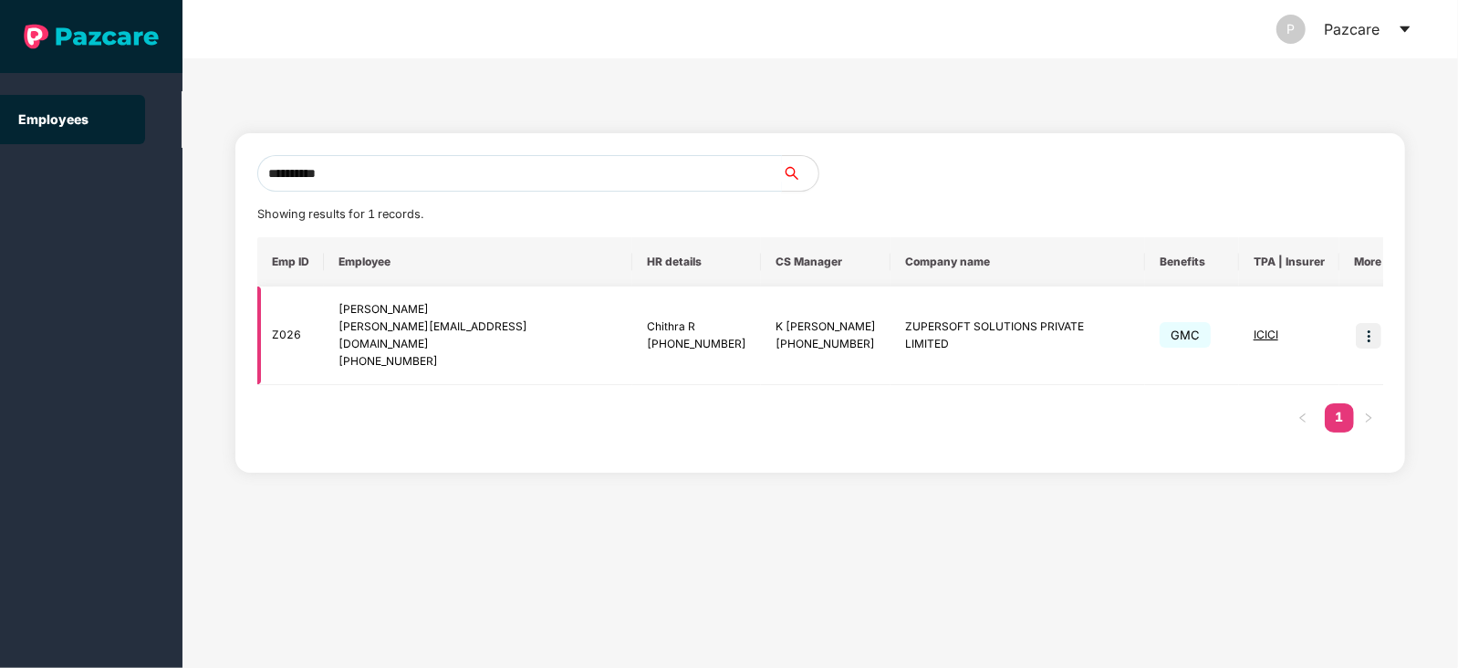
type input "**********"
click at [1254, 330] on span "ICICI" at bounding box center [1266, 335] width 25 height 14
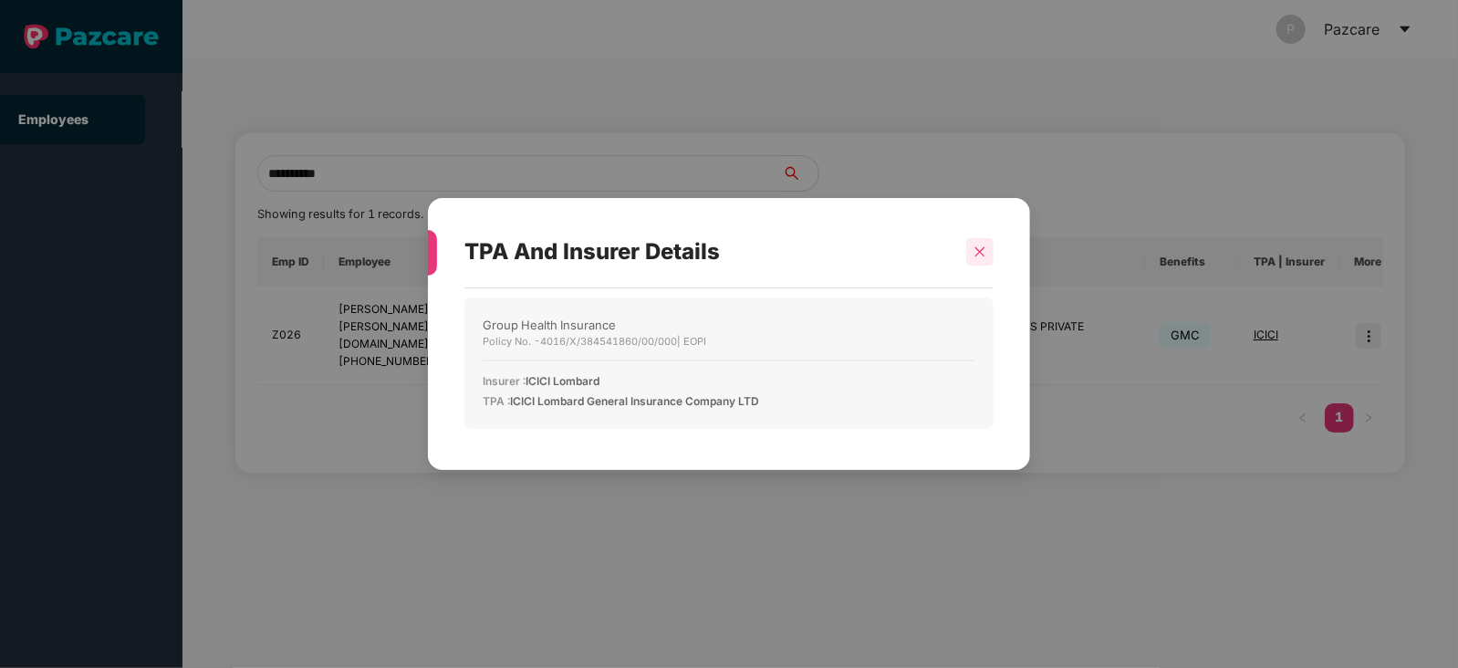
click at [980, 245] on icon "close" at bounding box center [980, 251] width 13 height 13
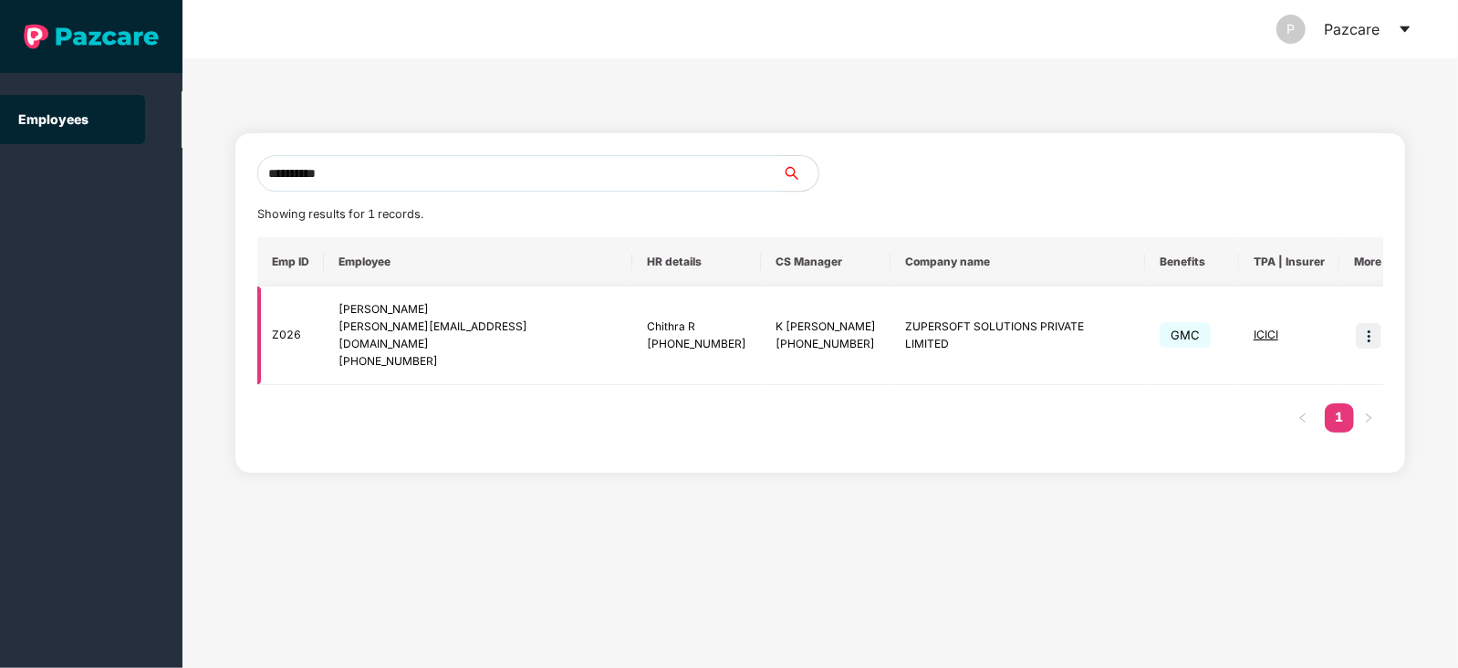
click at [1360, 327] on img at bounding box center [1369, 336] width 26 height 26
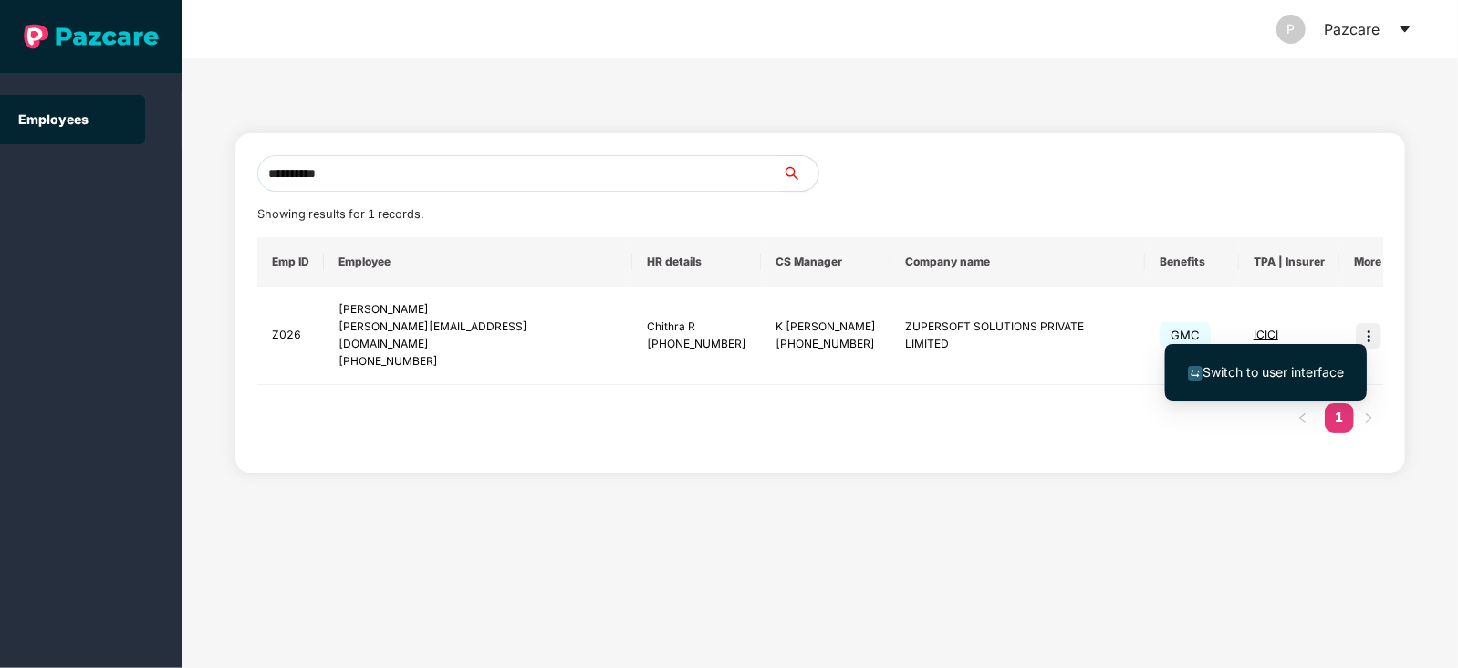
click at [1249, 368] on span "Switch to user interface" at bounding box center [1273, 372] width 141 height 16
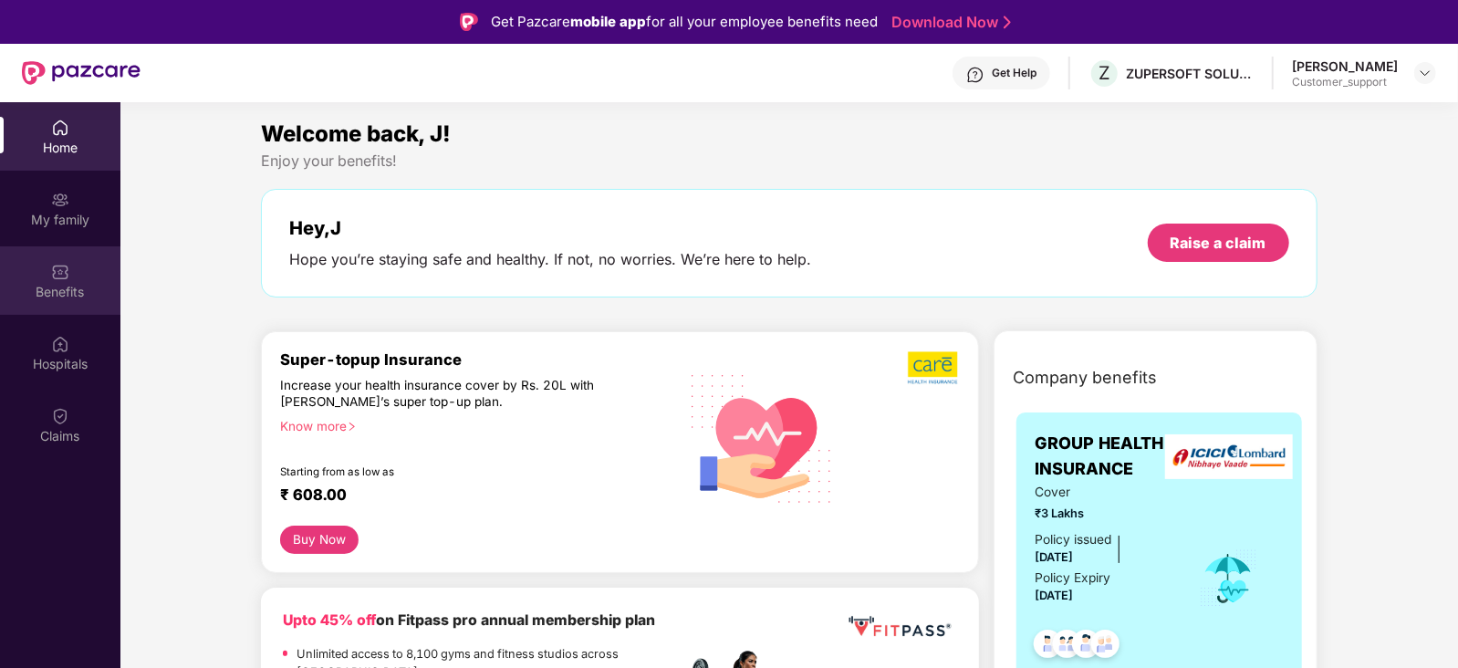
click at [66, 280] on img at bounding box center [60, 272] width 18 height 18
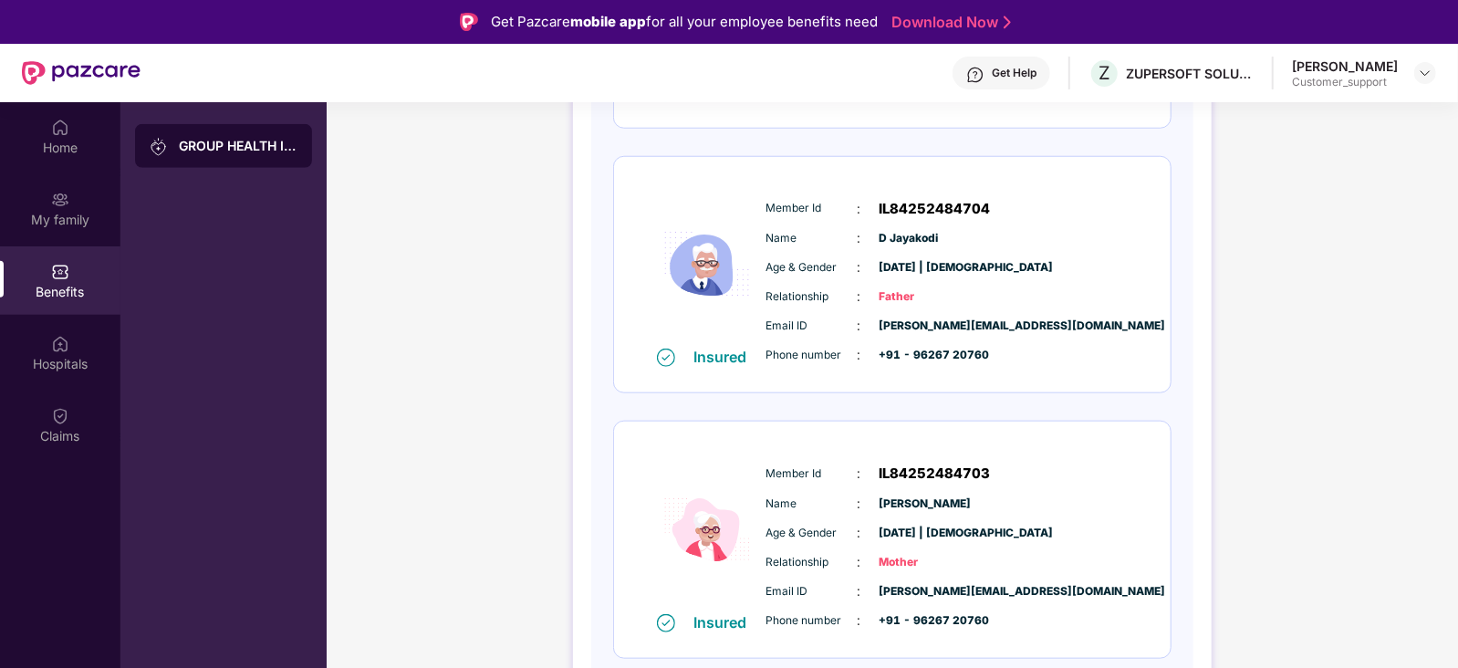
scroll to position [59, 0]
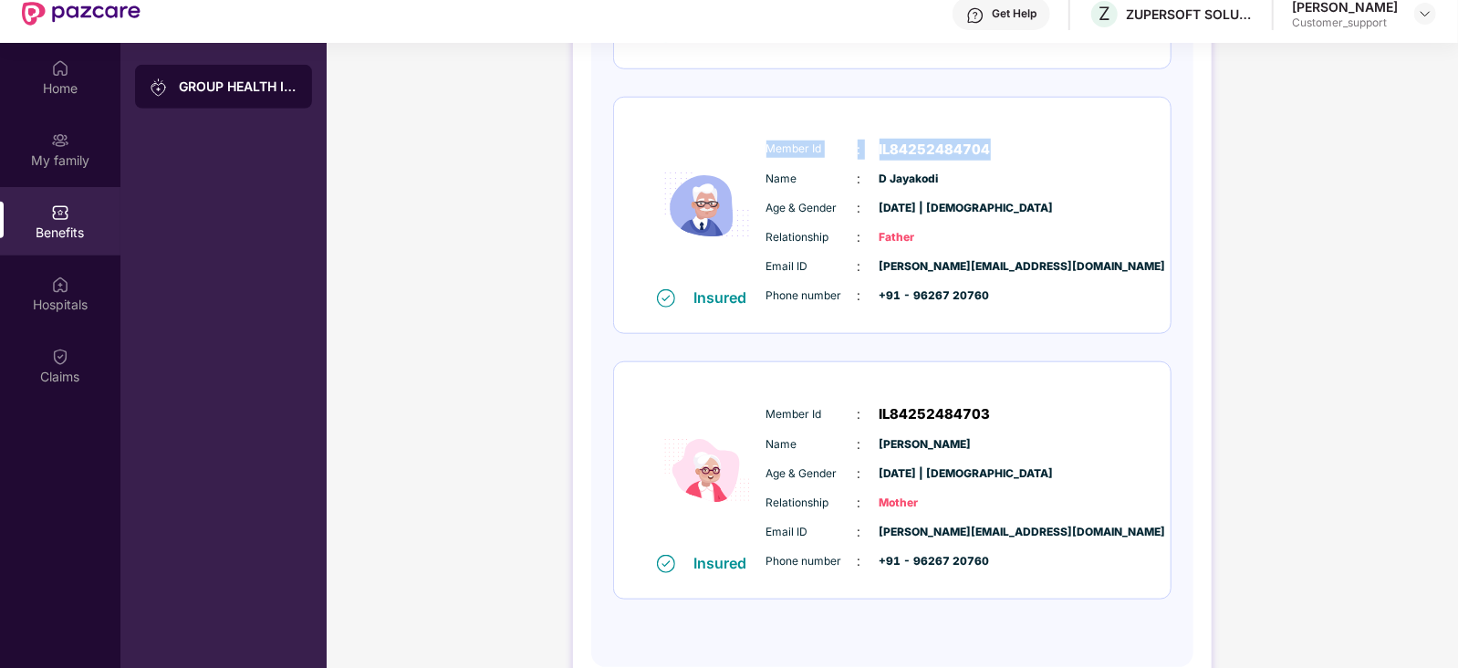
drag, startPoint x: 767, startPoint y: 146, endPoint x: 1002, endPoint y: 141, distance: 234.6
click at [1002, 141] on div "Member Id : IL84252484704" at bounding box center [948, 150] width 362 height 22
copy div "Member Id : IL84252484704"
click at [844, 412] on span "Member Id" at bounding box center [812, 414] width 91 height 17
drag, startPoint x: 765, startPoint y: 172, endPoint x: 962, endPoint y: 173, distance: 197.1
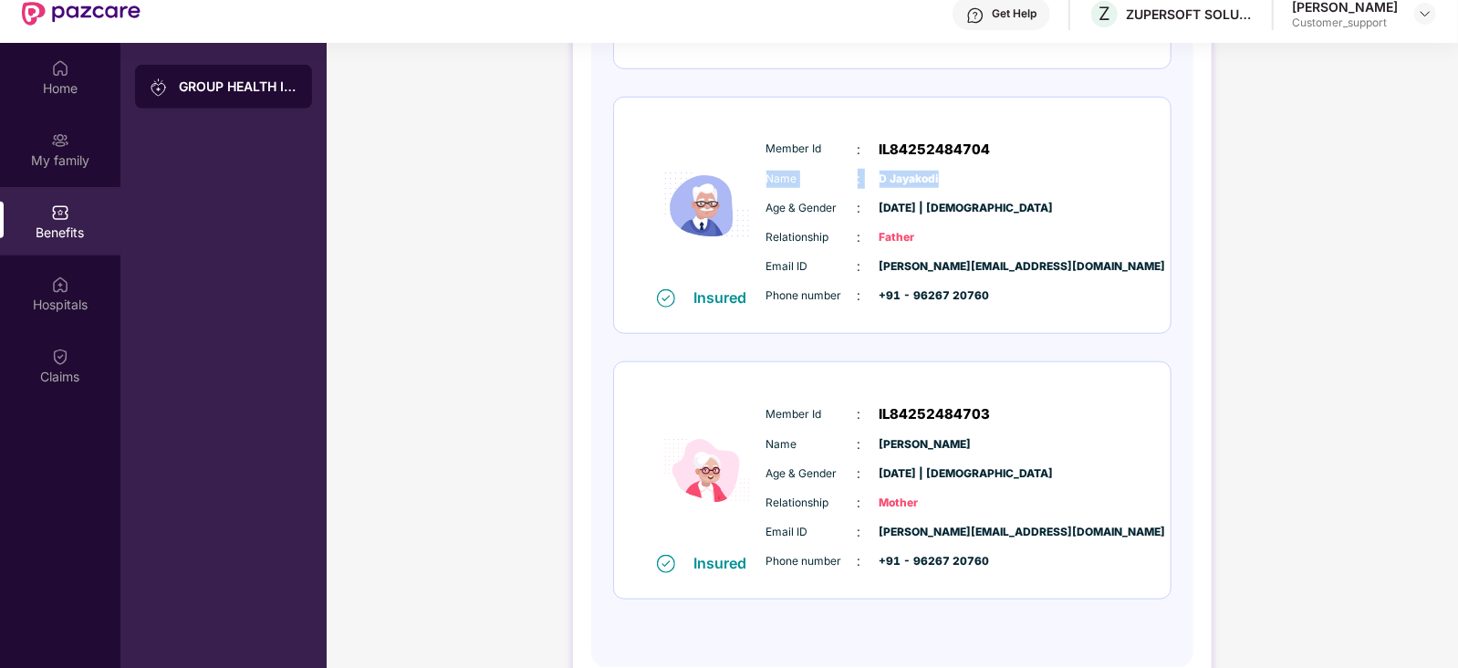
click at [962, 173] on div "Name : [PERSON_NAME]" at bounding box center [948, 179] width 362 height 20
copy div "Name : [PERSON_NAME]"
click at [881, 375] on div "Insured Member Id : IL84252484703 Name : [PERSON_NAME] Age & Gender : [DATE] | …" at bounding box center [892, 480] width 557 height 236
drag, startPoint x: 767, startPoint y: 266, endPoint x: 985, endPoint y: 248, distance: 218.9
click at [985, 248] on div "Member Id : IL84252484704 Name : [PERSON_NAME] Age & Gender : [DATE] | [DEMOGRA…" at bounding box center [947, 223] width 371 height 186
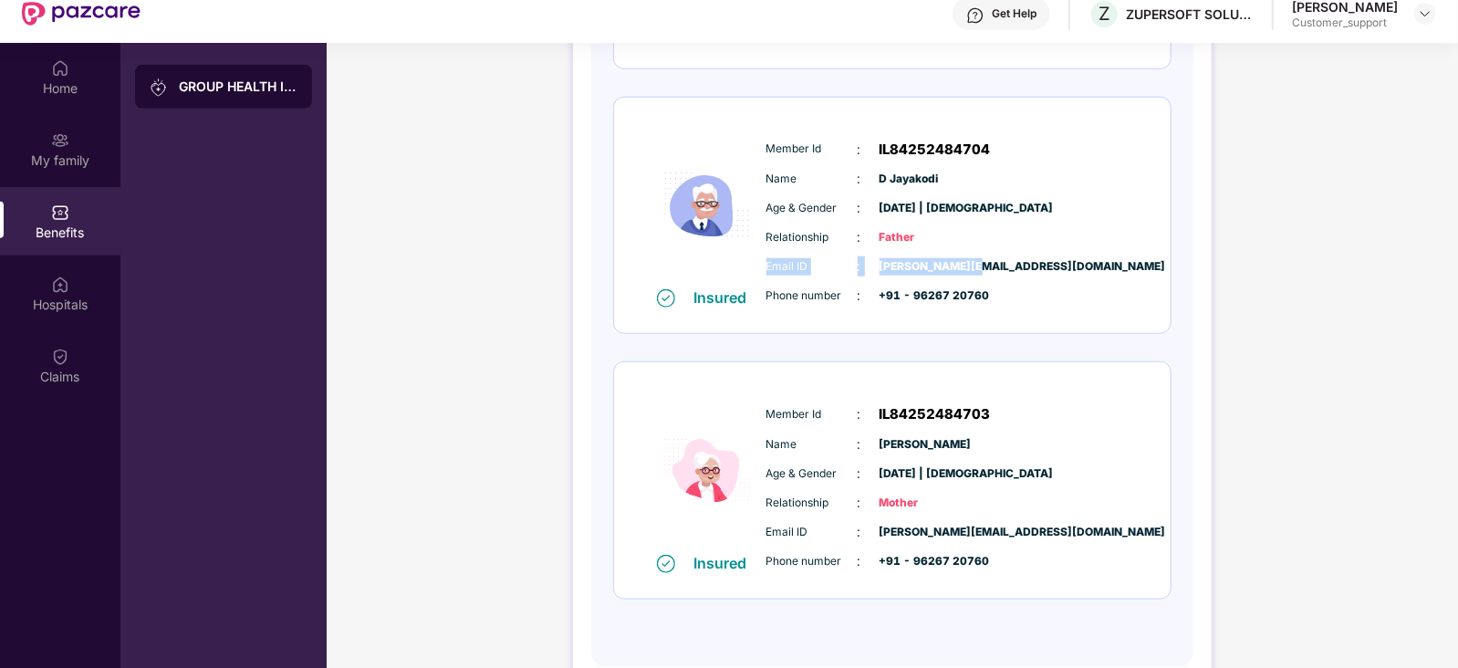
copy div "Email ID : [PERSON_NAME][EMAIL_ADDRESS][DOMAIN_NAME]"
